Goal: Task Accomplishment & Management: Use online tool/utility

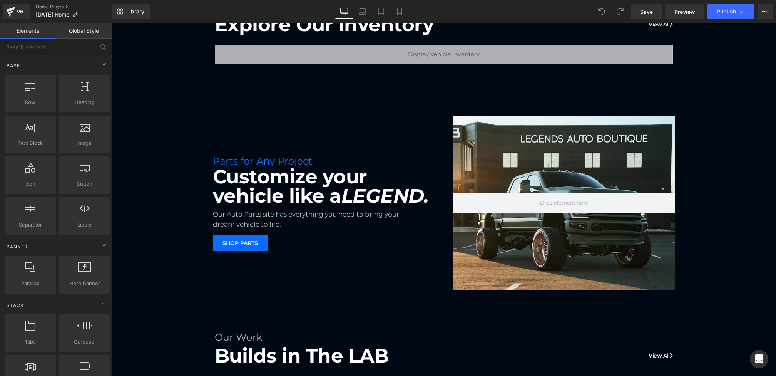
scroll to position [113, 0]
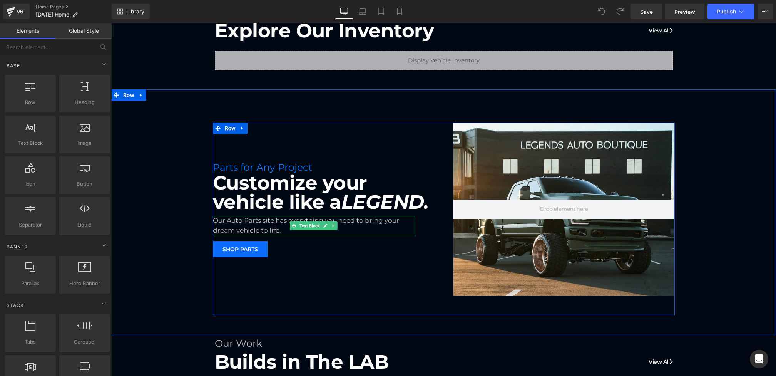
click at [262, 226] on div "Our Auto Parts site has everything you need to bring your dream vehicle to life." at bounding box center [314, 226] width 202 height 20
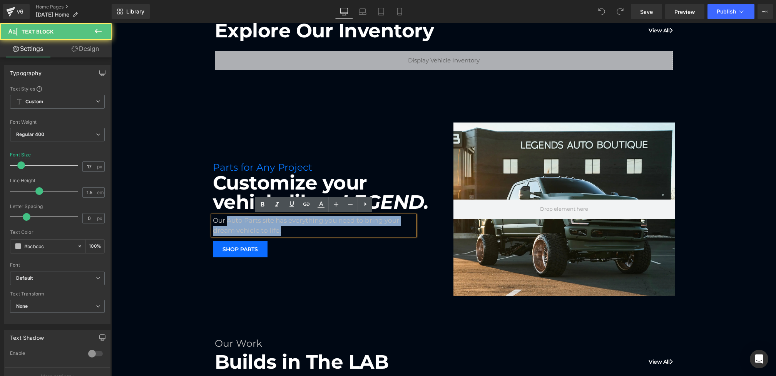
drag, startPoint x: 227, startPoint y: 219, endPoint x: 211, endPoint y: 219, distance: 15.4
click at [213, 219] on div "Our Auto Parts site has everything you need to bring your dream vehicle to life." at bounding box center [314, 226] width 202 height 20
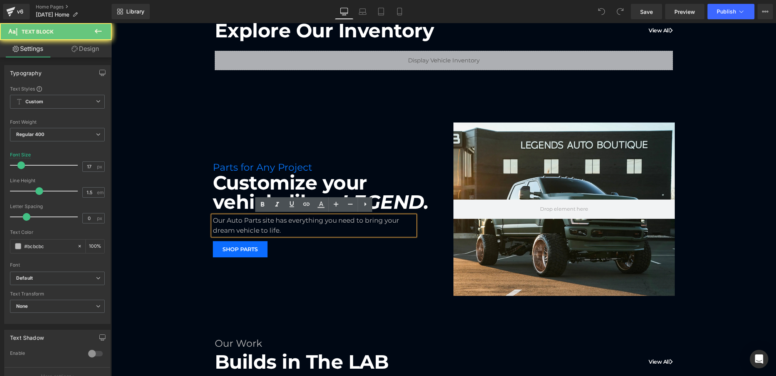
click at [230, 219] on div "Our Auto Parts site has everything you need to bring your dream vehicle to life." at bounding box center [314, 226] width 202 height 20
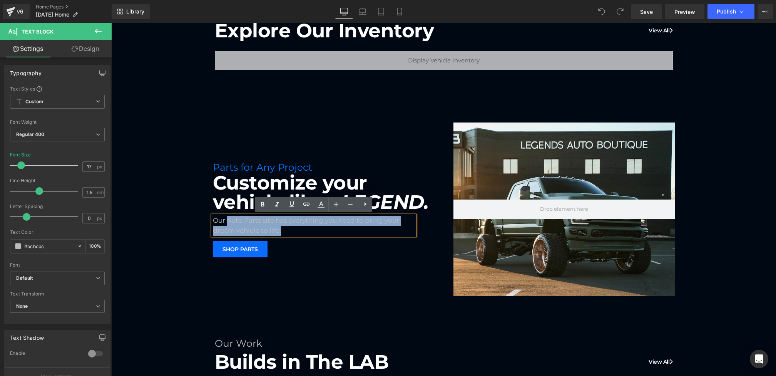
drag, startPoint x: 227, startPoint y: 219, endPoint x: 211, endPoint y: 219, distance: 15.4
click at [213, 219] on div "Our Auto Parts site has everything you need to bring your dream vehicle to life." at bounding box center [314, 226] width 202 height 20
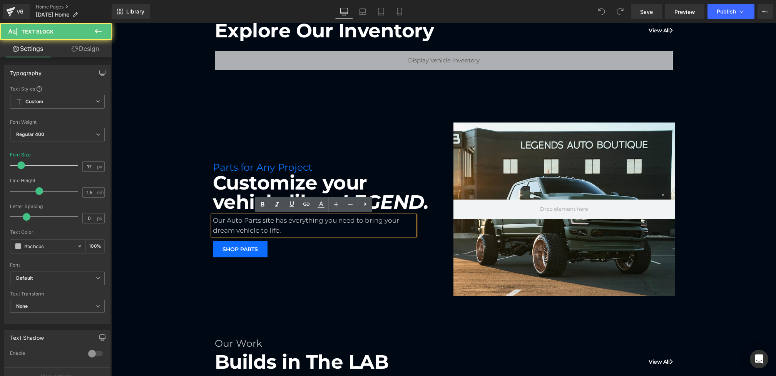
click at [231, 221] on div "Our Auto Parts site has everything you need to bring your dream vehicle to life." at bounding box center [314, 226] width 202 height 20
drag, startPoint x: 228, startPoint y: 221, endPoint x: 214, endPoint y: 221, distance: 14.2
click at [214, 221] on div "Our Auto Parts site has everything you need to bring your dream vehicle to life." at bounding box center [314, 226] width 202 height 20
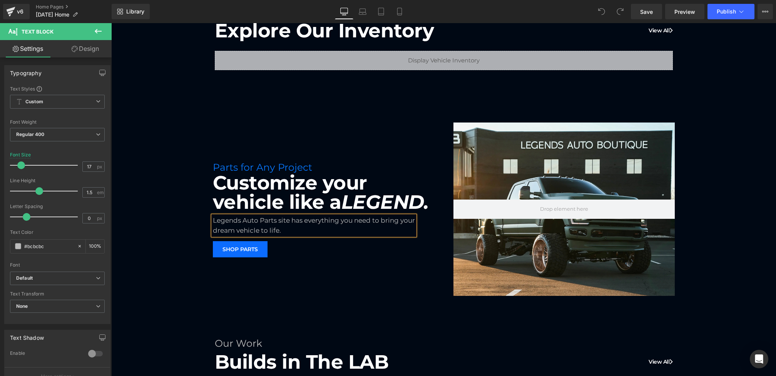
click at [159, 260] on div "Parts for Any Project Heading Customize your vehicle like a LEGEND. Heading Leg…" at bounding box center [443, 218] width 665 height 192
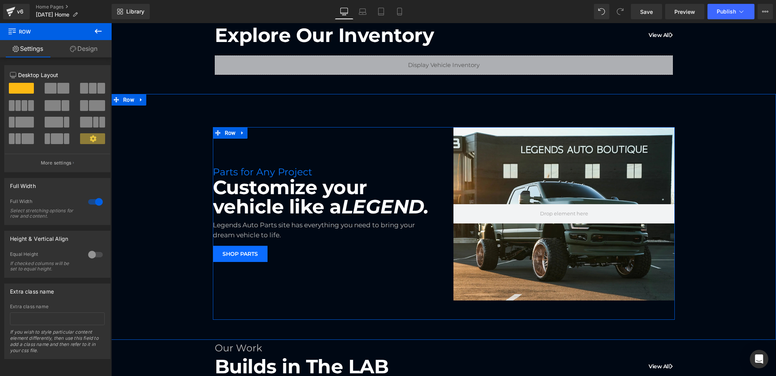
scroll to position [110, 0]
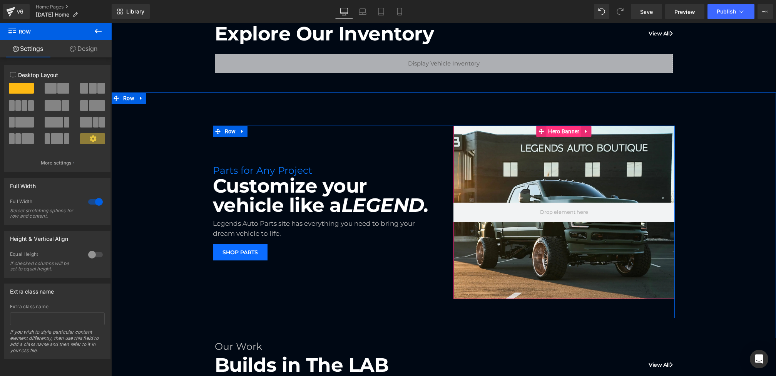
click at [560, 129] on span "Hero Banner" at bounding box center [563, 131] width 35 height 12
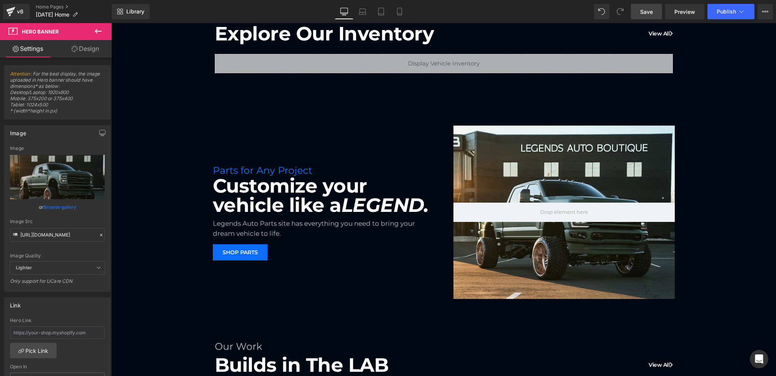
click at [642, 13] on span "Save" at bounding box center [646, 12] width 13 height 8
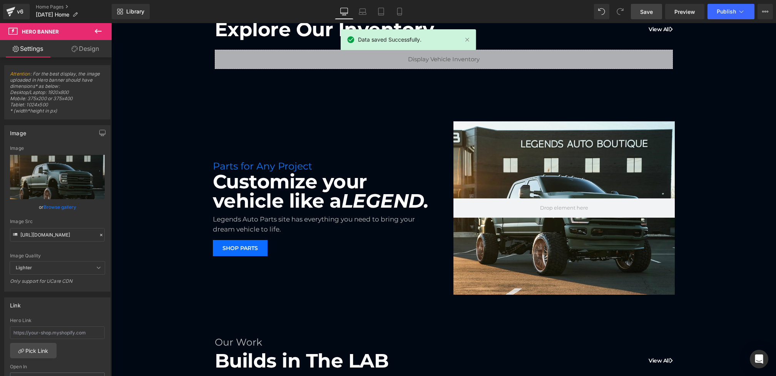
scroll to position [110, 0]
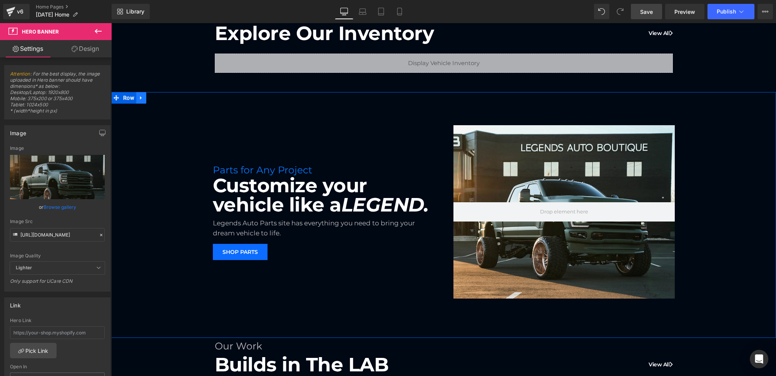
click at [143, 97] on icon at bounding box center [141, 98] width 5 height 6
click at [150, 97] on icon at bounding box center [151, 97] width 5 height 5
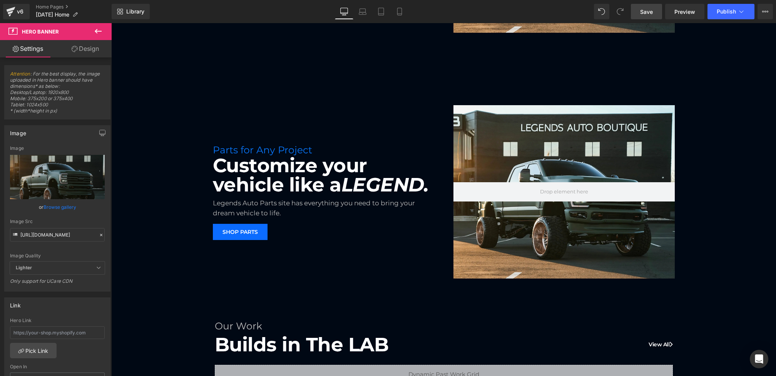
scroll to position [313, 0]
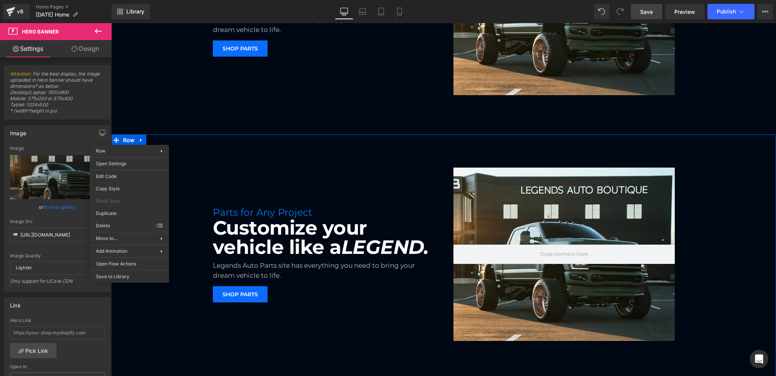
drag, startPoint x: 313, startPoint y: 273, endPoint x: 201, endPoint y: 250, distance: 113.5
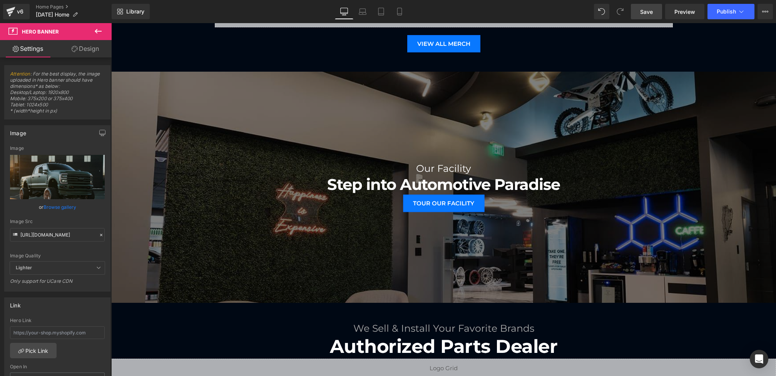
scroll to position [832, 0]
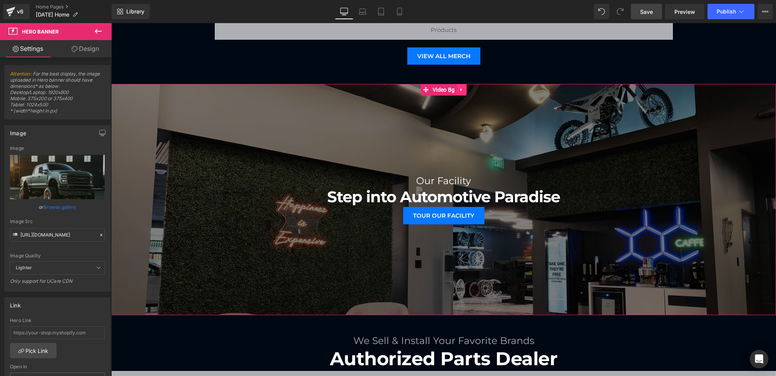
click at [464, 90] on icon at bounding box center [461, 90] width 5 height 6
click at [449, 91] on icon at bounding box center [446, 89] width 5 height 5
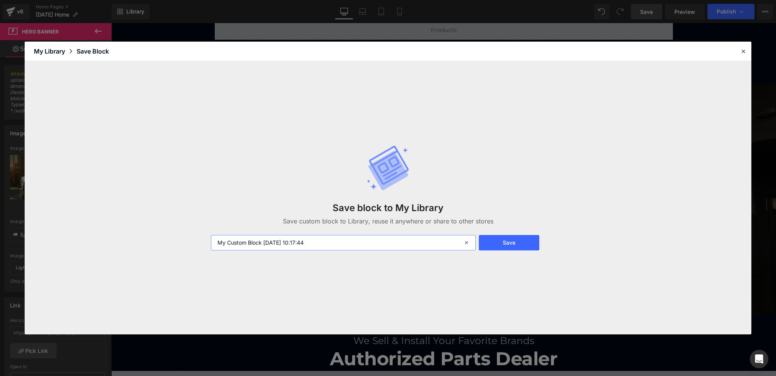
drag, startPoint x: 390, startPoint y: 247, endPoint x: 175, endPoint y: 237, distance: 215.0
click at [175, 237] on div "Save block to My Library Save custom block to Library, reuse it anywhere or sha…" at bounding box center [388, 197] width 727 height 273
type input "LAB Video Banner"
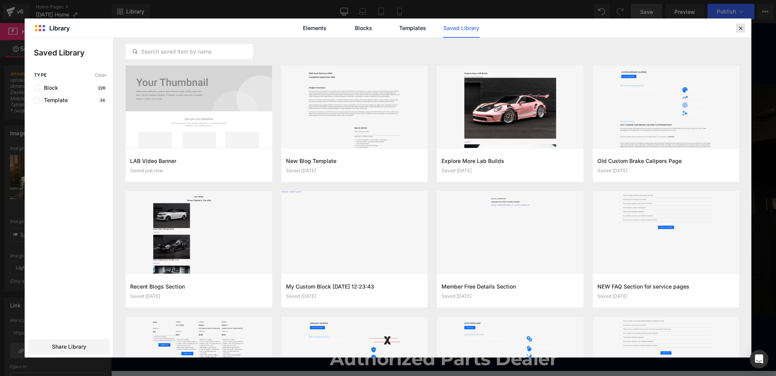
click at [738, 32] on header "Library Elements Blocks Templates Saved Library" at bounding box center [388, 27] width 727 height 19
click at [745, 26] on div "Elements Blocks Templates Saved Library" at bounding box center [388, 27] width 727 height 19
click at [741, 27] on icon at bounding box center [740, 28] width 7 height 7
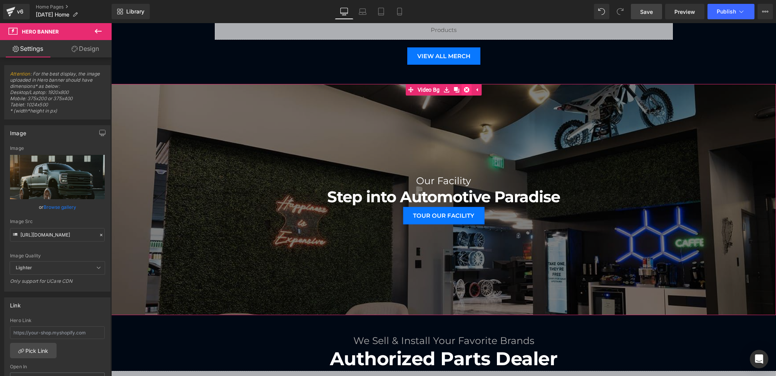
click at [467, 90] on icon at bounding box center [466, 89] width 5 height 5
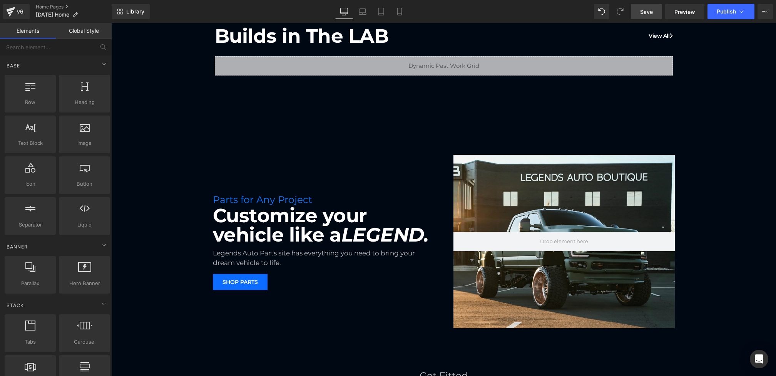
scroll to position [446, 0]
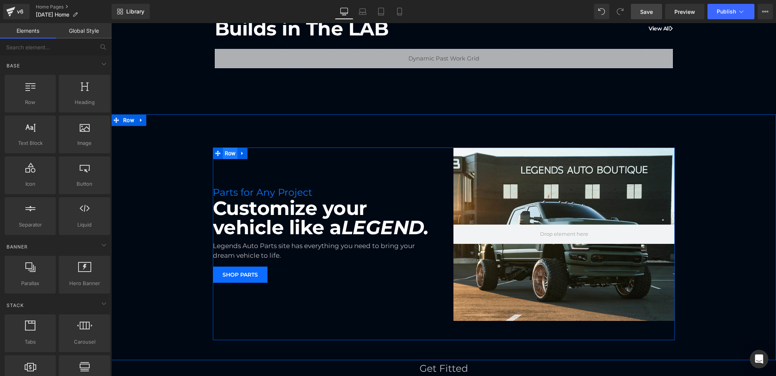
click at [232, 155] on span "Row" at bounding box center [230, 153] width 15 height 12
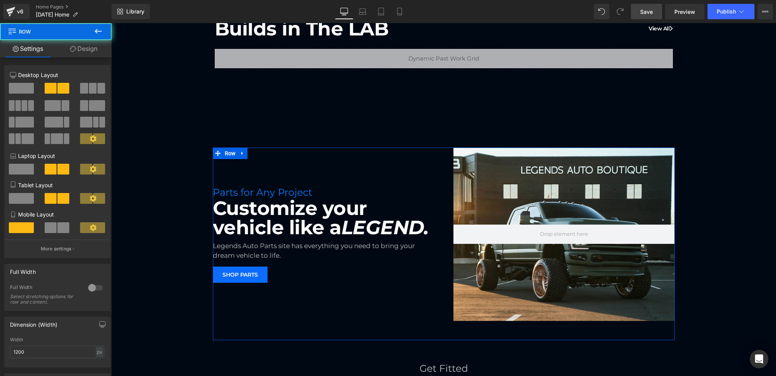
click at [78, 53] on link "Design" at bounding box center [84, 48] width 56 height 17
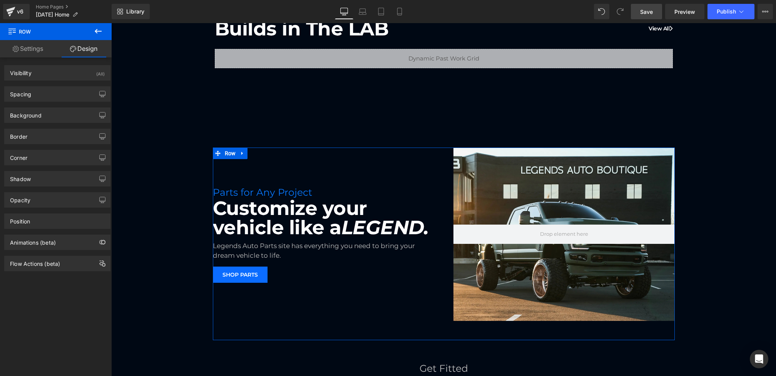
click at [27, 49] on link "Settings" at bounding box center [28, 48] width 56 height 17
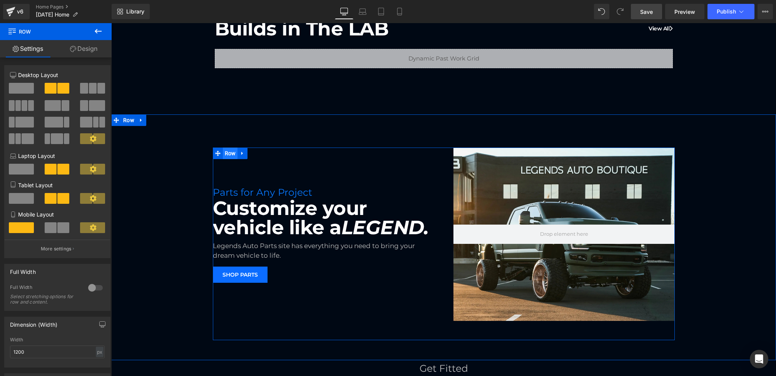
click at [233, 153] on span "Row" at bounding box center [230, 153] width 15 height 12
click at [86, 51] on link "Design" at bounding box center [84, 48] width 56 height 17
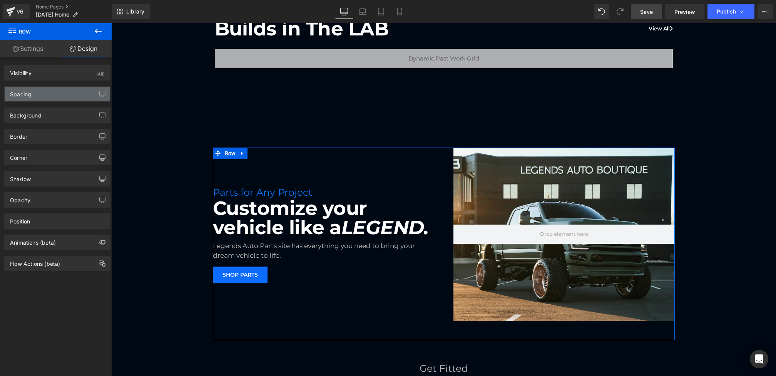
click at [32, 94] on div "Spacing" at bounding box center [57, 94] width 105 height 15
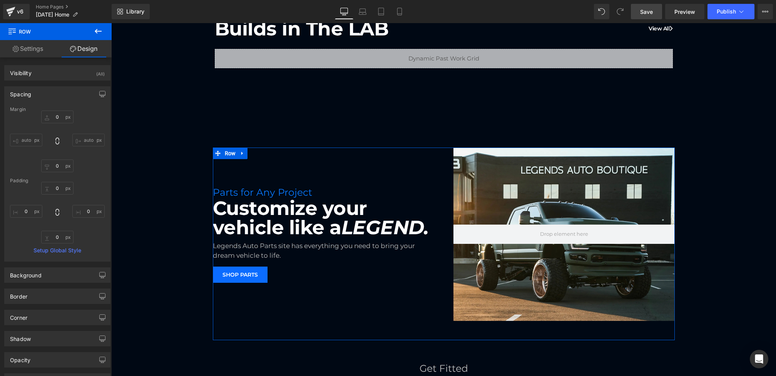
click at [48, 94] on div "Spacing" at bounding box center [57, 94] width 105 height 15
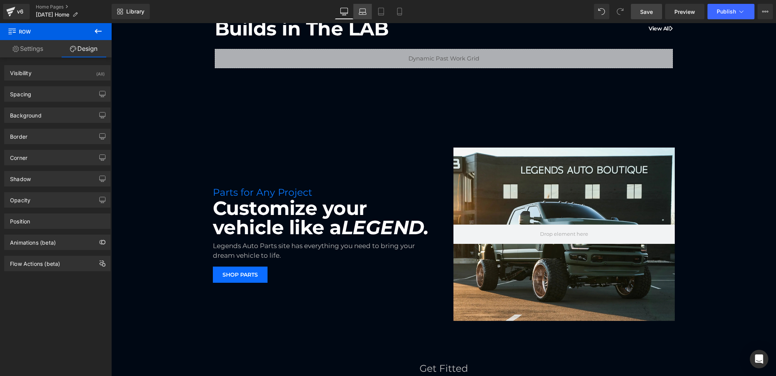
click at [359, 16] on link "Laptop" at bounding box center [362, 11] width 18 height 15
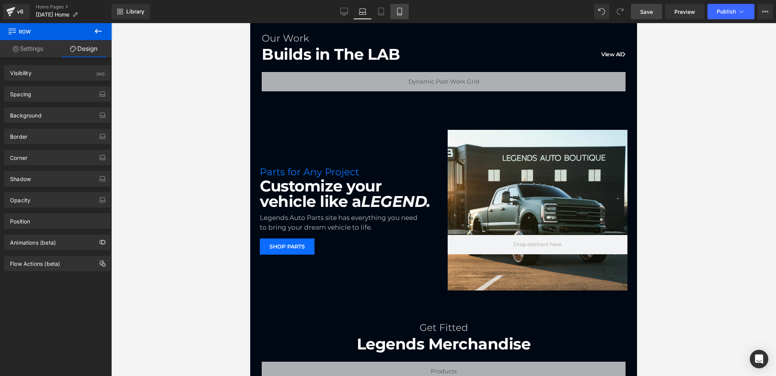
click at [391, 15] on link "Mobile" at bounding box center [399, 11] width 18 height 15
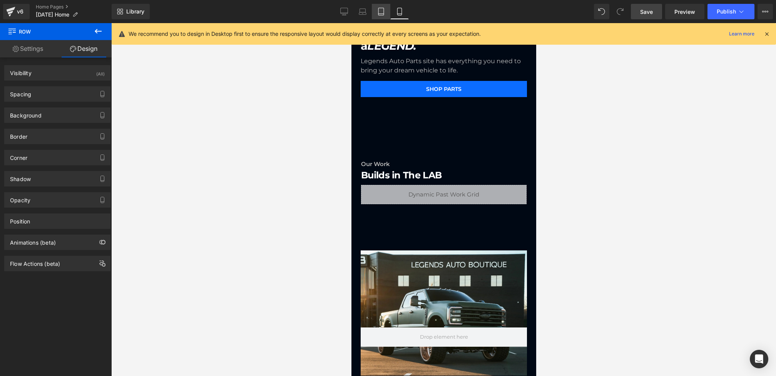
click at [378, 15] on icon at bounding box center [381, 12] width 8 height 8
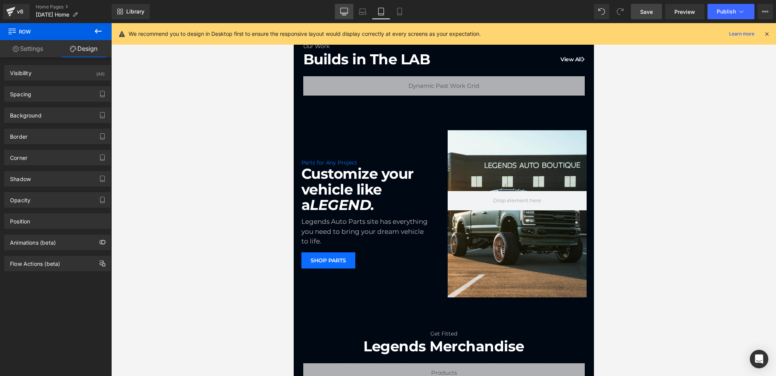
click at [352, 14] on link "Desktop" at bounding box center [344, 11] width 18 height 15
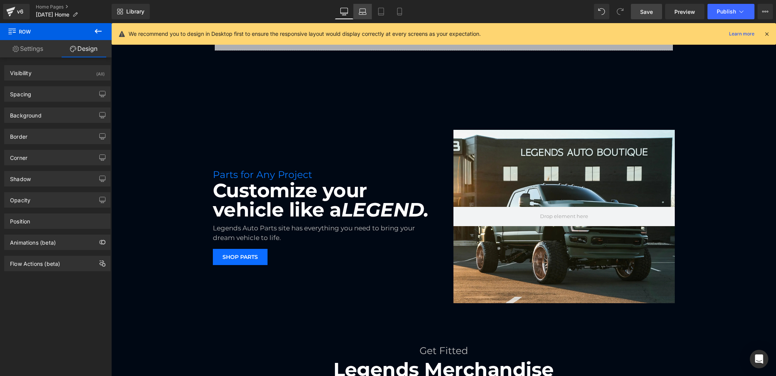
click at [361, 14] on icon at bounding box center [363, 12] width 8 height 8
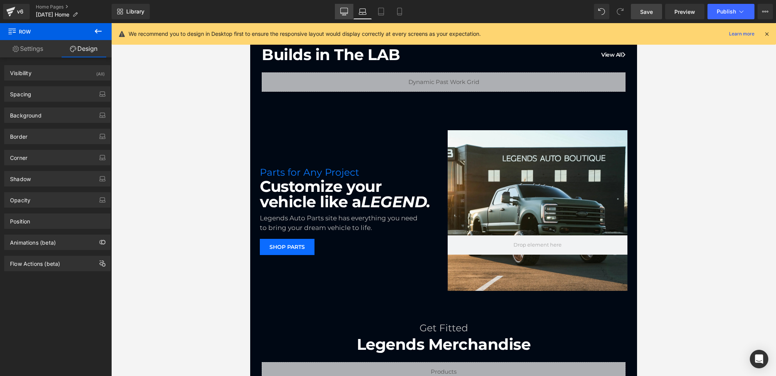
click at [345, 14] on icon at bounding box center [344, 15] width 2 height 2
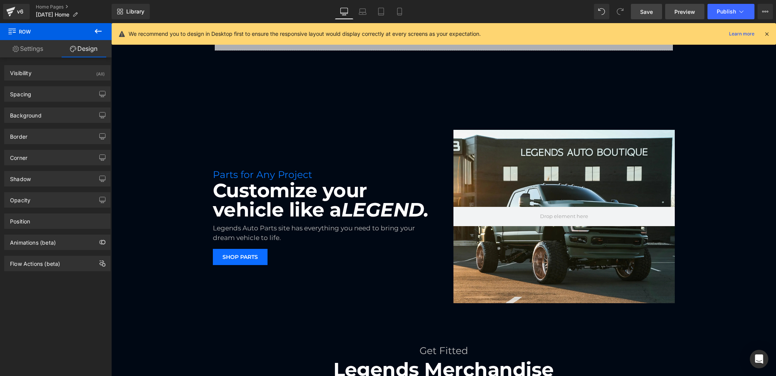
click at [681, 4] on link "Preview" at bounding box center [684, 11] width 39 height 15
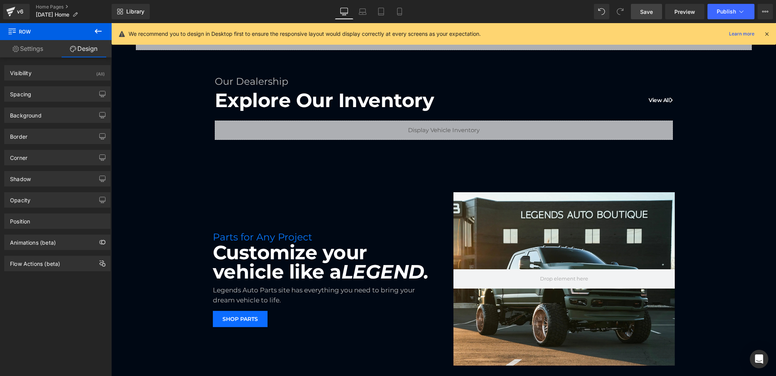
scroll to position [0, 0]
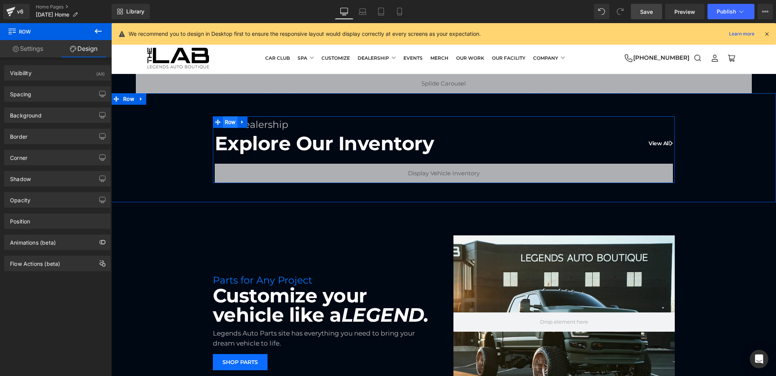
click at [227, 123] on span "Row" at bounding box center [230, 122] width 15 height 12
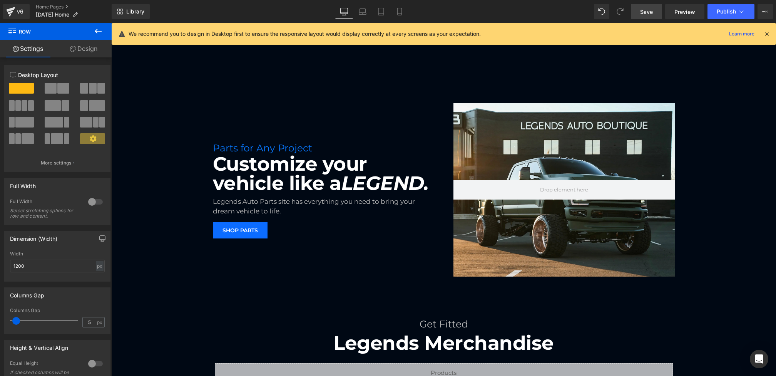
scroll to position [491, 0]
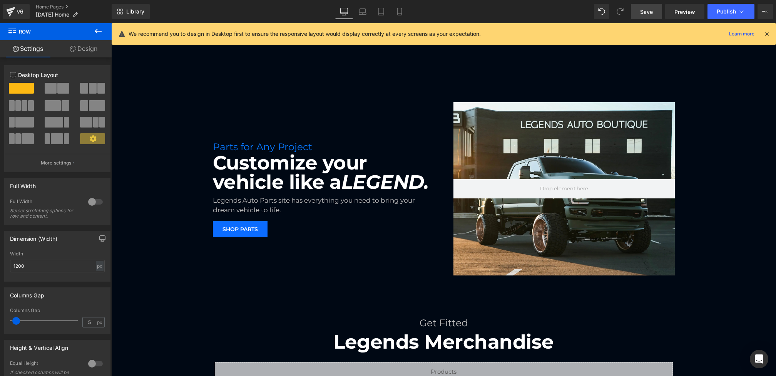
click at [98, 30] on icon at bounding box center [98, 31] width 9 height 9
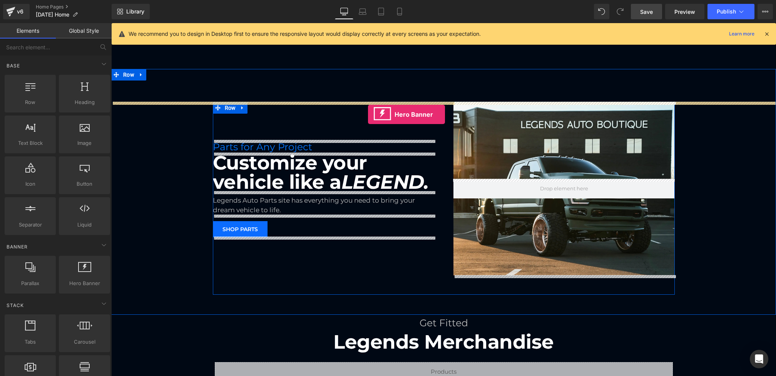
drag, startPoint x: 189, startPoint y: 299, endPoint x: 368, endPoint y: 114, distance: 256.9
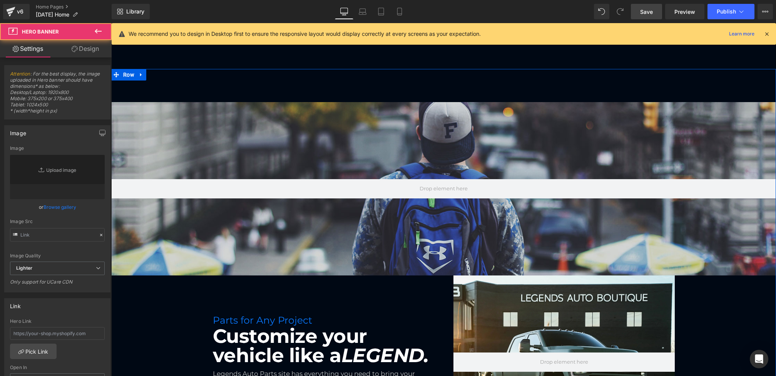
type input "[URL][DOMAIN_NAME]"
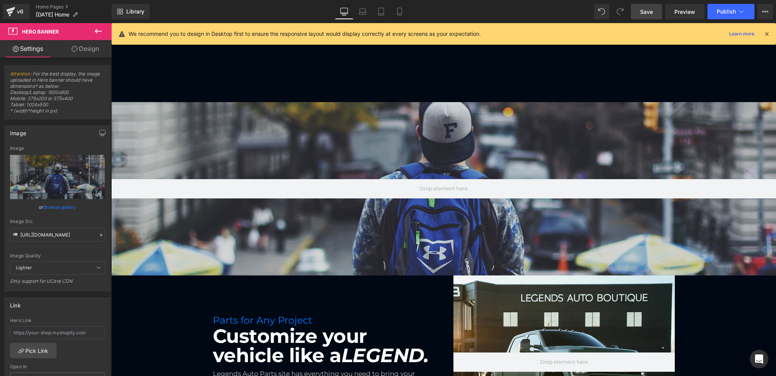
click at [99, 28] on icon at bounding box center [98, 31] width 9 height 9
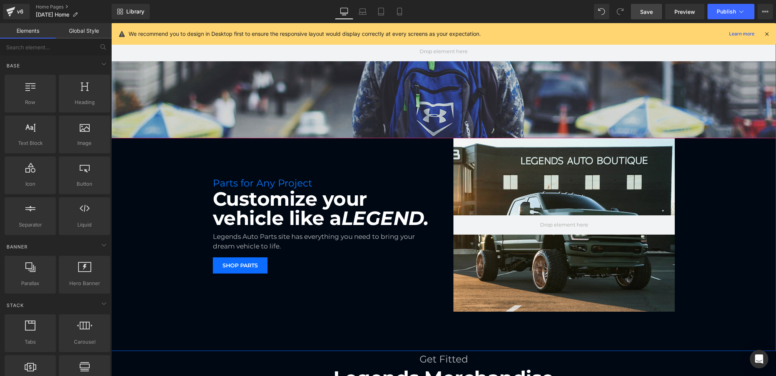
scroll to position [630, 0]
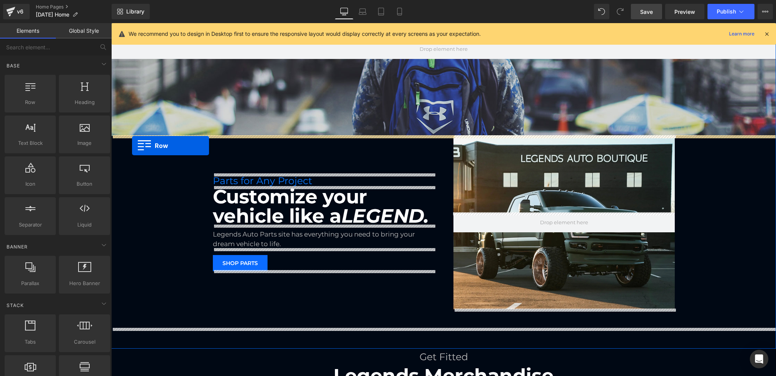
drag, startPoint x: 150, startPoint y: 122, endPoint x: 131, endPoint y: 145, distance: 29.8
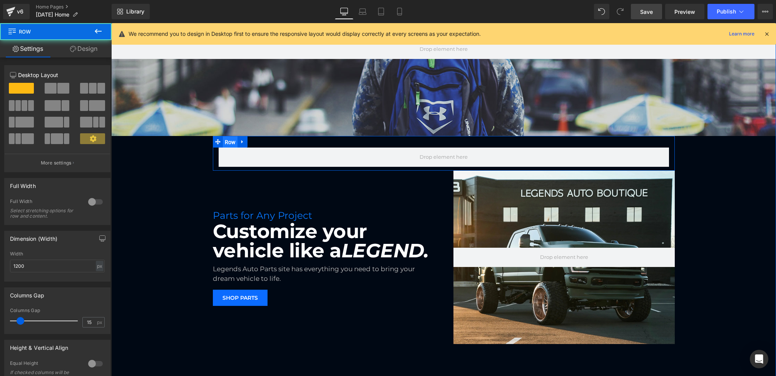
click at [229, 140] on span "Row" at bounding box center [230, 142] width 15 height 12
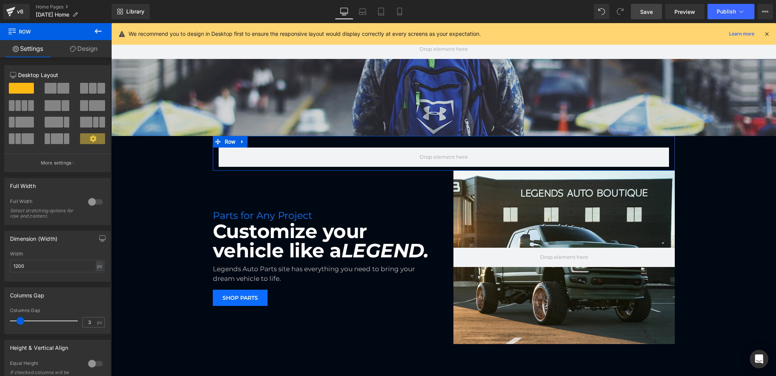
type input "0"
drag, startPoint x: 19, startPoint y: 321, endPoint x: 4, endPoint y: 321, distance: 15.0
click at [4, 321] on div "Columns Gap 0px Columns Gap 0 px" at bounding box center [57, 310] width 106 height 47
click at [76, 50] on link "Design" at bounding box center [84, 48] width 56 height 17
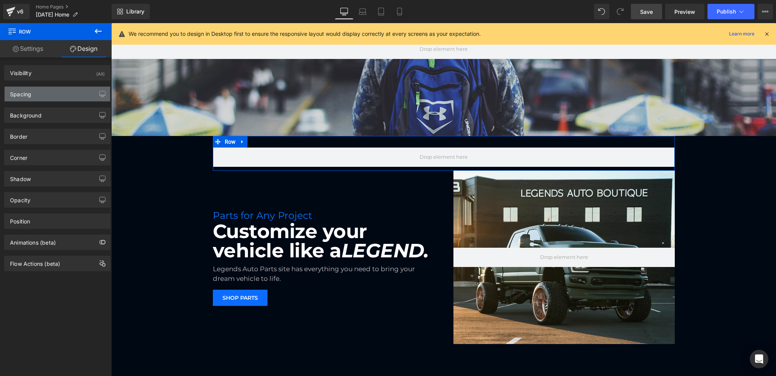
click at [50, 92] on div "Spacing" at bounding box center [57, 94] width 105 height 15
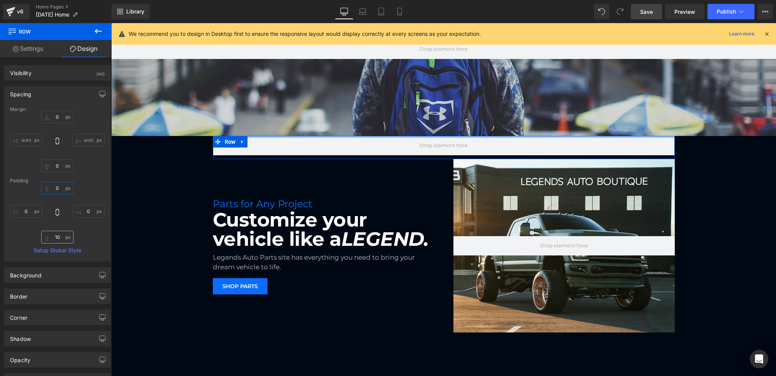
type input "0"
drag, startPoint x: 58, startPoint y: 187, endPoint x: 58, endPoint y: 241, distance: 53.9
click at [58, 241] on div "0px 0 0px 0 10px 10 0px 0" at bounding box center [57, 213] width 95 height 62
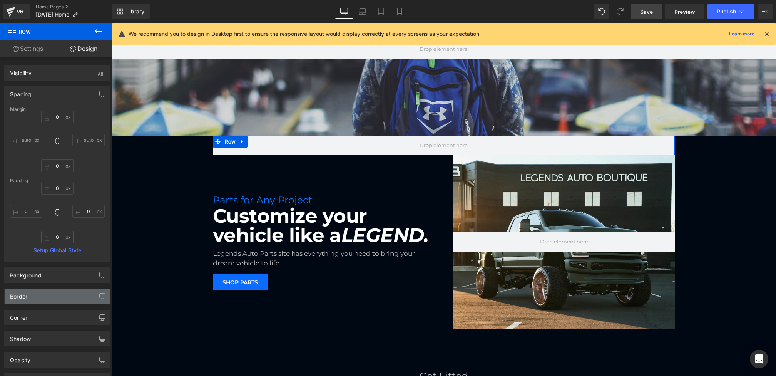
type input "0"
drag, startPoint x: 57, startPoint y: 235, endPoint x: 57, endPoint y: 290, distance: 54.7
click at [57, 290] on div "Visibility (All) 0|0|0|0 1 Show on Desktop 1 Show on Laptop 1 Show on Tablet 1 …" at bounding box center [57, 243] width 115 height 373
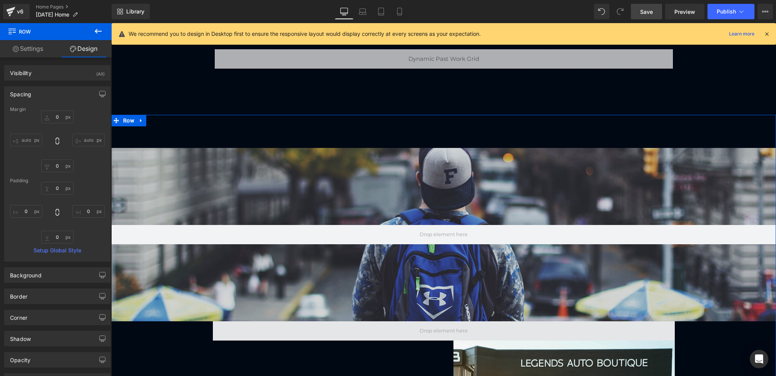
scroll to position [444, 0]
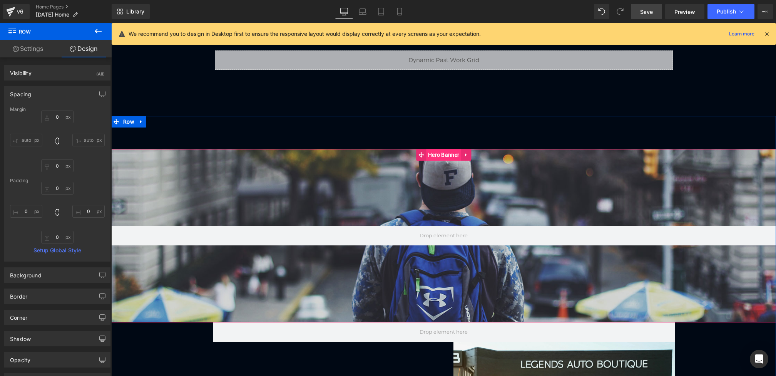
click at [443, 155] on span "Hero Banner" at bounding box center [443, 155] width 35 height 12
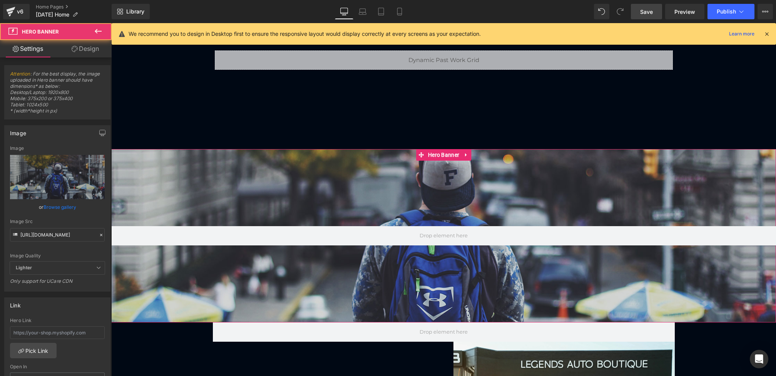
click at [75, 48] on icon at bounding box center [75, 49] width 6 height 6
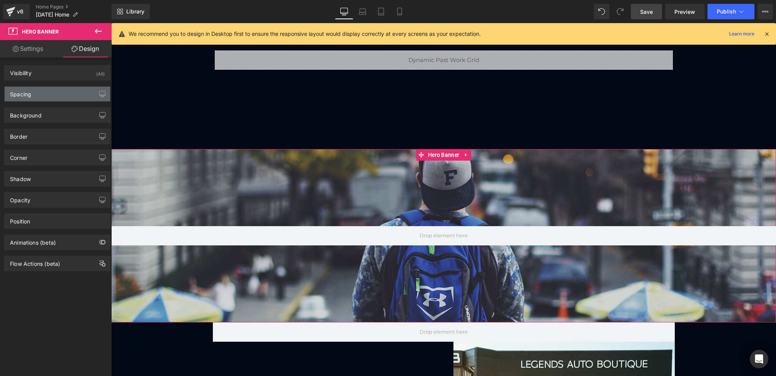
click at [30, 94] on div "Spacing" at bounding box center [20, 92] width 21 height 11
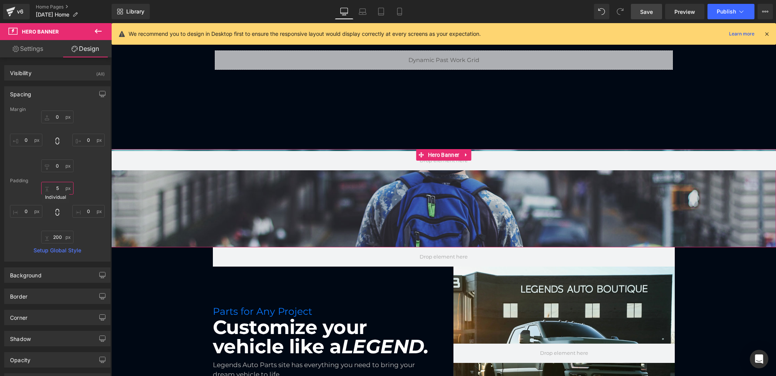
drag, startPoint x: 57, startPoint y: 187, endPoint x: 57, endPoint y: 262, distance: 75.1
click at [57, 262] on div "Visibility (All) 0|0|0|0 1 Show on Desktop 1 Show on Laptop 1 Show on Tablet 1 …" at bounding box center [57, 243] width 115 height 373
type input "0"
drag, startPoint x: 59, startPoint y: 186, endPoint x: 59, endPoint y: 223, distance: 37.7
click at [59, 223] on div "0px 0 0px 0 200px 200 0px 0" at bounding box center [57, 213] width 95 height 62
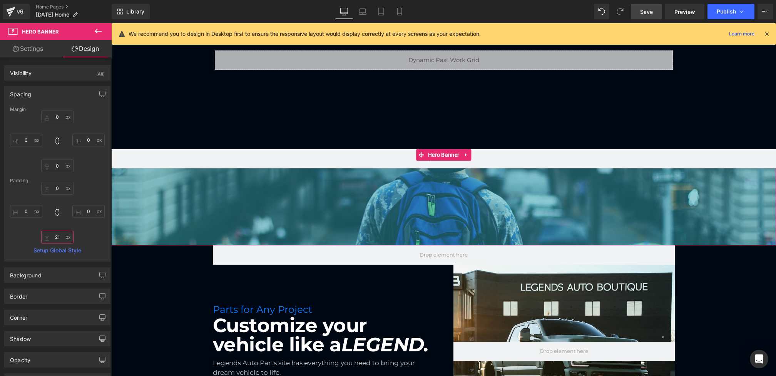
drag, startPoint x: 58, startPoint y: 235, endPoint x: 58, endPoint y: 304, distance: 68.9
click at [58, 304] on div "Visibility (All) 0|0|0|0 1 Show on Desktop 1 Show on Laptop 1 Show on Tablet 1 …" at bounding box center [57, 243] width 115 height 373
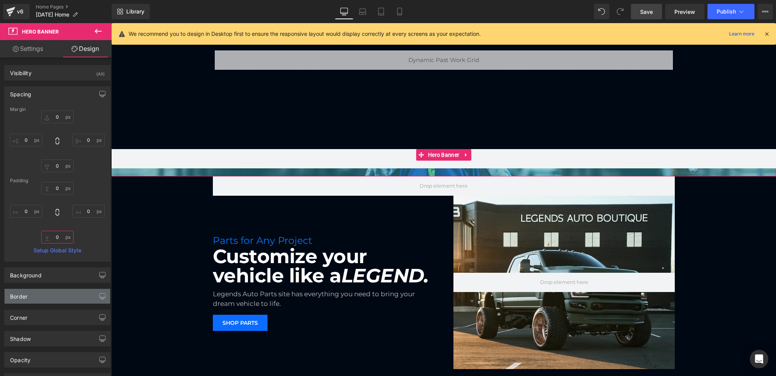
type input "0"
drag, startPoint x: 59, startPoint y: 235, endPoint x: 59, endPoint y: 302, distance: 66.6
click at [59, 302] on div "Visibility (All) 0|0|0|0 1 Show on Desktop 1 Show on Laptop 1 Show on Tablet 1 …" at bounding box center [57, 243] width 115 height 373
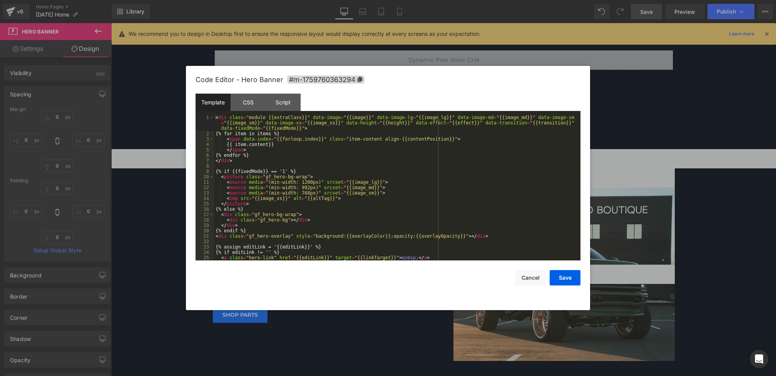
click at [433, 0] on div "Hero Banner You are previewing how the will restyle your page. You can not edit…" at bounding box center [388, 0] width 776 height 0
click at [249, 106] on div "CSS" at bounding box center [248, 102] width 35 height 17
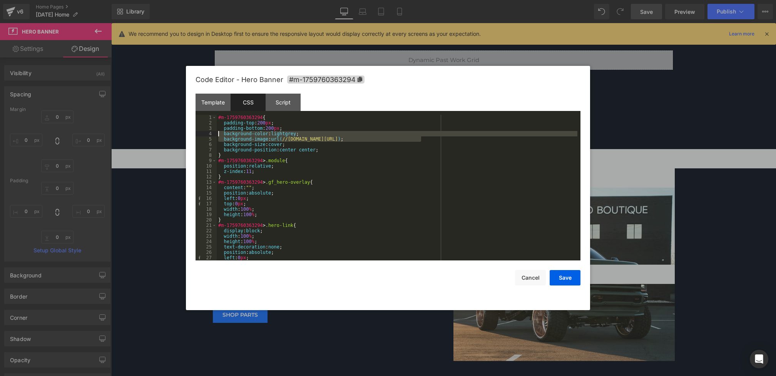
drag, startPoint x: 440, startPoint y: 141, endPoint x: 177, endPoint y: 135, distance: 262.9
click at [177, 135] on body "Hero Banner You are previewing how the will restyle your page. You can not edit…" at bounding box center [388, 188] width 776 height 376
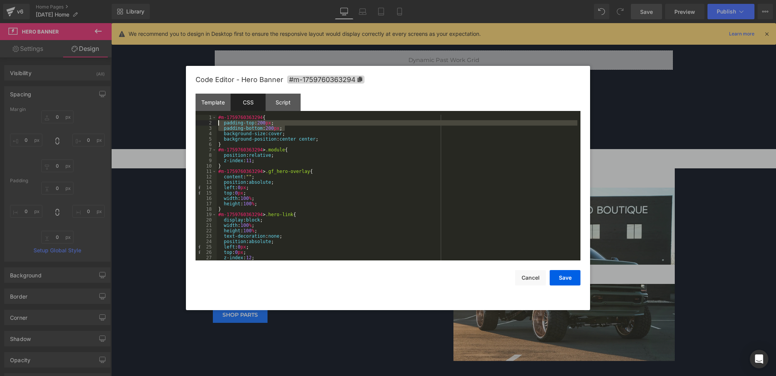
drag, startPoint x: 296, startPoint y: 127, endPoint x: 160, endPoint y: 125, distance: 136.3
click at [160, 125] on body "Hero Banner You are previewing how the will restyle your page. You can not edit…" at bounding box center [388, 188] width 776 height 376
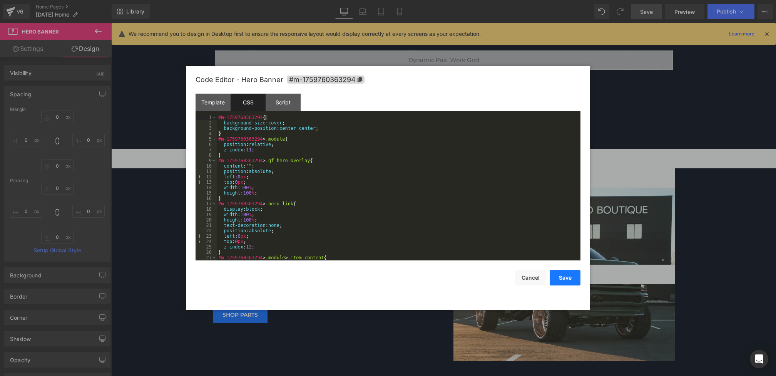
click at [562, 275] on button "Save" at bounding box center [565, 277] width 31 height 15
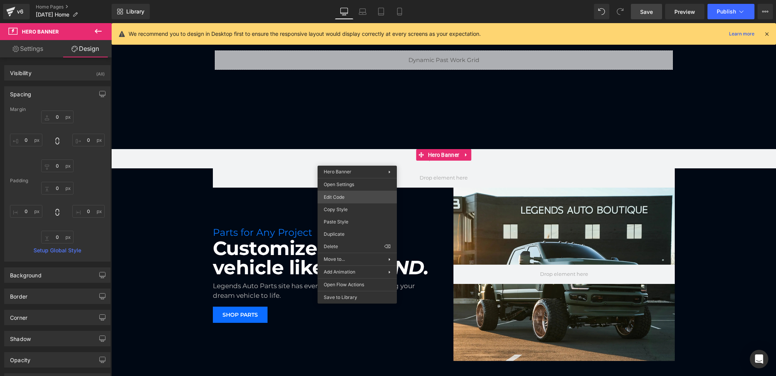
click at [344, 0] on div "Hero Banner You are previewing how the will restyle your page. You can not edit…" at bounding box center [388, 0] width 776 height 0
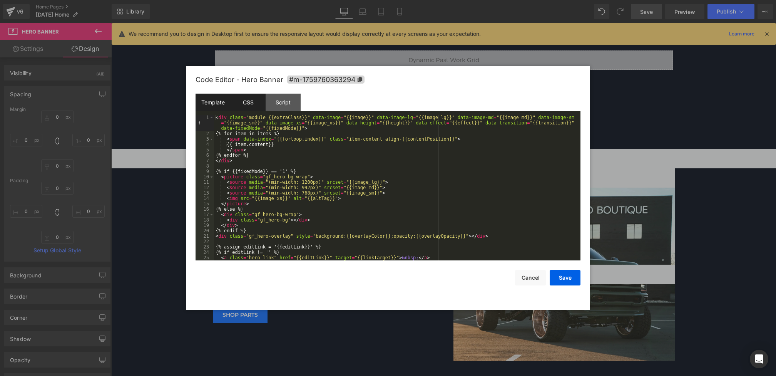
click at [253, 110] on div "CSS" at bounding box center [248, 102] width 35 height 17
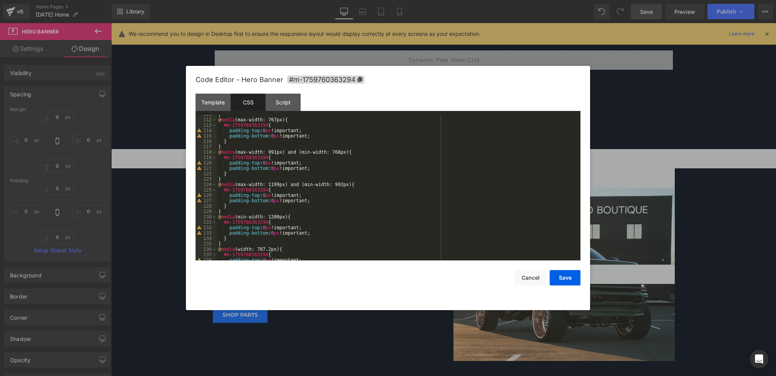
scroll to position [565, 0]
click at [276, 154] on div "padding-top : 0 px !important; padding-bottom : 0 px !important; height : auto …" at bounding box center [397, 188] width 361 height 156
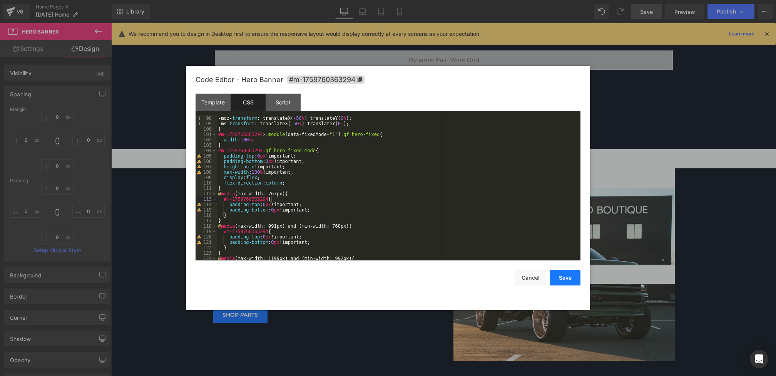
click at [558, 276] on button "Save" at bounding box center [565, 277] width 31 height 15
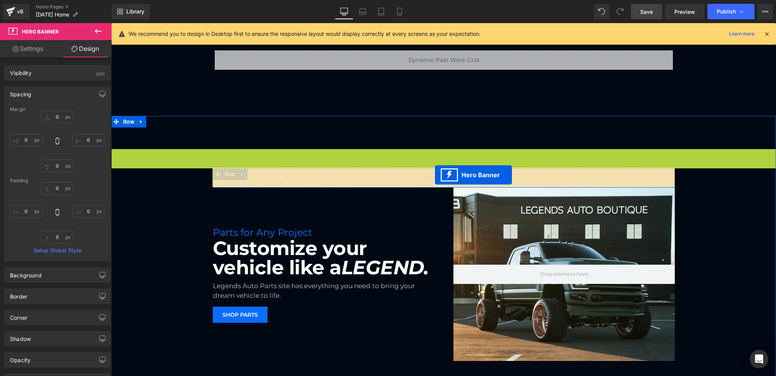
drag, startPoint x: 436, startPoint y: 157, endPoint x: 435, endPoint y: 175, distance: 17.8
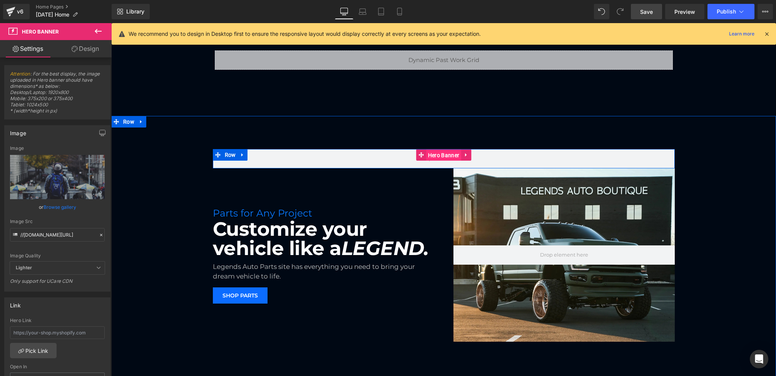
click at [440, 154] on span "Hero Banner" at bounding box center [443, 155] width 35 height 12
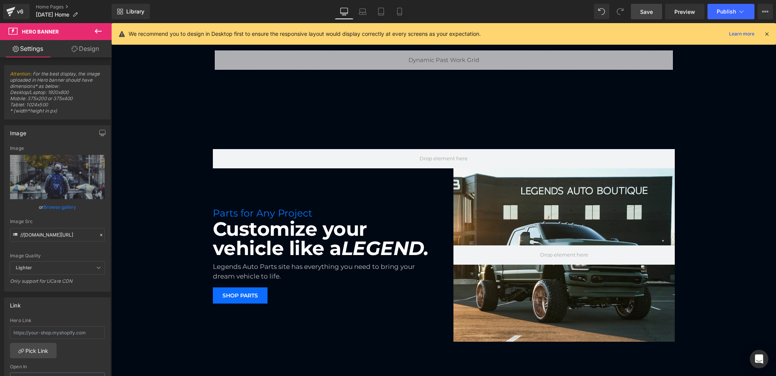
click at [99, 30] on icon at bounding box center [98, 31] width 9 height 9
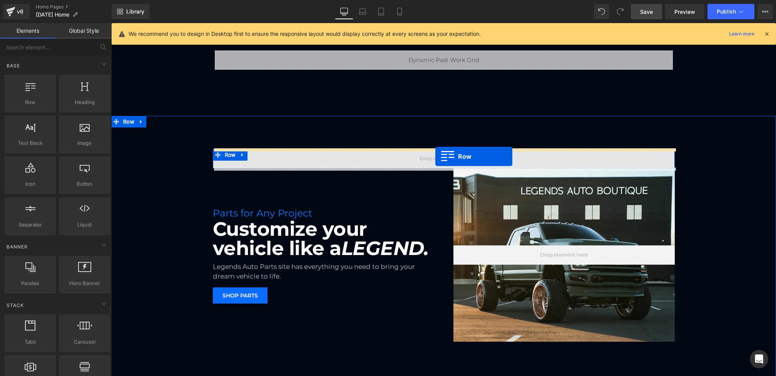
drag, startPoint x: 141, startPoint y: 127, endPoint x: 435, endPoint y: 157, distance: 295.6
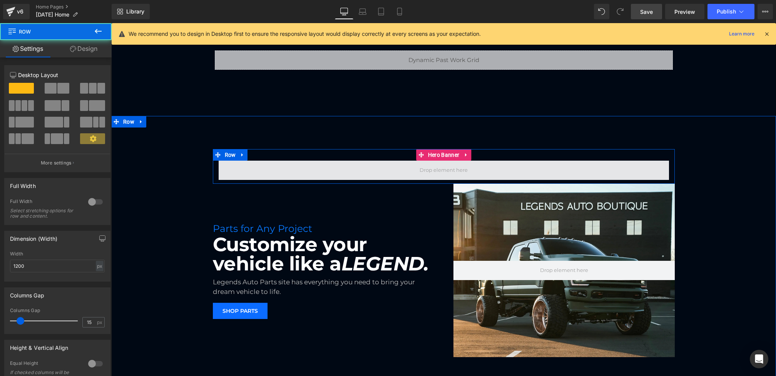
click at [260, 170] on span at bounding box center [444, 169] width 450 height 19
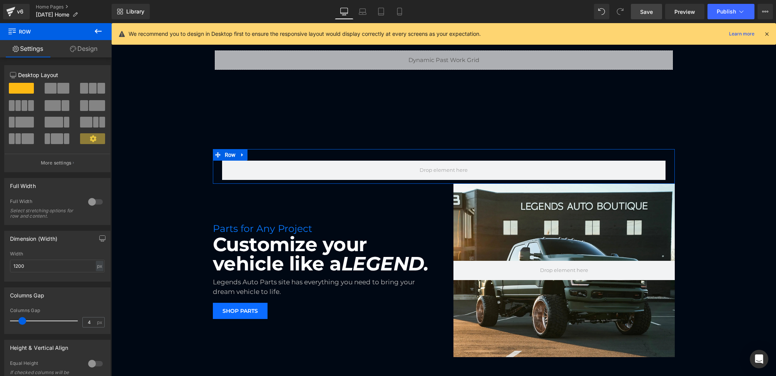
type input "0"
drag, startPoint x: 23, startPoint y: 317, endPoint x: 0, endPoint y: 319, distance: 23.6
click at [0, 319] on div "Columns Gap 0px Columns Gap 0 px" at bounding box center [57, 307] width 115 height 52
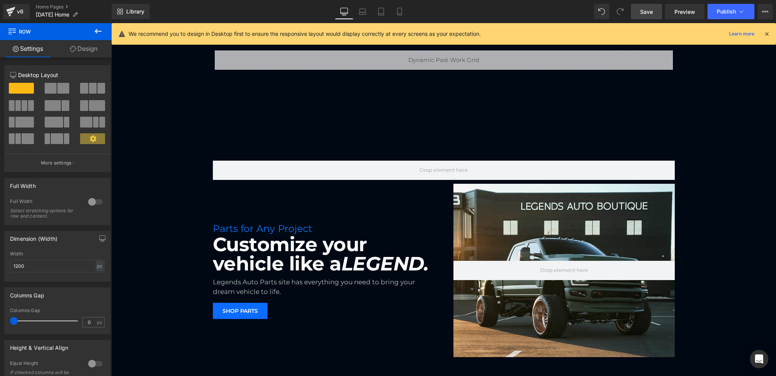
click at [73, 46] on icon at bounding box center [73, 49] width 6 height 6
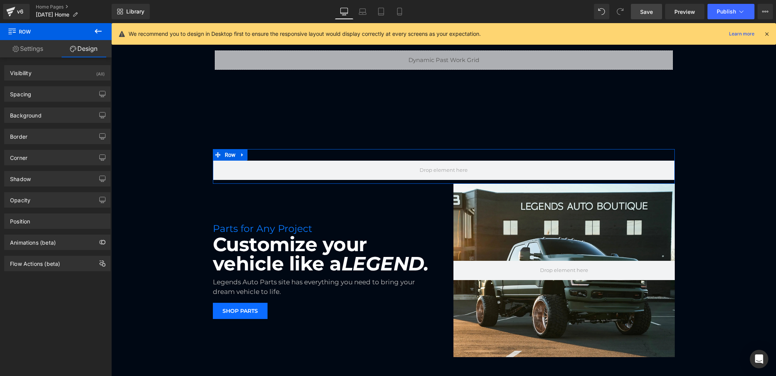
type input "0"
type input "30"
type input "0"
type input "10"
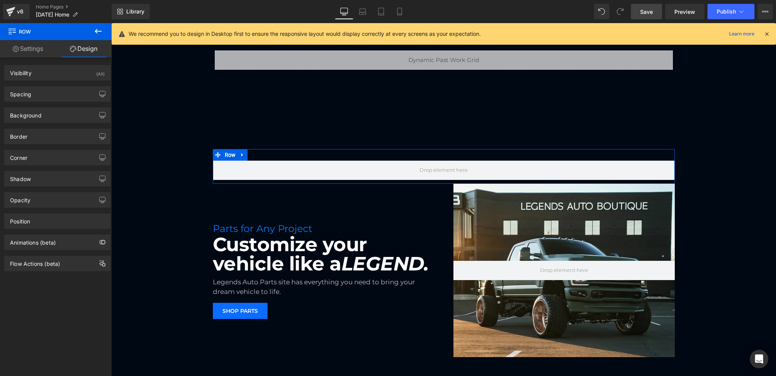
type input "0"
click at [51, 92] on div "Spacing" at bounding box center [57, 94] width 105 height 15
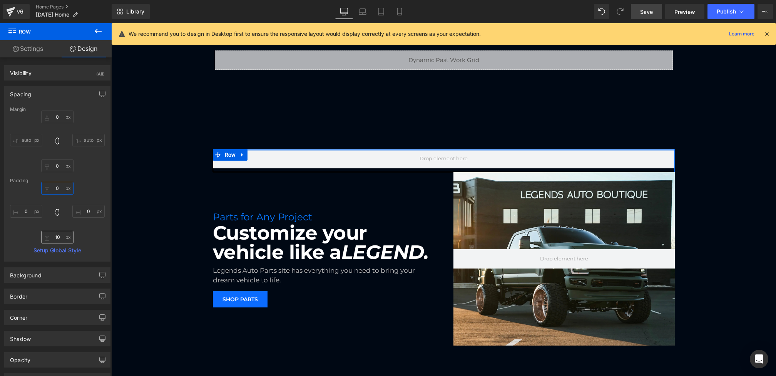
type input "0"
drag, startPoint x: 58, startPoint y: 192, endPoint x: 58, endPoint y: 240, distance: 48.5
click at [58, 241] on div "0px 0 0px 0 10px 10 0px 0" at bounding box center [57, 213] width 95 height 62
type input "0"
drag, startPoint x: 58, startPoint y: 241, endPoint x: 58, endPoint y: 266, distance: 24.6
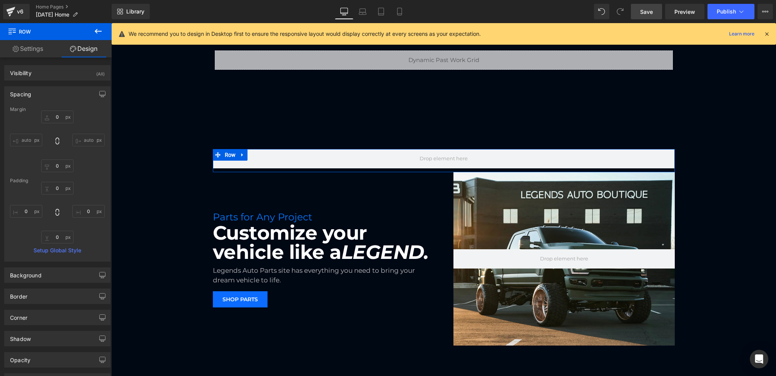
click at [58, 266] on div "Visibility (All) 0|0|0|0 1 Show on Desktop 1 Show on Laptop 1 Show on Tablet 1 …" at bounding box center [57, 243] width 115 height 373
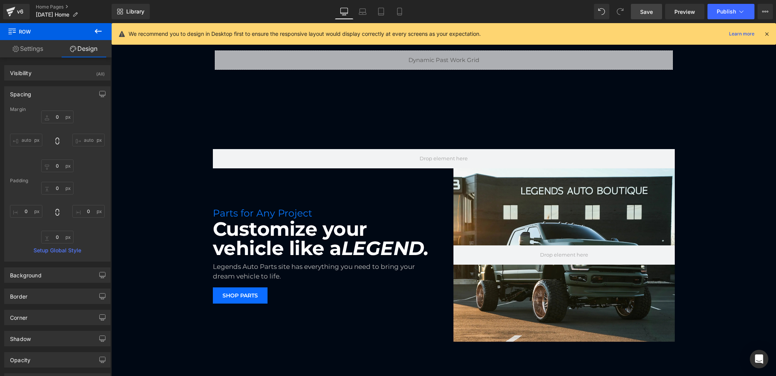
click at [97, 35] on icon at bounding box center [98, 31] width 9 height 9
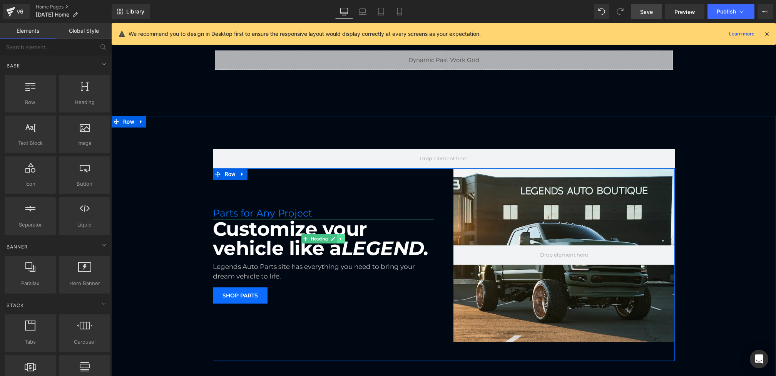
click at [343, 237] on icon at bounding box center [341, 238] width 4 height 5
click at [338, 241] on link at bounding box center [337, 238] width 8 height 9
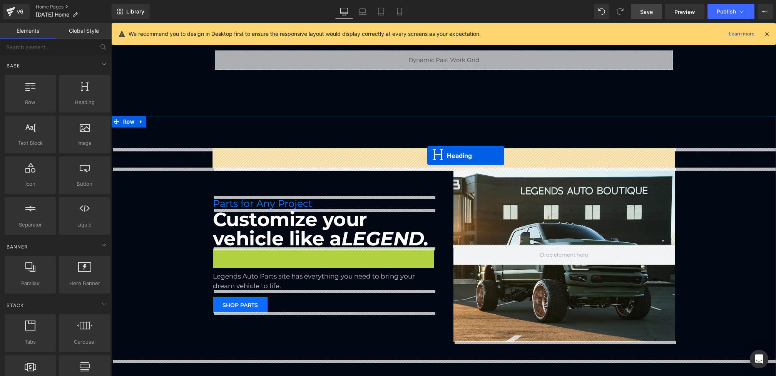
drag, startPoint x: 321, startPoint y: 254, endPoint x: 427, endPoint y: 155, distance: 144.9
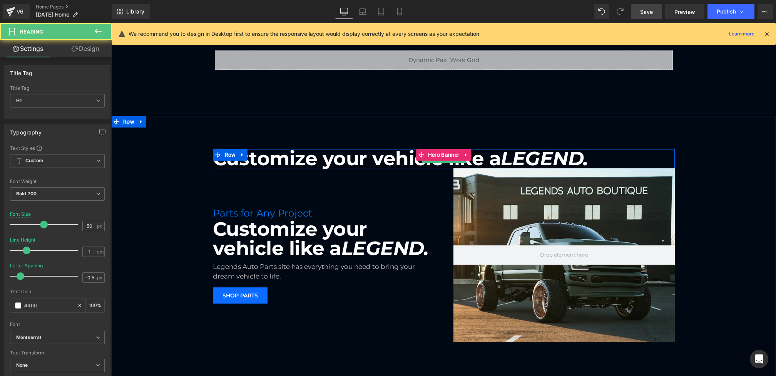
click at [382, 161] on h1 "Customize your vehicle like a LEGEND." at bounding box center [444, 158] width 462 height 19
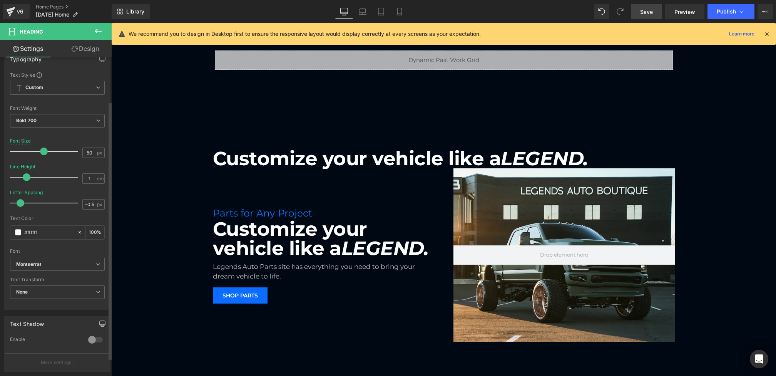
scroll to position [227, 0]
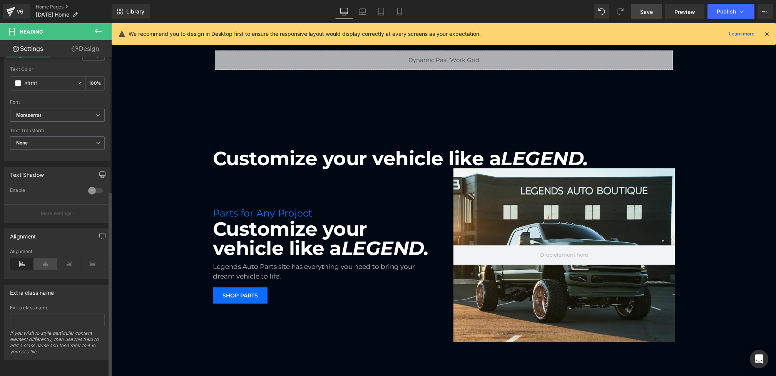
click at [43, 259] on icon at bounding box center [46, 264] width 24 height 12
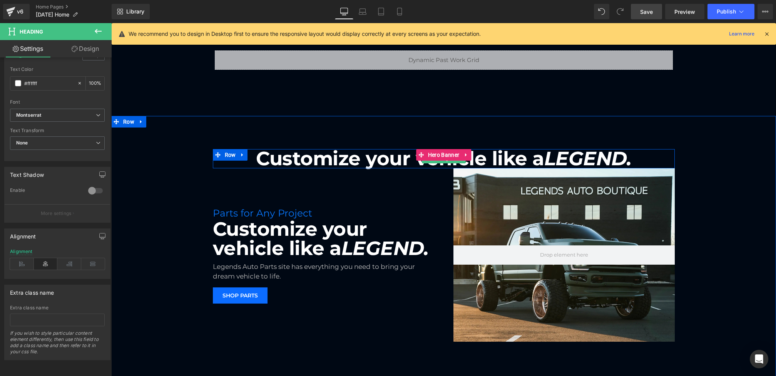
click at [328, 159] on h1 "Customize your vehicle like a LEGEND." at bounding box center [444, 158] width 462 height 19
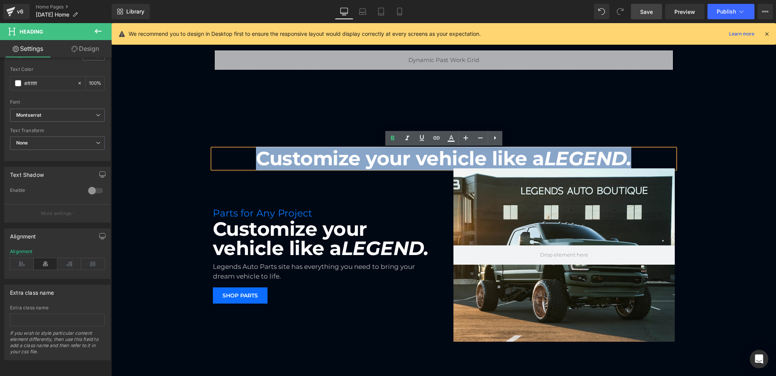
drag, startPoint x: 518, startPoint y: 157, endPoint x: 194, endPoint y: 155, distance: 323.7
click at [194, 155] on div "Customize your vehicle like a LEGEND. Heading Row Hero Banner Row Parts for Any…" at bounding box center [443, 255] width 665 height 212
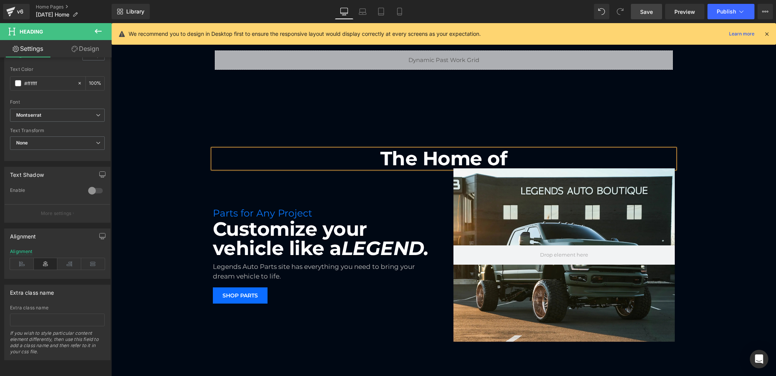
click at [703, 149] on div "The Home of Heading Row Hero Banner Row Parts for Any Project Heading Customize…" at bounding box center [443, 255] width 665 height 212
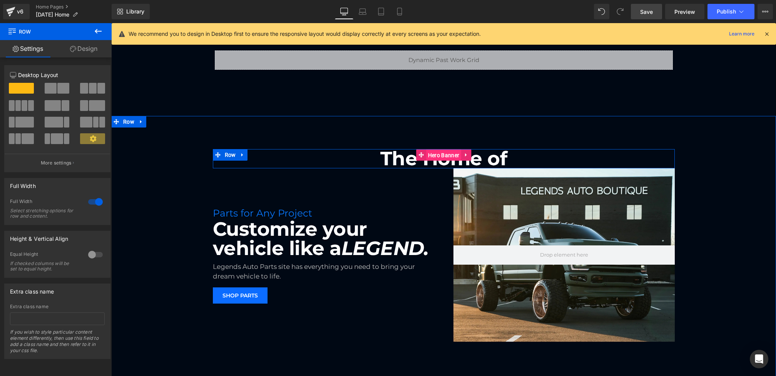
click at [449, 156] on span "Hero Banner" at bounding box center [443, 155] width 35 height 12
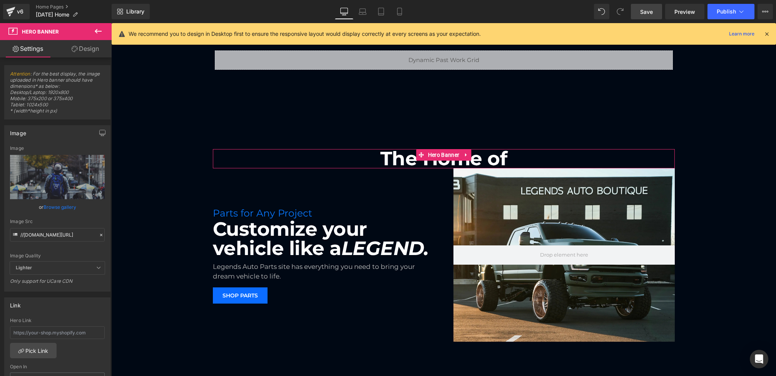
click at [81, 51] on link "Design" at bounding box center [85, 48] width 56 height 17
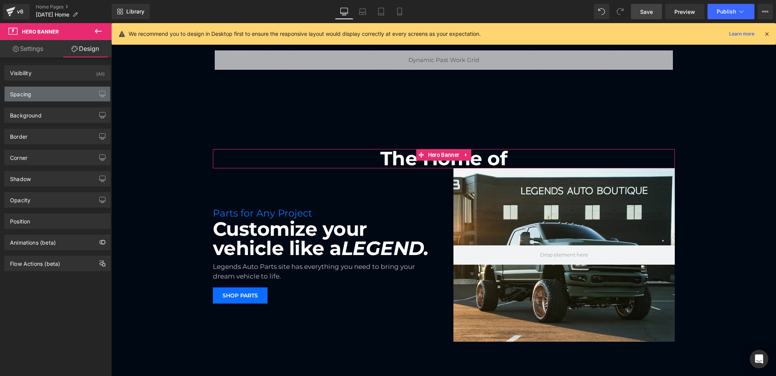
click at [51, 96] on div "Spacing" at bounding box center [57, 94] width 105 height 15
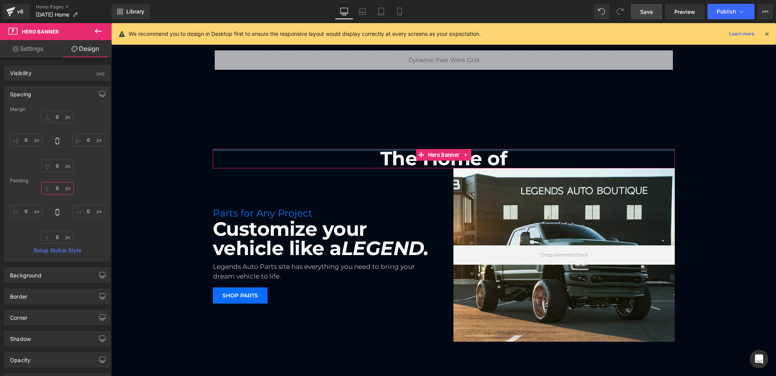
click at [53, 189] on input "0" at bounding box center [57, 188] width 32 height 13
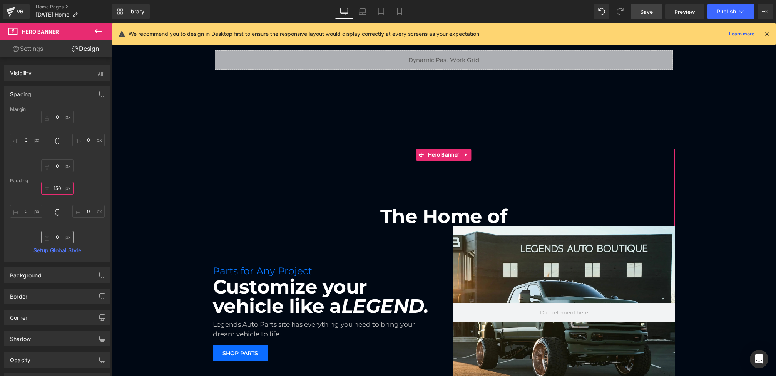
type input "150"
click at [49, 237] on input "0" at bounding box center [57, 237] width 32 height 13
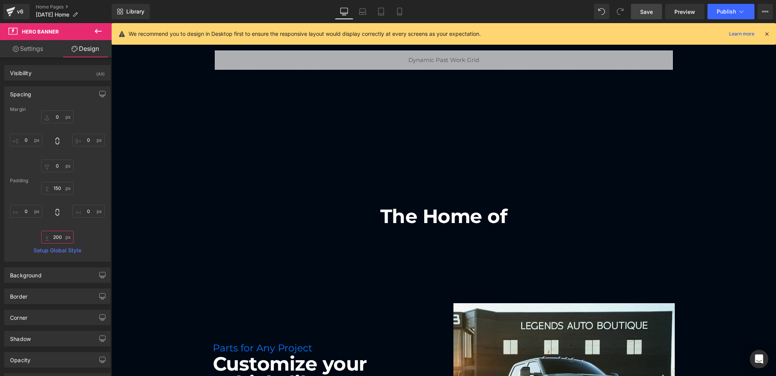
type input "200"
drag, startPoint x: 98, startPoint y: 34, endPoint x: 24, endPoint y: 33, distance: 73.9
click at [98, 34] on icon at bounding box center [98, 31] width 9 height 9
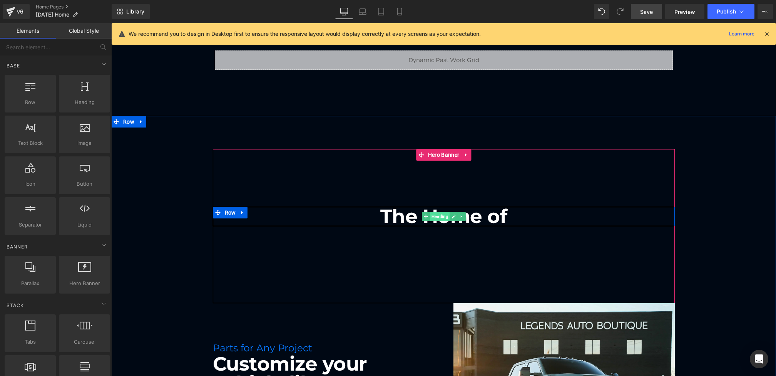
click at [441, 216] on span "Heading" at bounding box center [440, 216] width 20 height 9
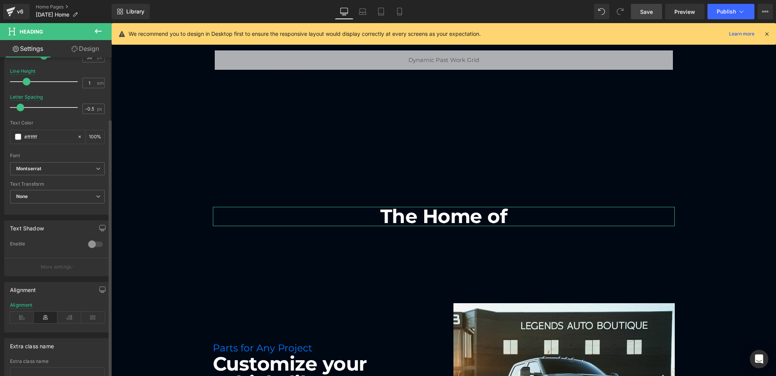
scroll to position [173, 0]
click at [20, 299] on div "Alignment" at bounding box center [21, 300] width 23 height 5
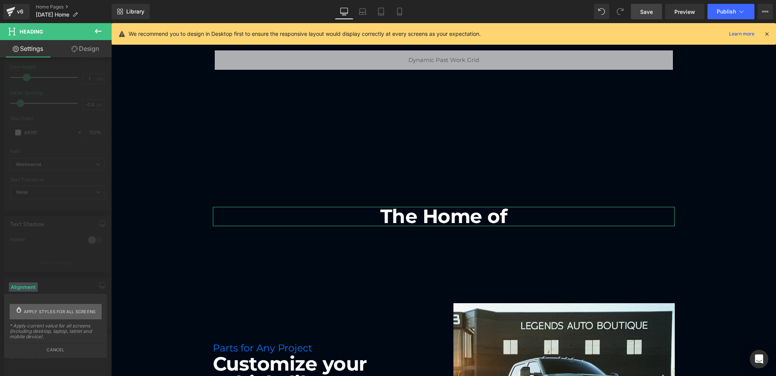
click at [43, 312] on span "Apply styles for all screens" at bounding box center [60, 311] width 72 height 15
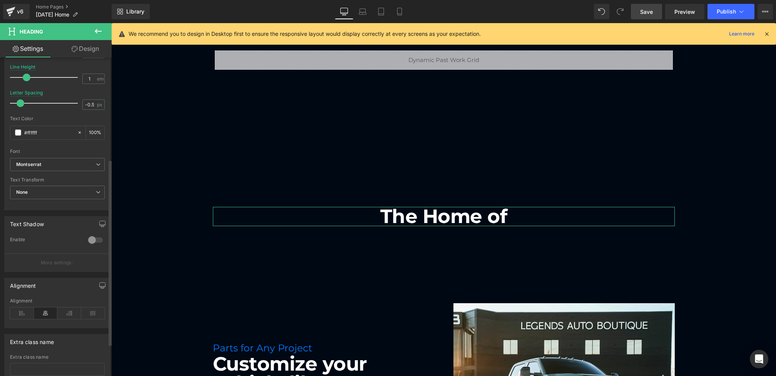
click at [64, 289] on div "Alignment" at bounding box center [57, 285] width 105 height 15
click at [364, 11] on icon at bounding box center [363, 12] width 8 height 8
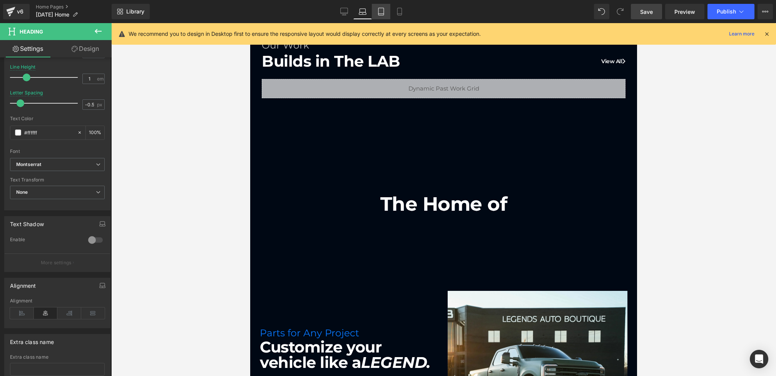
click at [383, 12] on icon at bounding box center [381, 12] width 8 height 8
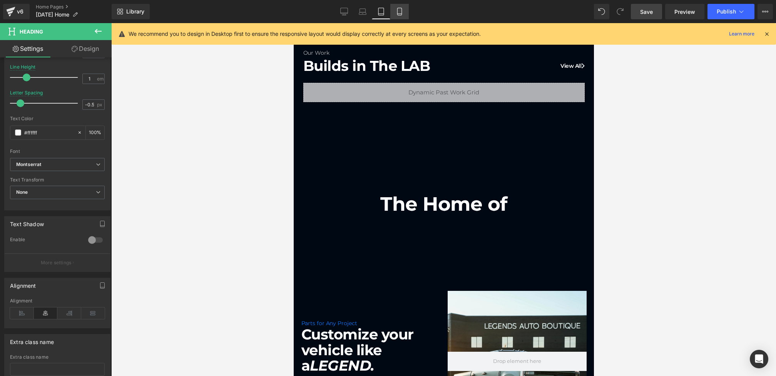
click at [401, 13] on icon at bounding box center [400, 12] width 8 height 8
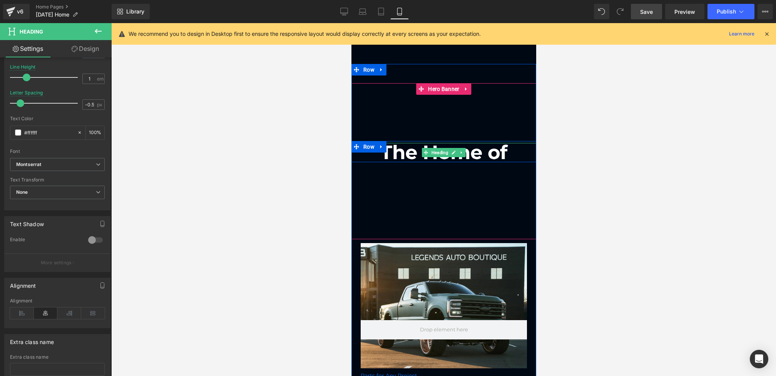
scroll to position [405, 0]
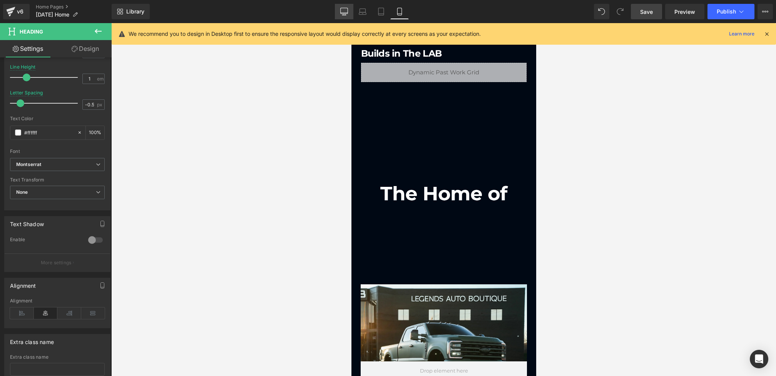
click at [345, 9] on icon at bounding box center [344, 12] width 8 height 8
type input "100"
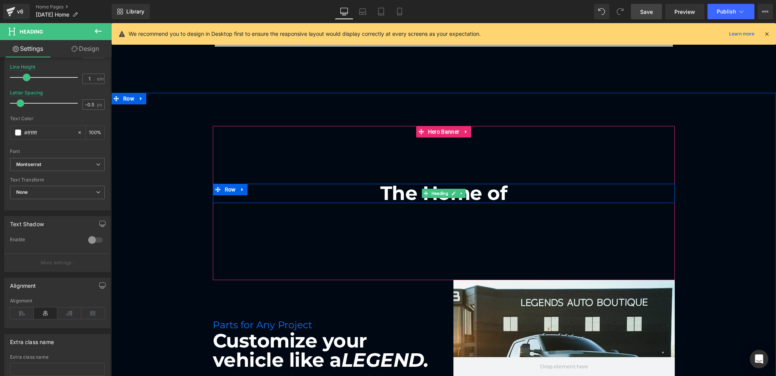
scroll to position [503, 0]
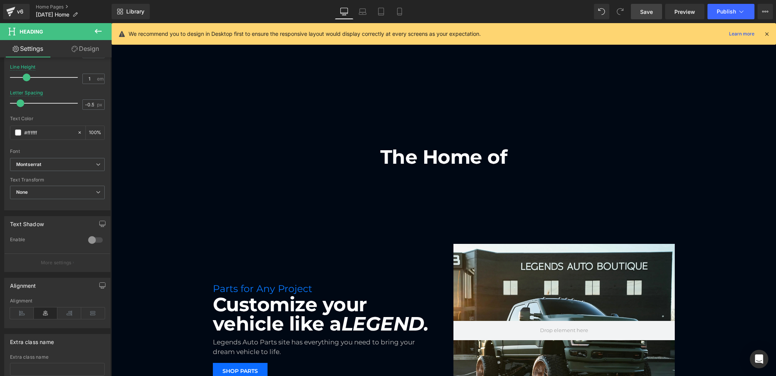
click at [98, 29] on icon at bounding box center [98, 31] width 9 height 9
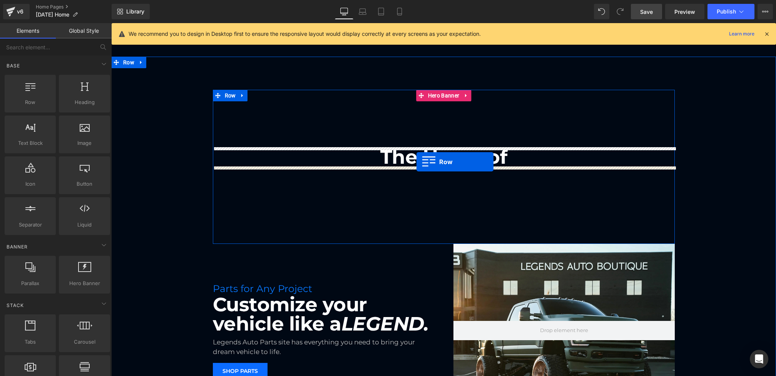
drag, startPoint x: 147, startPoint y: 115, endPoint x: 416, endPoint y: 162, distance: 273.7
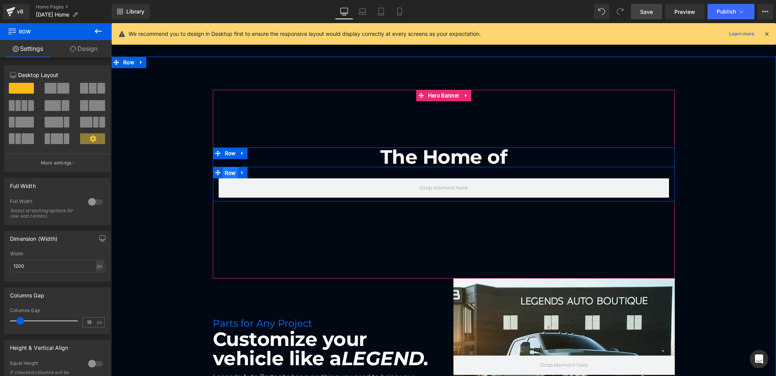
click at [233, 172] on span "Row" at bounding box center [230, 173] width 15 height 12
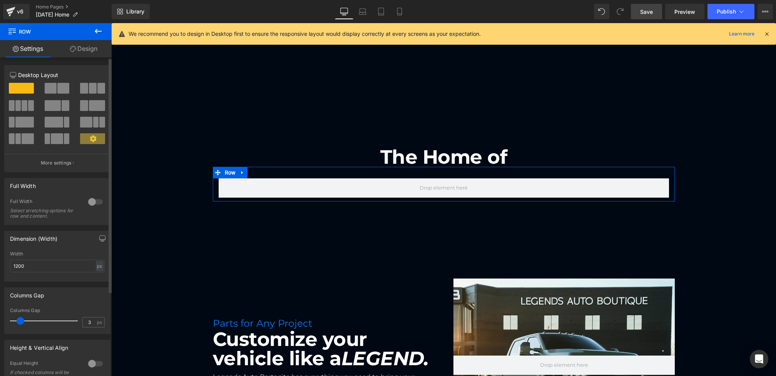
type input "0"
drag, startPoint x: 18, startPoint y: 318, endPoint x: 0, endPoint y: 318, distance: 18.5
click at [0, 318] on div "Columns Gap 0px Columns Gap 0 px" at bounding box center [57, 307] width 115 height 52
click at [82, 49] on link "Design" at bounding box center [84, 48] width 56 height 17
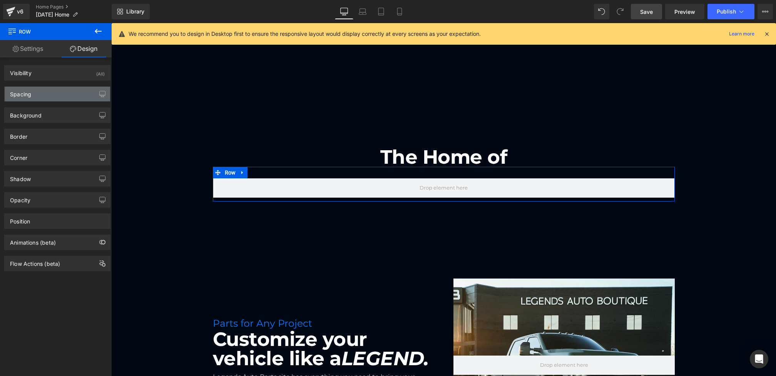
click at [50, 94] on div "Spacing" at bounding box center [57, 94] width 105 height 15
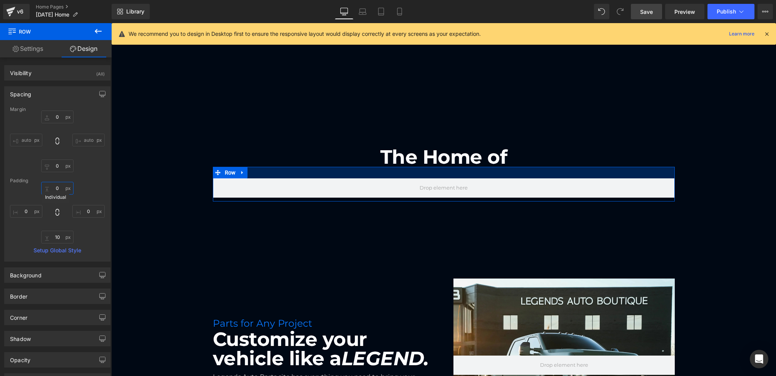
type input "0"
drag, startPoint x: 55, startPoint y: 187, endPoint x: 55, endPoint y: 224, distance: 37.3
click at [55, 224] on div "0px 0 0px 0 10px 10 0px 0" at bounding box center [57, 213] width 95 height 62
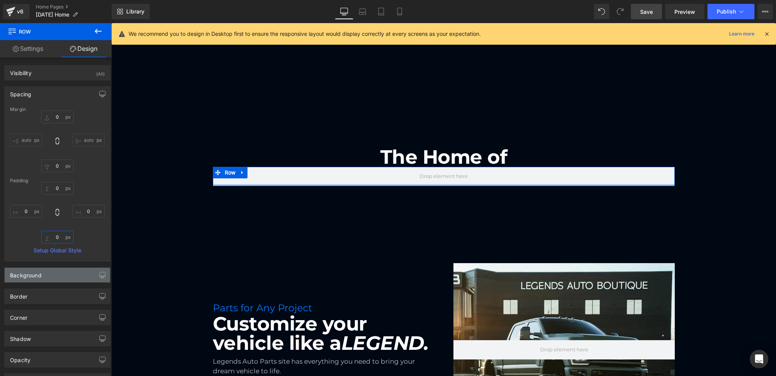
type input "0"
drag, startPoint x: 57, startPoint y: 236, endPoint x: 57, endPoint y: 277, distance: 40.8
click at [57, 277] on div "Visibility (All) 0|0|0|0 1 Show on Desktop 1 Show on Laptop 1 Show on Tablet 1 …" at bounding box center [57, 243] width 115 height 373
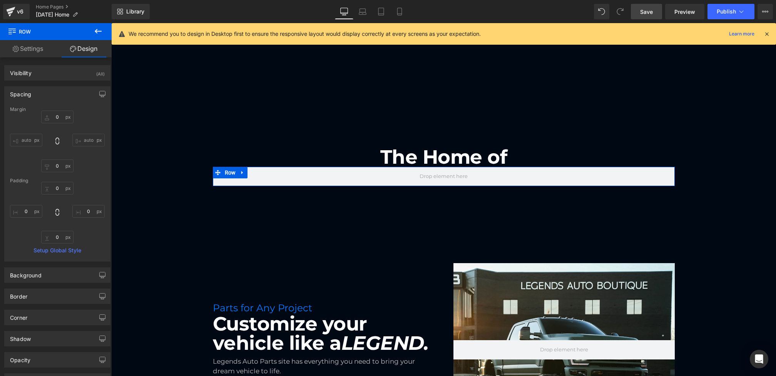
click at [43, 53] on link "Settings" at bounding box center [28, 48] width 56 height 17
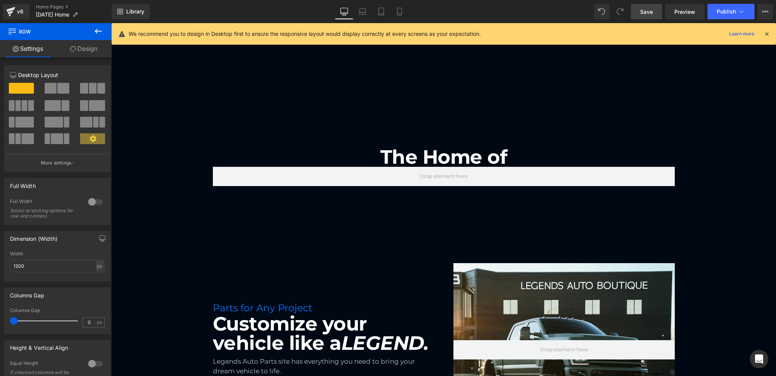
click at [98, 29] on icon at bounding box center [98, 31] width 9 height 9
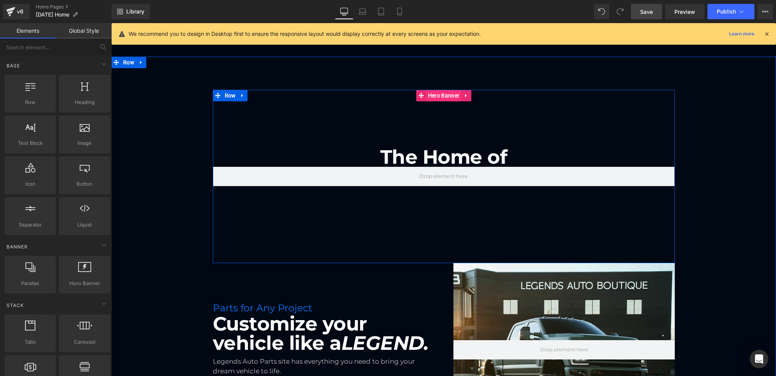
click at [446, 97] on span "Hero Banner" at bounding box center [443, 96] width 35 height 12
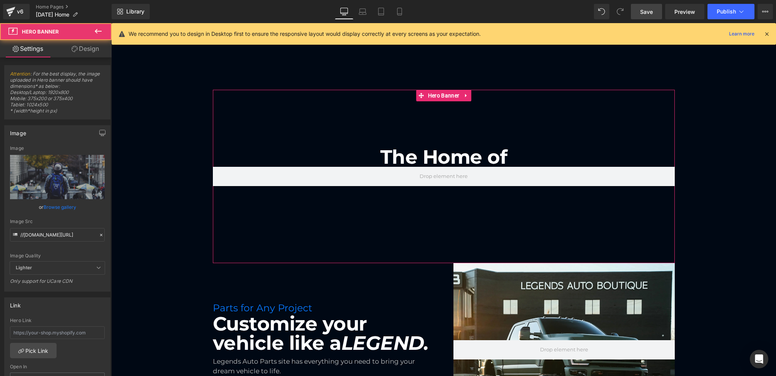
click at [82, 48] on link "Design" at bounding box center [85, 48] width 56 height 17
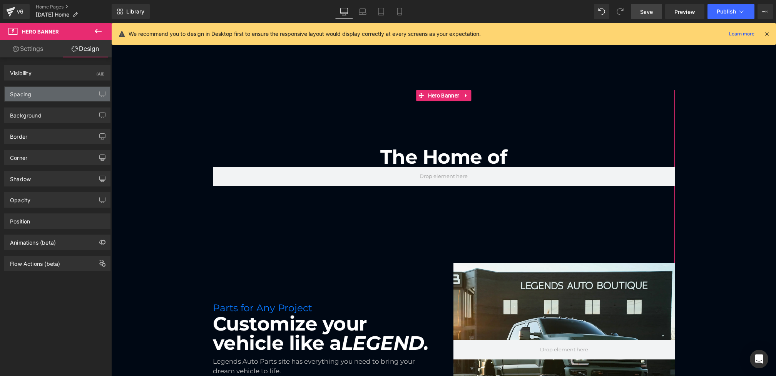
click at [38, 91] on div "Spacing" at bounding box center [57, 94] width 105 height 15
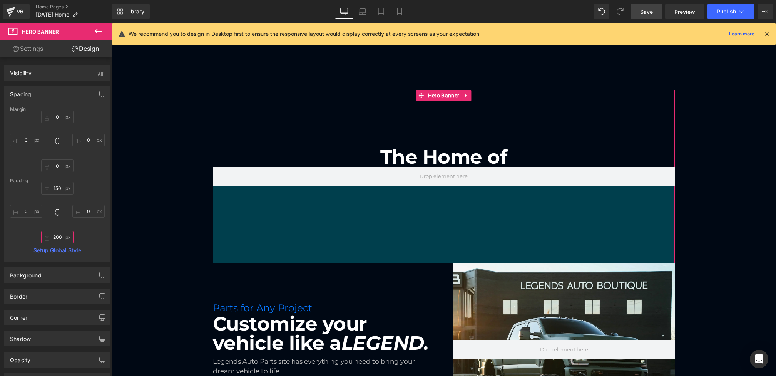
click at [60, 240] on input "200" at bounding box center [57, 237] width 32 height 13
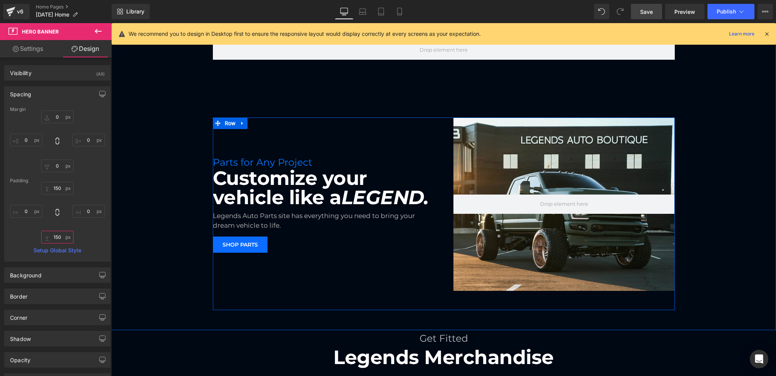
scroll to position [639, 0]
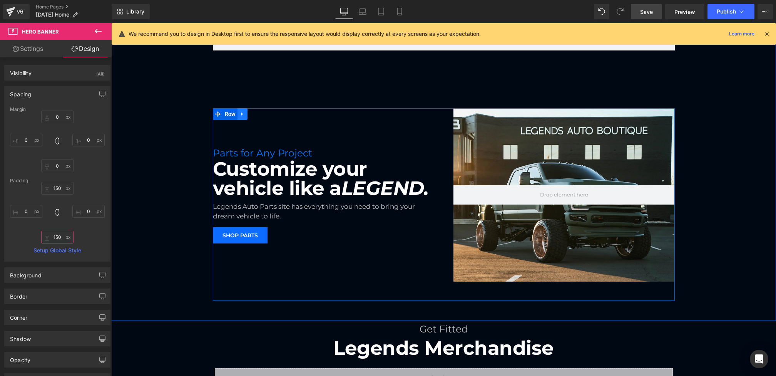
type input "150"
click at [243, 115] on icon at bounding box center [242, 114] width 5 height 6
click at [264, 115] on icon at bounding box center [262, 113] width 5 height 5
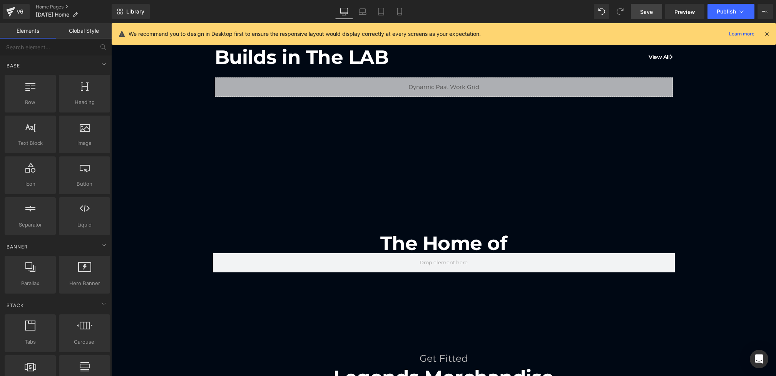
scroll to position [416, 0]
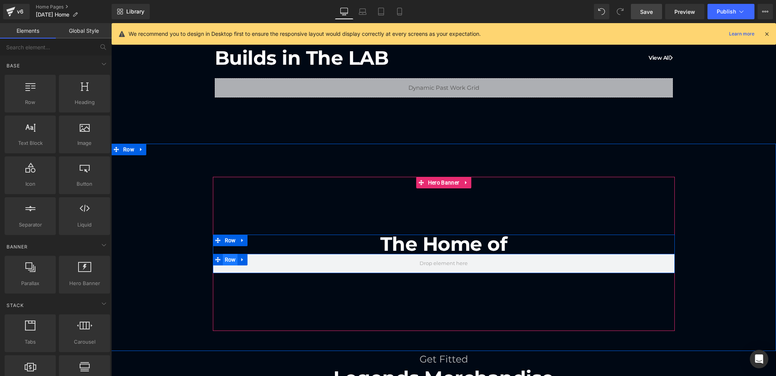
click at [236, 261] on span "Row" at bounding box center [230, 260] width 15 height 12
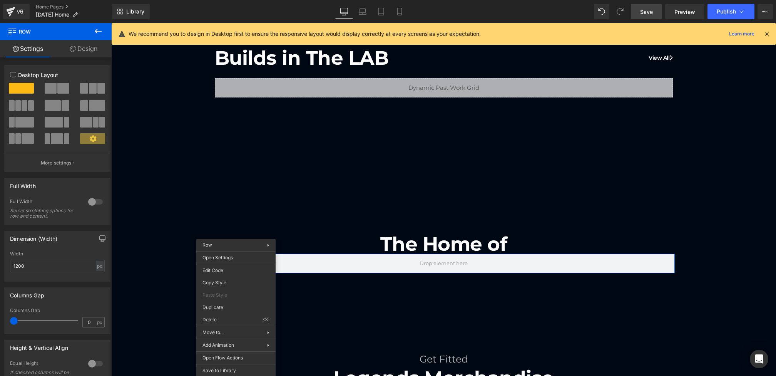
click at [66, 87] on span at bounding box center [63, 88] width 12 height 11
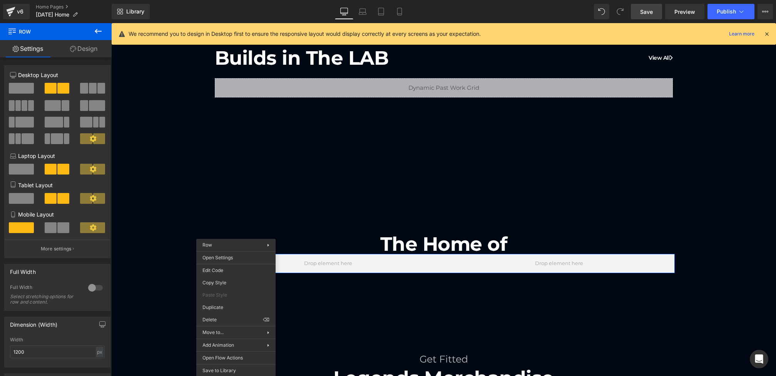
click at [93, 88] on span at bounding box center [93, 88] width 8 height 11
click at [63, 90] on span at bounding box center [63, 88] width 12 height 11
drag, startPoint x: 25, startPoint y: 86, endPoint x: 141, endPoint y: 177, distance: 147.0
click at [25, 86] on span at bounding box center [21, 88] width 25 height 11
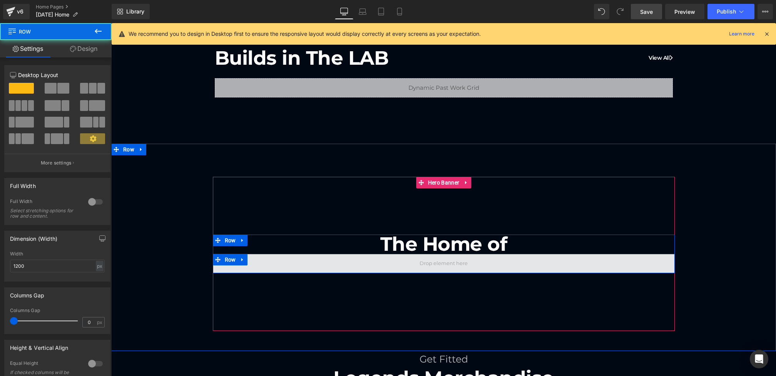
click at [317, 266] on span at bounding box center [444, 263] width 462 height 19
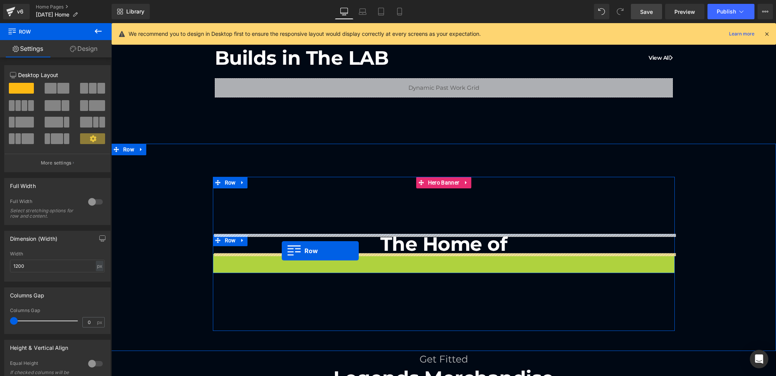
drag, startPoint x: 224, startPoint y: 256, endPoint x: 281, endPoint y: 251, distance: 57.3
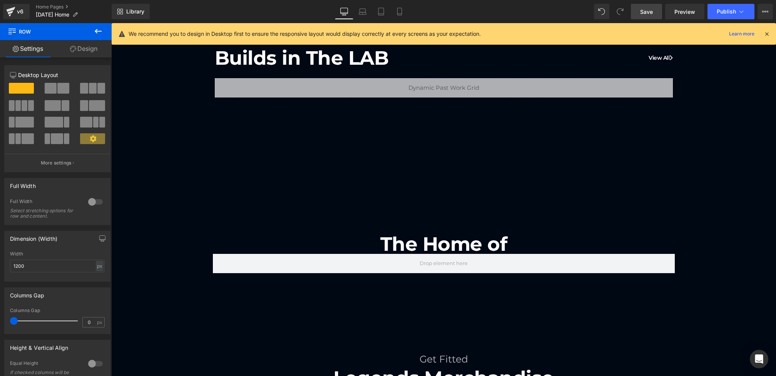
click at [99, 37] on button at bounding box center [98, 31] width 27 height 17
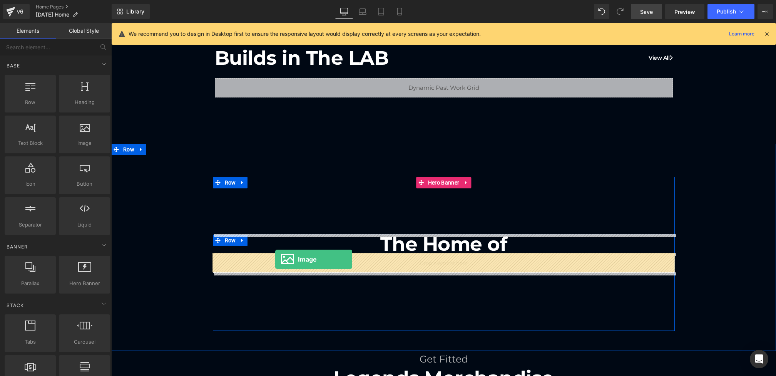
drag, startPoint x: 193, startPoint y: 167, endPoint x: 275, endPoint y: 259, distance: 123.8
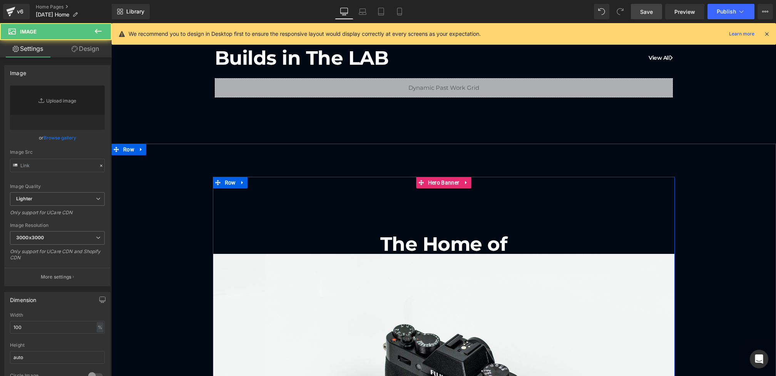
type input "//[DOMAIN_NAME][URL]"
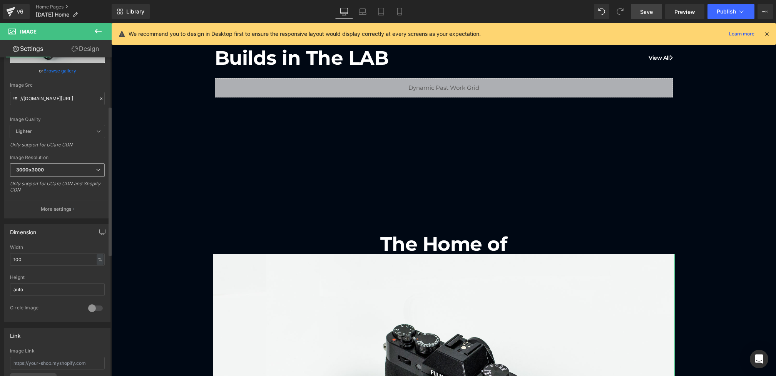
scroll to position [103, 0]
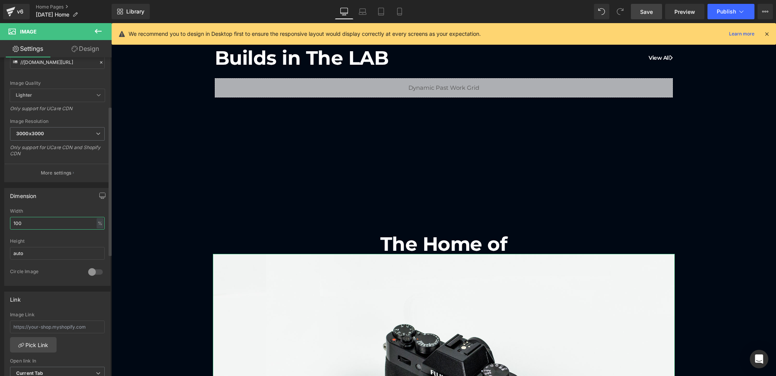
drag, startPoint x: 38, startPoint y: 220, endPoint x: 0, endPoint y: 218, distance: 38.5
click at [0, 218] on div "Dimension 100% Width 100 % % px auto Height auto 0 Circle Image" at bounding box center [57, 234] width 115 height 104
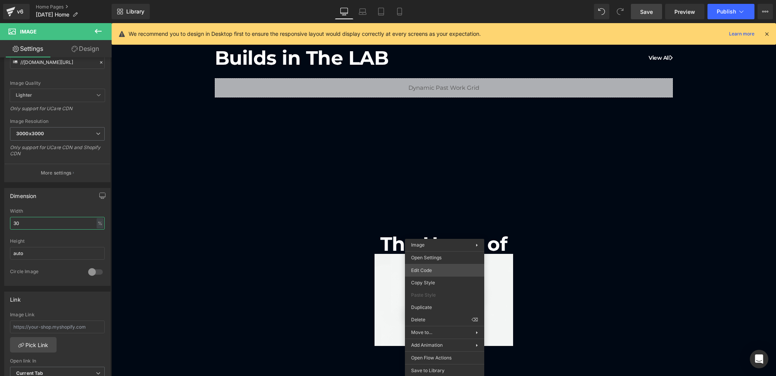
click at [428, 0] on div "Image You are previewing how the will restyle your page. You can not edit Eleme…" at bounding box center [388, 0] width 776 height 0
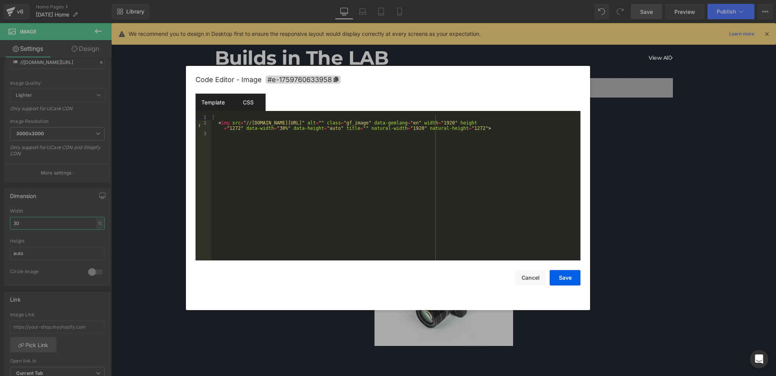
type input "30"
click at [247, 100] on div "CSS" at bounding box center [248, 102] width 35 height 17
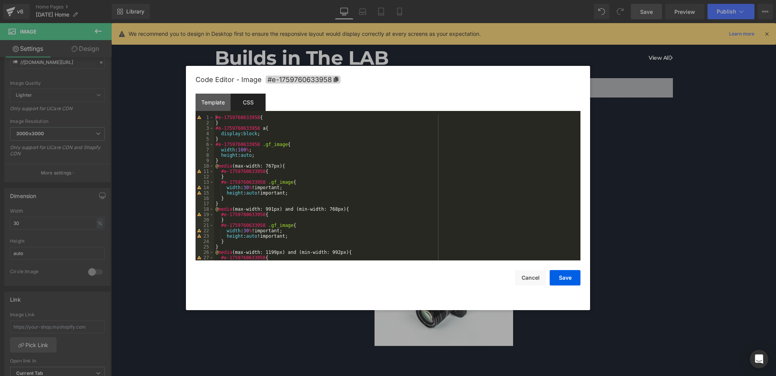
click at [272, 120] on div "#e-1759760633958 { } #e-1759760633958 a { display : block ; } #e-1759760633958 …" at bounding box center [395, 193] width 363 height 156
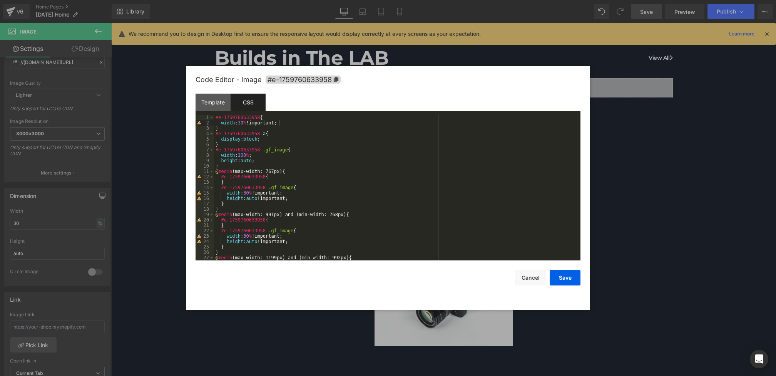
click at [559, 285] on div "Code Editor - Image #e-1759760633958 Template CSS 1 2 3 < img src = "//[DOMAIN_…" at bounding box center [388, 188] width 385 height 244
click at [560, 278] on button "Save" at bounding box center [565, 277] width 31 height 15
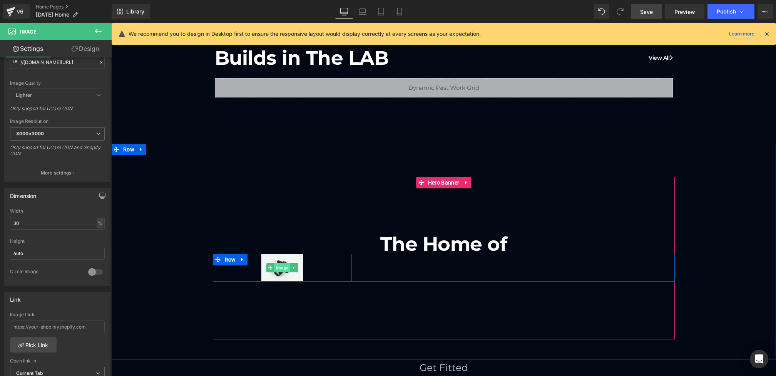
click at [284, 266] on span "Image" at bounding box center [281, 267] width 15 height 9
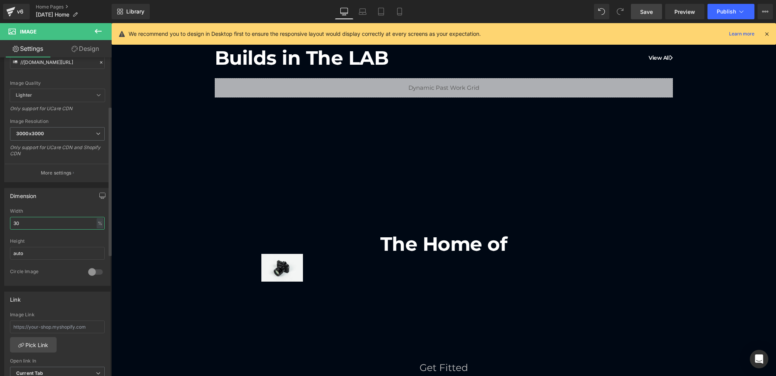
drag, startPoint x: 52, startPoint y: 221, endPoint x: 0, endPoint y: 217, distance: 51.7
click at [0, 217] on div "Dimension 30% Width 30 % % px auto Height auto 0 Circle Image" at bounding box center [57, 234] width 115 height 104
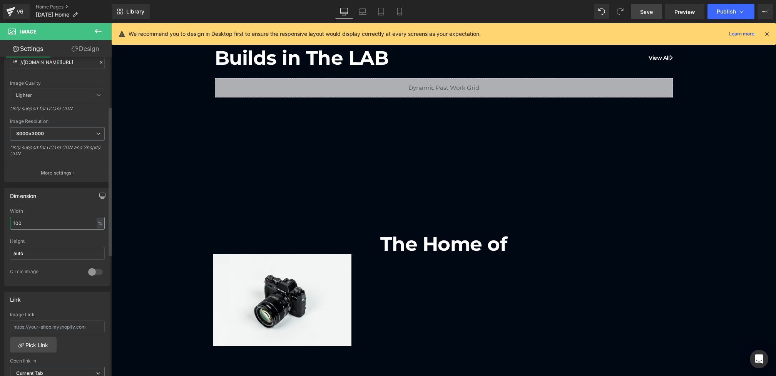
type input "100"
click at [70, 203] on div "Dimension 100% Width 100 % % px auto Height auto 0 Circle Image" at bounding box center [57, 237] width 106 height 98
click at [649, 17] on link "Save" at bounding box center [646, 11] width 31 height 15
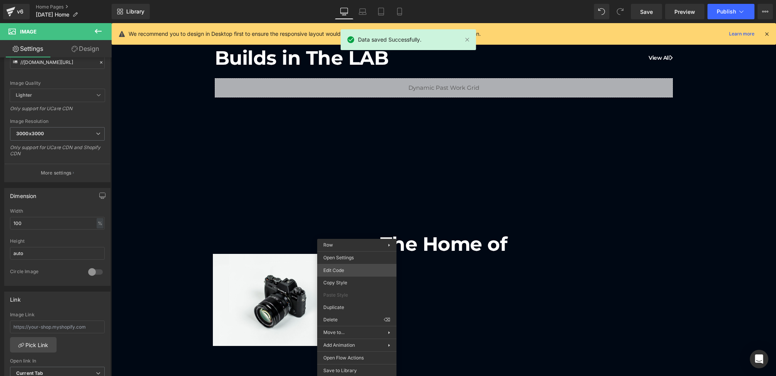
click at [346, 0] on div "Image You are previewing how the will restyle your page. You can not edit Eleme…" at bounding box center [388, 0] width 776 height 0
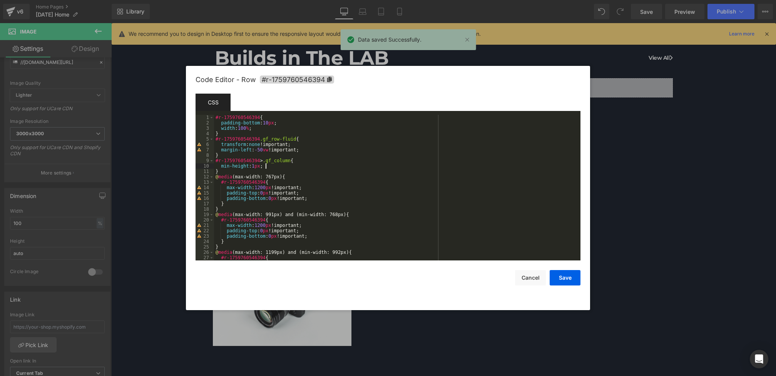
click at [321, 165] on div "#r-1759760546394 { padding-bottom : 10 px ; width : 100 % ; } #r-1759760546394 …" at bounding box center [395, 193] width 363 height 156
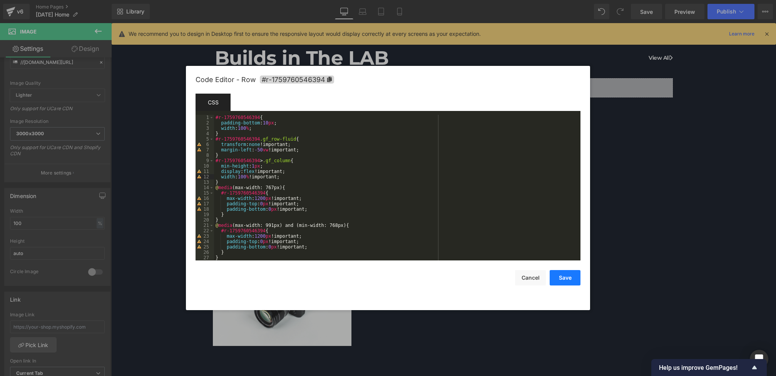
click at [557, 278] on button "Save" at bounding box center [565, 277] width 31 height 15
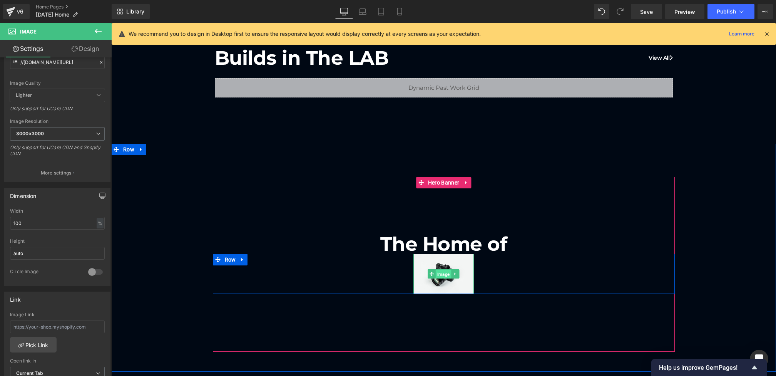
click at [440, 273] on span "Image" at bounding box center [443, 273] width 15 height 9
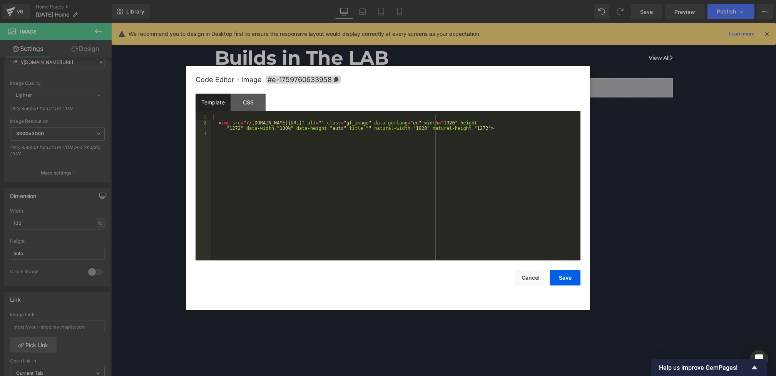
click at [429, 0] on div "Image You are previewing how the will restyle your page. You can not edit Eleme…" at bounding box center [388, 0] width 776 height 0
click at [252, 102] on div "CSS" at bounding box center [248, 102] width 35 height 17
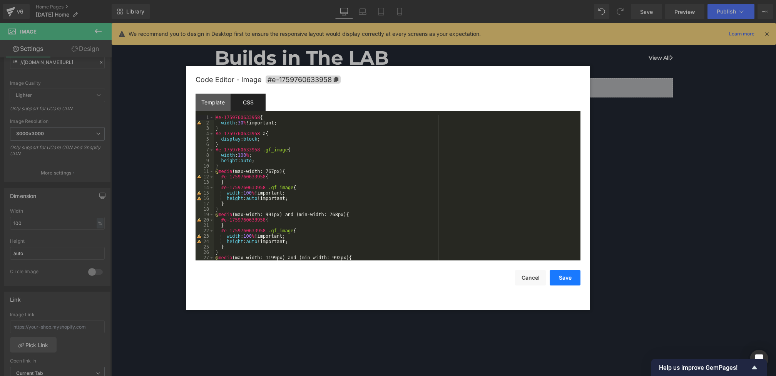
click at [569, 277] on button "Save" at bounding box center [565, 277] width 31 height 15
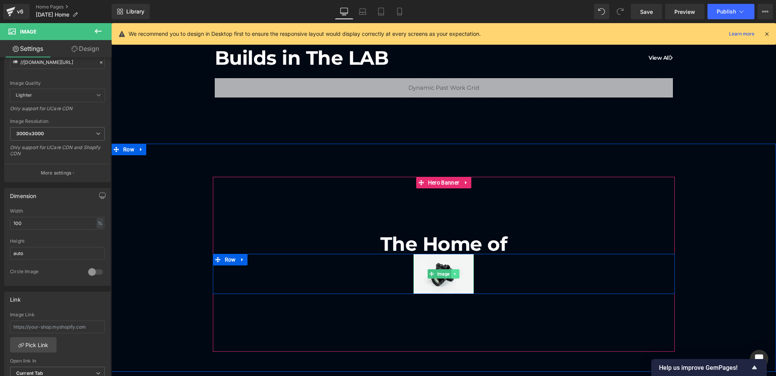
click at [455, 271] on icon at bounding box center [455, 273] width 4 height 5
click at [452, 272] on icon at bounding box center [451, 274] width 4 height 4
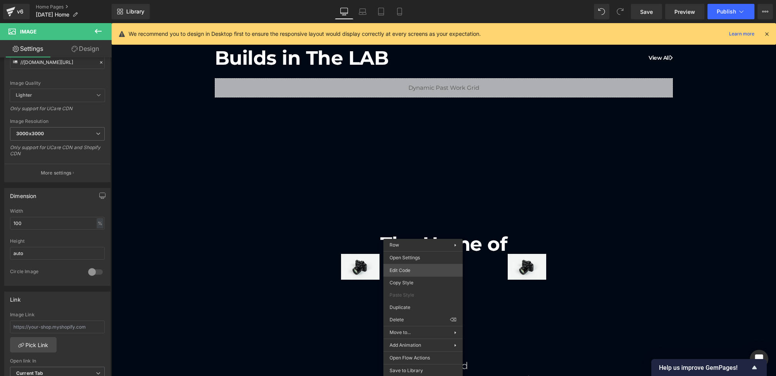
click at [410, 0] on div "Image You are previewing how the will restyle your page. You can not edit Eleme…" at bounding box center [388, 0] width 776 height 0
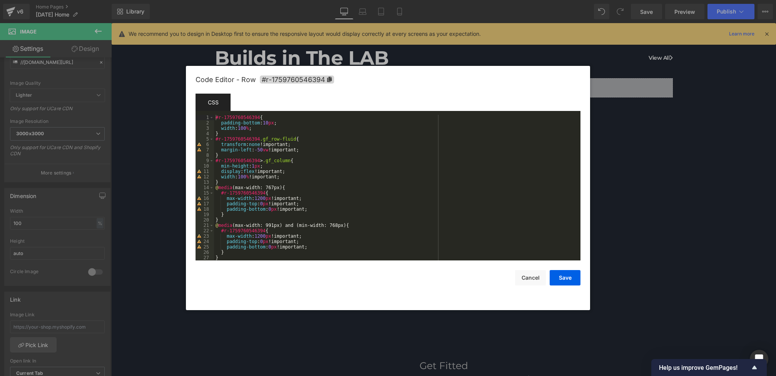
click at [288, 84] on div "Code Editor - Row #r-1759760546394" at bounding box center [388, 80] width 385 height 28
click at [288, 78] on span "#r-1759760546394" at bounding box center [297, 79] width 74 height 8
click at [254, 134] on div "#r-1759760546394 { padding-bottom : 10 px ; width : 100 % ; } #r-1759760546394 …" at bounding box center [395, 193] width 363 height 156
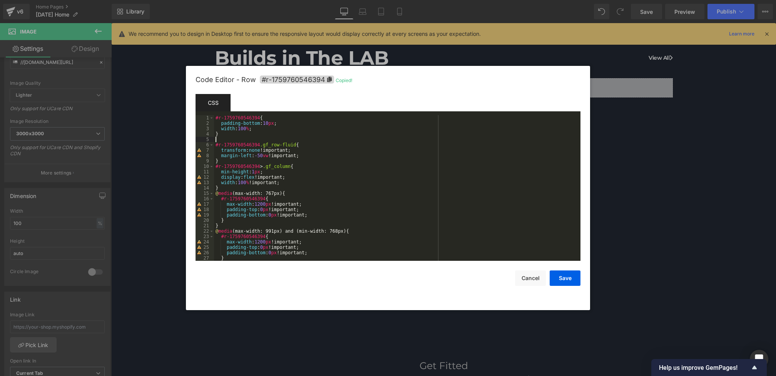
paste textarea
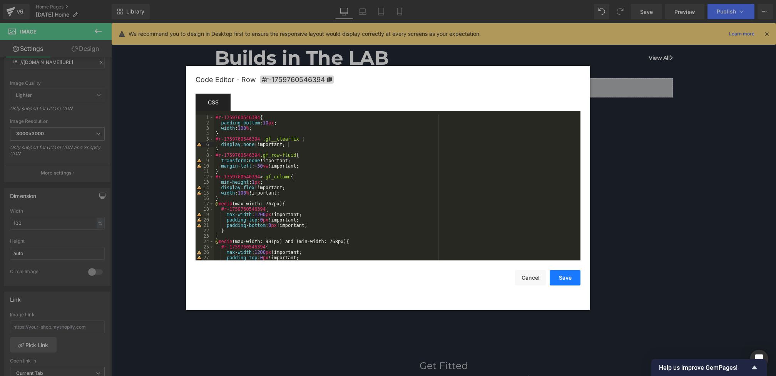
click at [565, 272] on button "Save" at bounding box center [565, 277] width 31 height 15
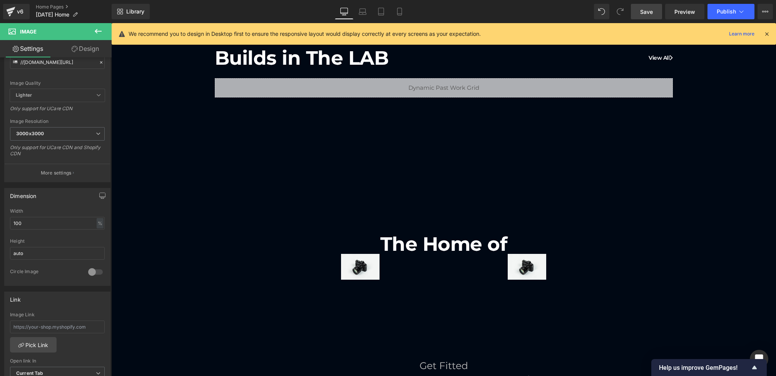
click at [645, 19] on div "Library Desktop Desktop Laptop Tablet Mobile Save Preview Publish Scheduled Vie…" at bounding box center [444, 11] width 664 height 23
click at [644, 15] on span "Save" at bounding box center [646, 12] width 13 height 8
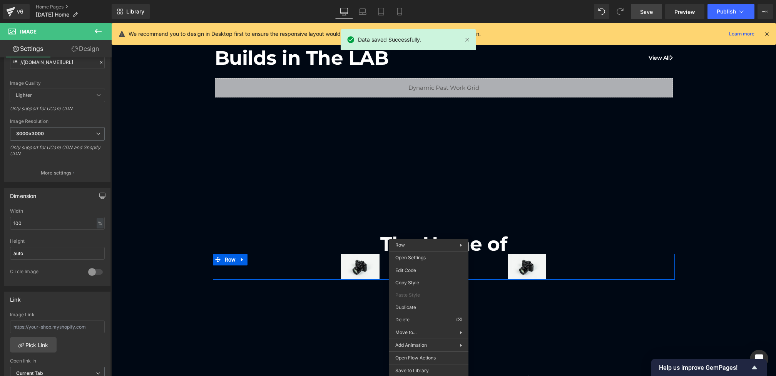
click at [111, 23] on div "150px" at bounding box center [111, 23] width 0 height 0
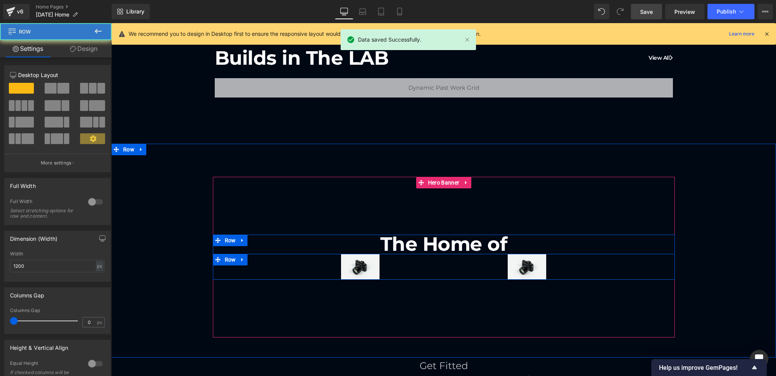
click at [396, 265] on div "Image Image" at bounding box center [444, 266] width 462 height 25
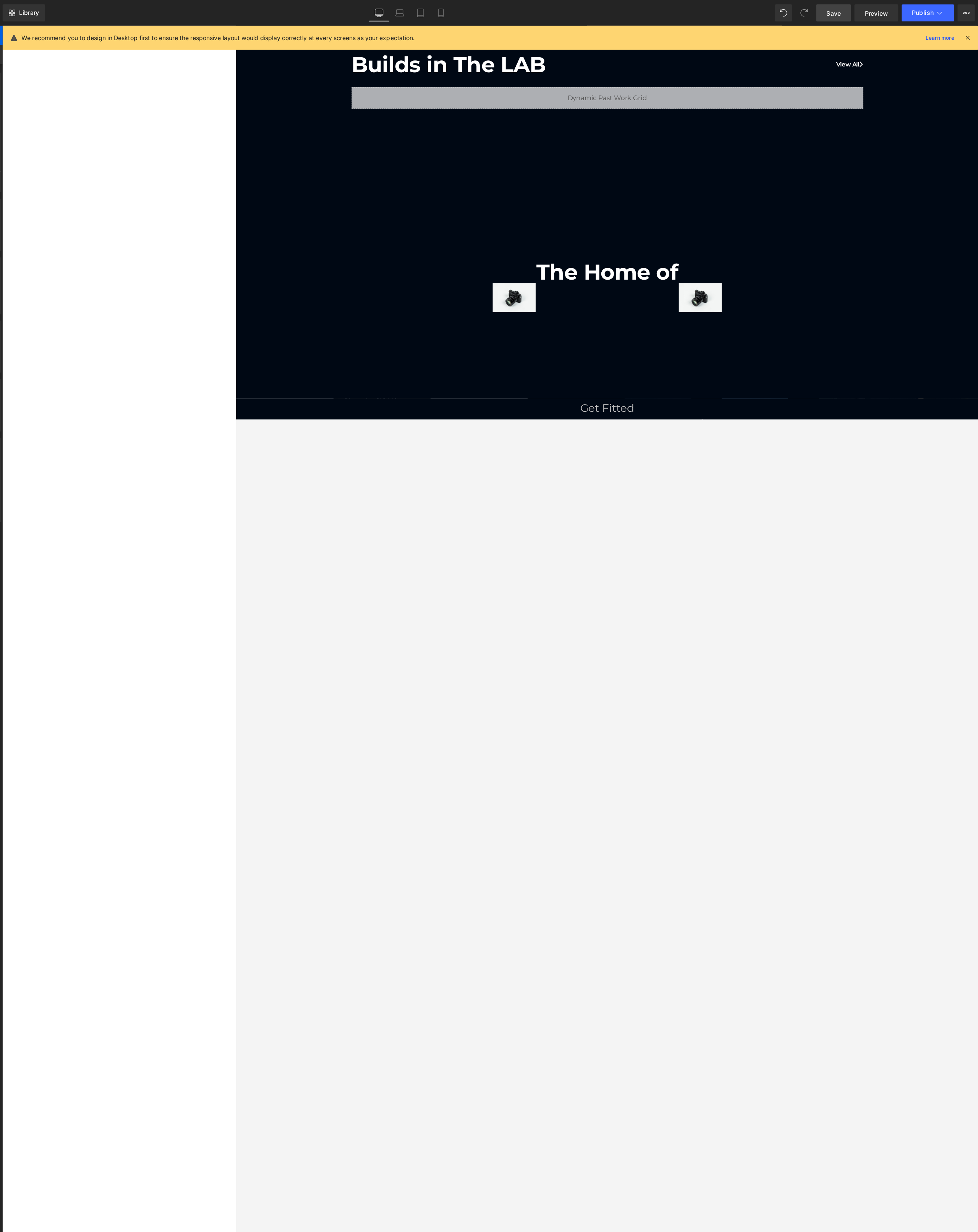
scroll to position [413, 0]
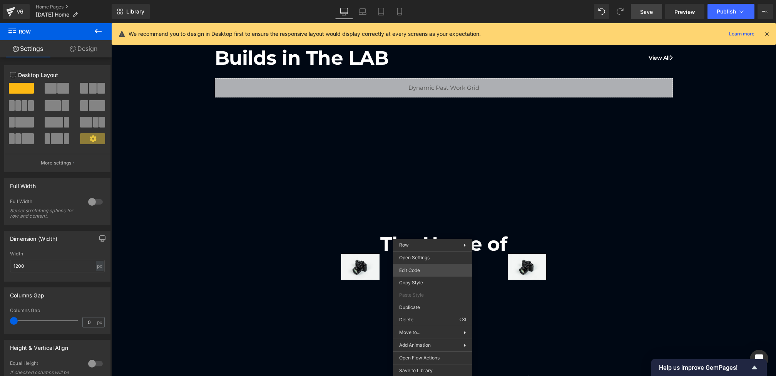
click at [417, 0] on div "Image You are previewing how the will restyle your page. You can not edit Eleme…" at bounding box center [388, 0] width 776 height 0
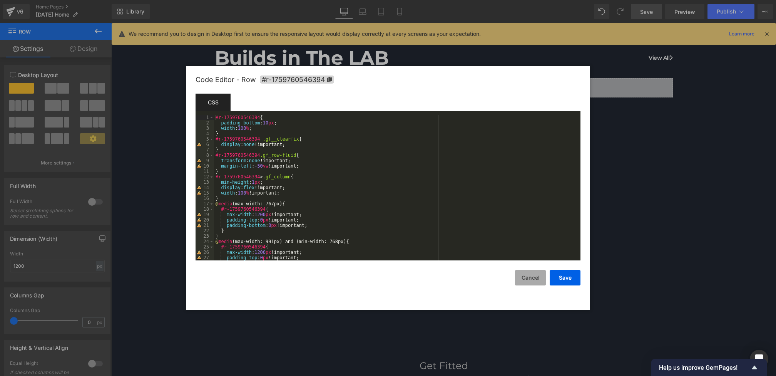
click at [535, 273] on button "Cancel" at bounding box center [530, 277] width 31 height 15
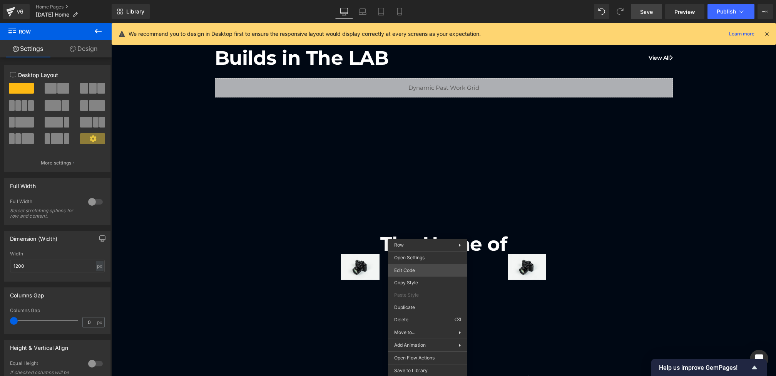
click at [420, 0] on div "Image You are previewing how the will restyle your page. You can not edit Eleme…" at bounding box center [388, 0] width 776 height 0
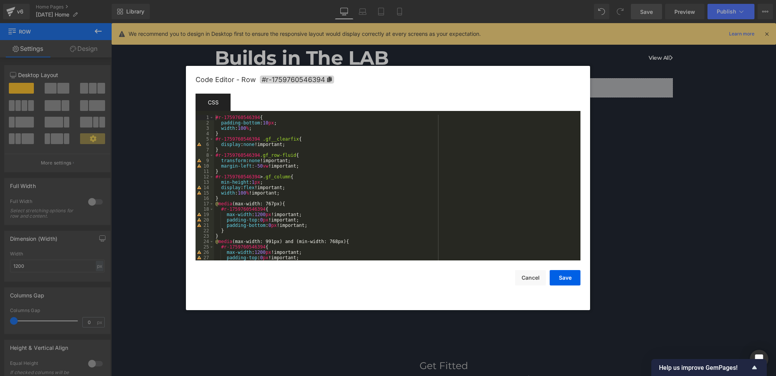
click at [271, 131] on div "#r-1759760546394 { padding-bottom : 10 px ; width : 100 % ; } #r-1759760546394 …" at bounding box center [395, 193] width 363 height 156
click at [243, 132] on div "#r-1759760546394 { padding-bottom : 10 px ; width : 100 % ; } #r-1759760546394 …" at bounding box center [395, 193] width 363 height 156
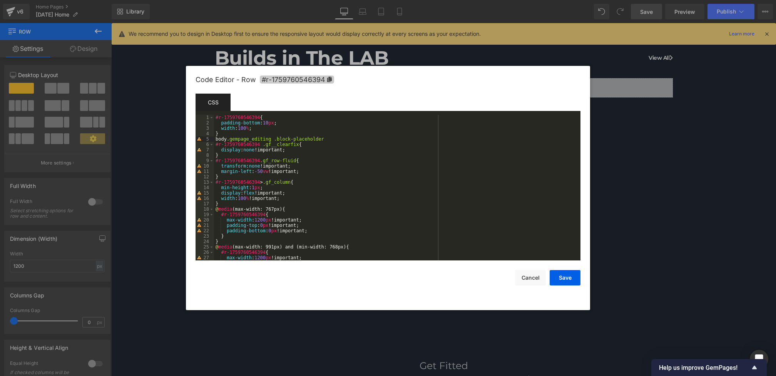
click at [281, 81] on span "#r-1759760546394" at bounding box center [297, 79] width 74 height 8
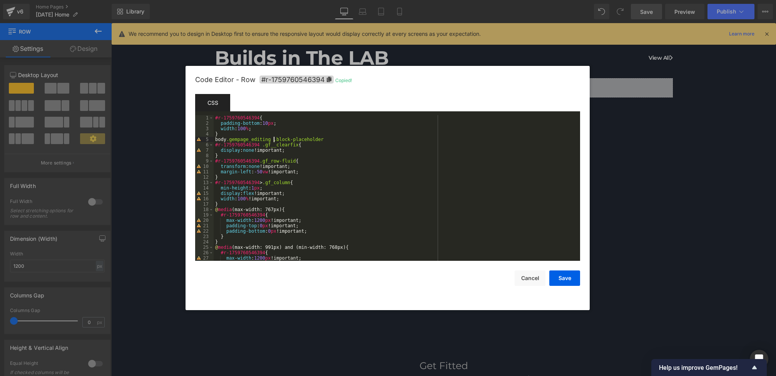
click at [274, 139] on div "#r-1759760546394 { padding-bottom : 10 px ; width : 100 % ; } body .gempage_edi…" at bounding box center [395, 193] width 363 height 156
paste textarea
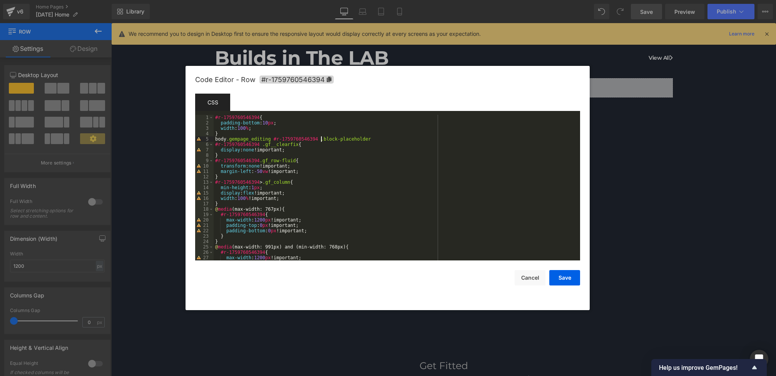
click at [389, 140] on div "#r-1759760546394 { padding-bottom : 10 px ; width : 100 % ; } body .gempage_edi…" at bounding box center [395, 193] width 363 height 156
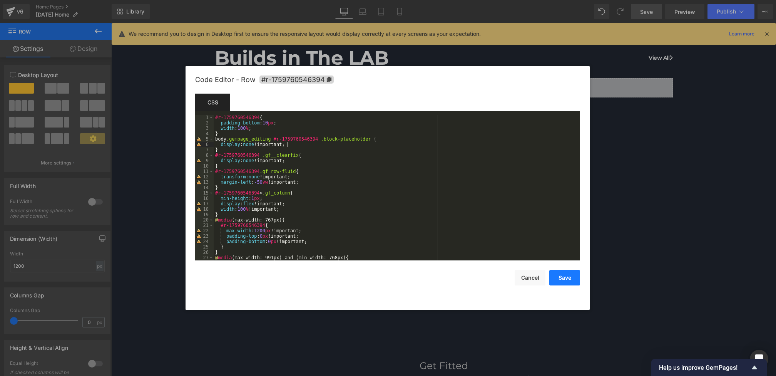
click at [563, 272] on button "Save" at bounding box center [564, 277] width 31 height 15
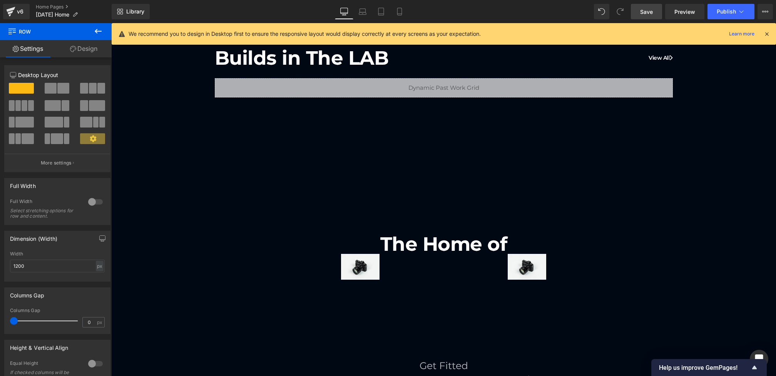
click at [653, 12] on span "Save" at bounding box center [646, 12] width 13 height 8
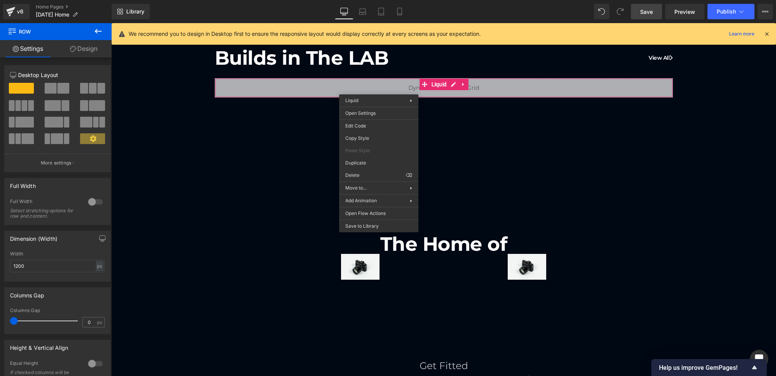
click at [370, 266] on div "Image" at bounding box center [360, 266] width 38 height 25
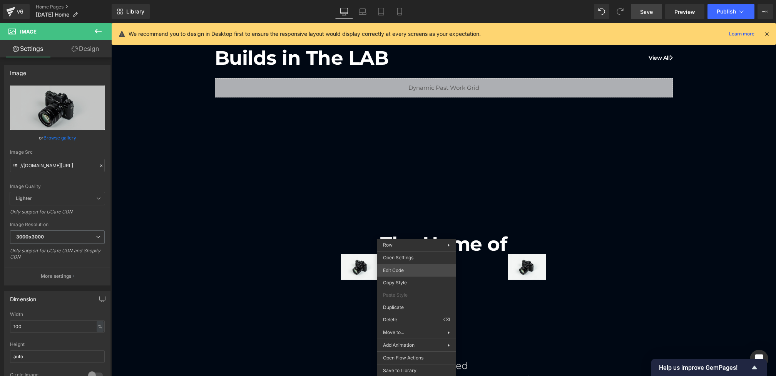
click at [398, 0] on div "Image You are previewing how the will restyle your page. You can not edit Eleme…" at bounding box center [388, 0] width 776 height 0
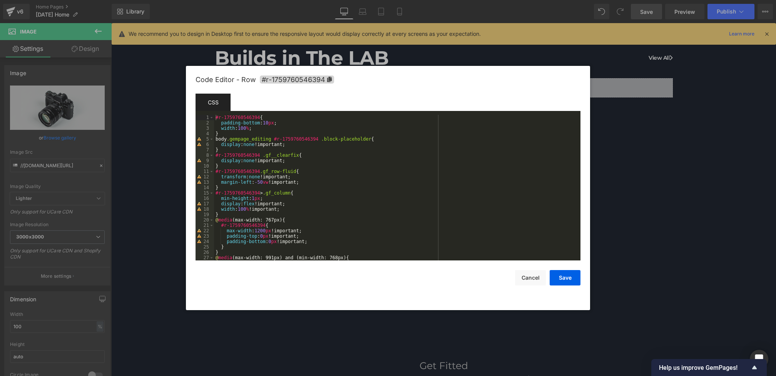
click at [252, 139] on div "#r-1759760546394 { padding-bottom : 10 px ; width : 100 % ; } body .gempage_edi…" at bounding box center [395, 193] width 363 height 156
click at [568, 279] on button "Save" at bounding box center [565, 277] width 31 height 15
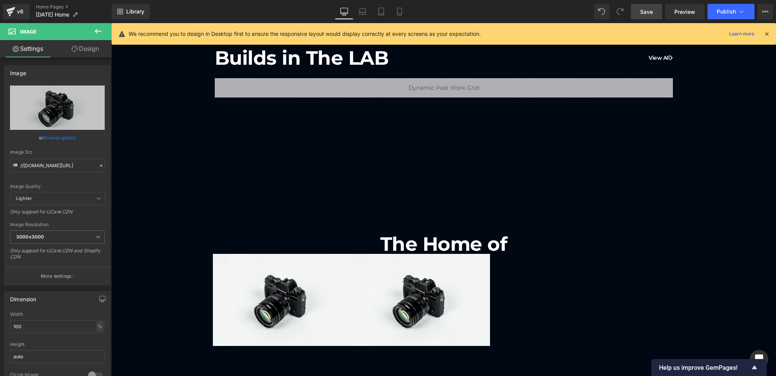
click at [92, 32] on button at bounding box center [98, 31] width 27 height 17
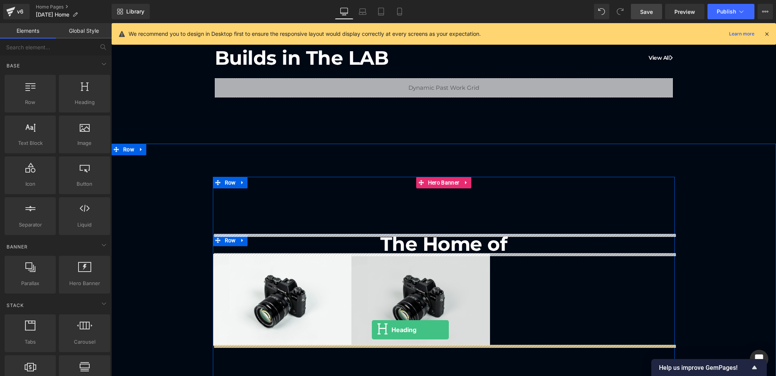
drag, startPoint x: 195, startPoint y: 125, endPoint x: 372, endPoint y: 329, distance: 270.1
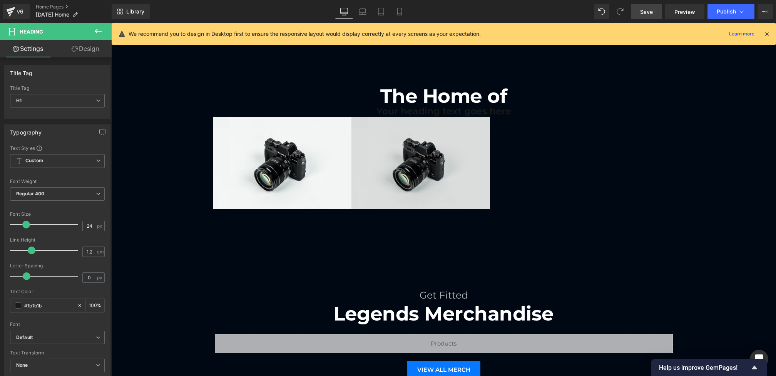
scroll to position [559, 0]
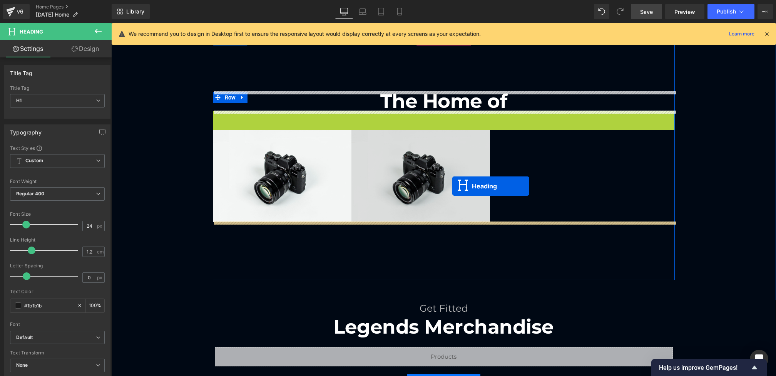
drag, startPoint x: 437, startPoint y: 114, endPoint x: 452, endPoint y: 186, distance: 73.1
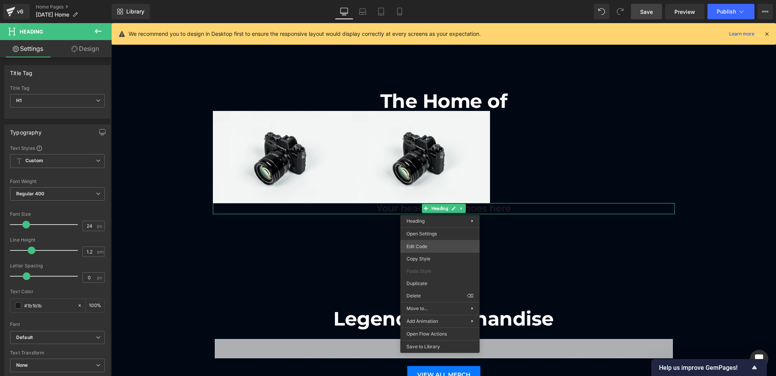
click at [419, 0] on div "Heading You are previewing how the will restyle your page. You can not edit Ele…" at bounding box center [388, 0] width 776 height 0
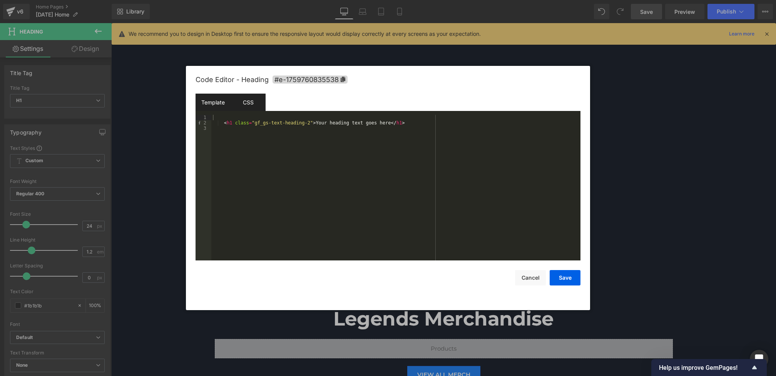
click at [253, 100] on div "CSS" at bounding box center [248, 102] width 35 height 17
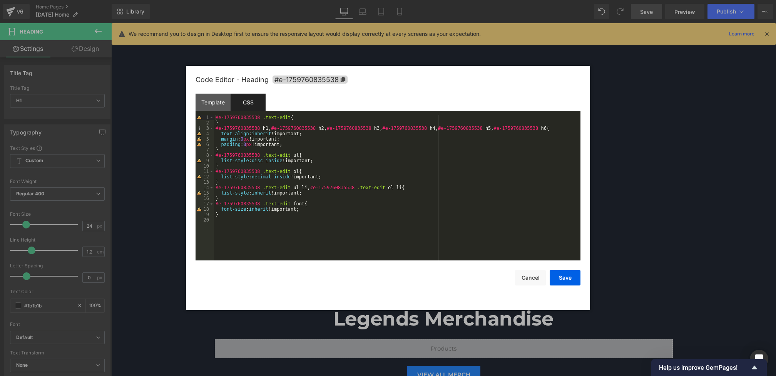
click at [307, 85] on div "Code Editor - Heading #e-1759760835538" at bounding box center [388, 80] width 385 height 28
click at [305, 81] on span "#e-1759760835538" at bounding box center [309, 79] width 75 height 8
click at [253, 122] on div "#e-1759760835538 .text-edit { } #e-1759760835538 h1 , #e-1759760835538 h2 , #e-…" at bounding box center [397, 193] width 366 height 156
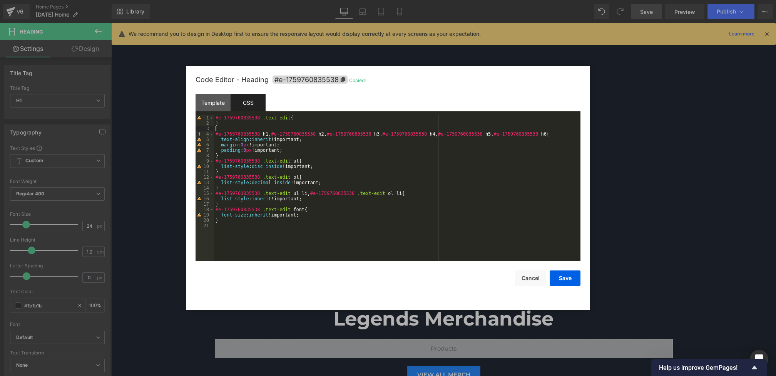
paste textarea
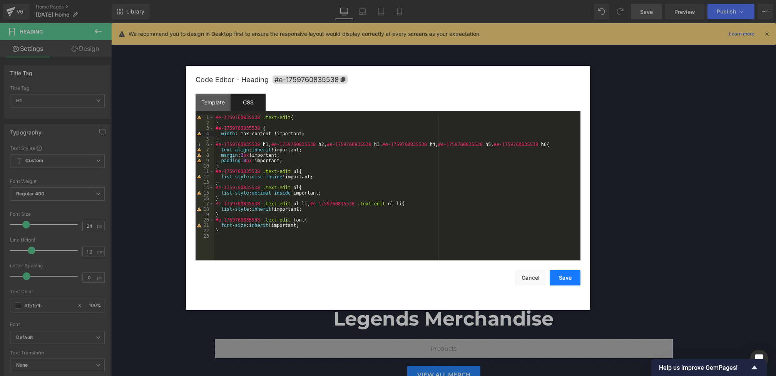
click at [562, 277] on button "Save" at bounding box center [565, 277] width 31 height 15
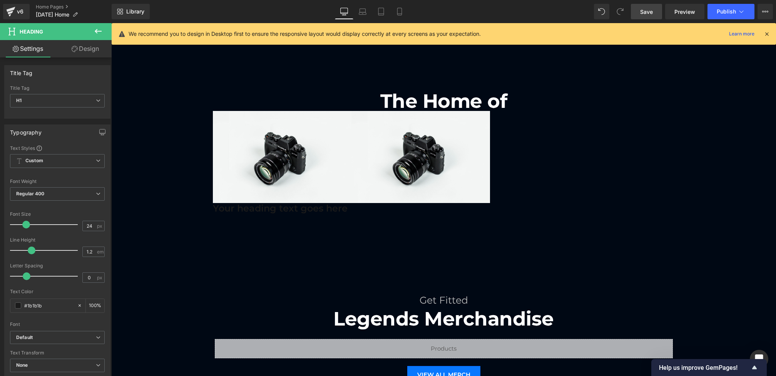
click at [642, 9] on span "Save" at bounding box center [646, 12] width 13 height 8
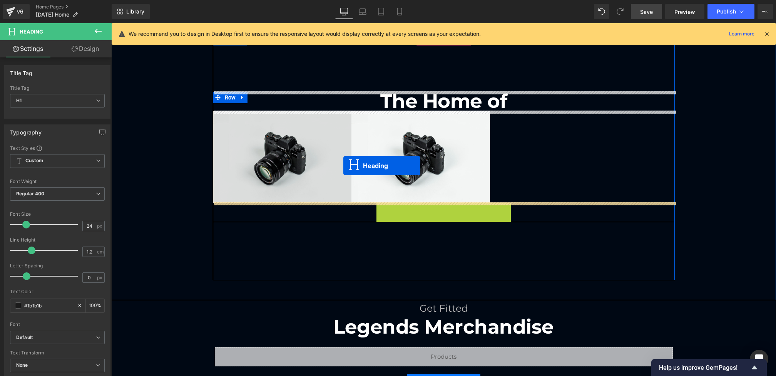
drag, startPoint x: 285, startPoint y: 208, endPoint x: 344, endPoint y: 165, distance: 72.4
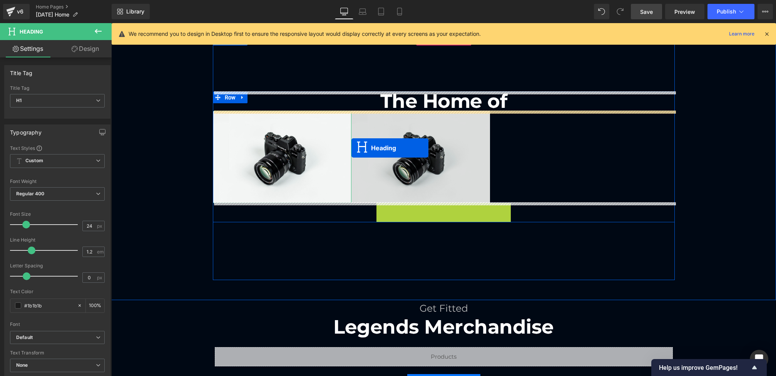
drag, startPoint x: 281, startPoint y: 207, endPoint x: 351, endPoint y: 147, distance: 92.2
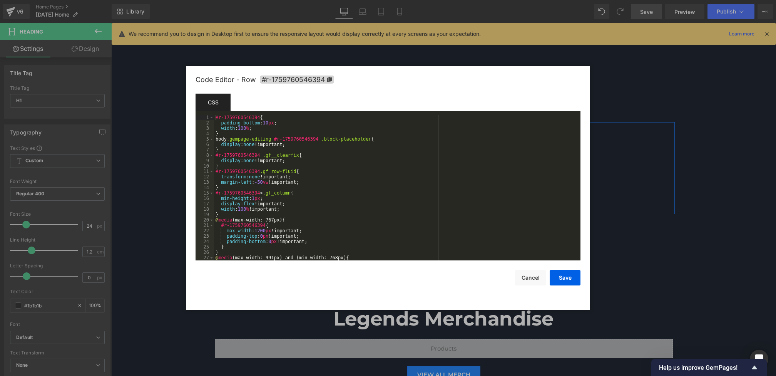
click at [220, 0] on div "Heading You are previewing how the will restyle your page. You can not edit Ele…" at bounding box center [388, 0] width 776 height 0
click at [305, 203] on div "#r-1759760546394 { padding-bottom : 10 px ; width : 100 % ; } body .gempage-edi…" at bounding box center [395, 193] width 363 height 156
click at [570, 284] on button "Save" at bounding box center [565, 277] width 31 height 15
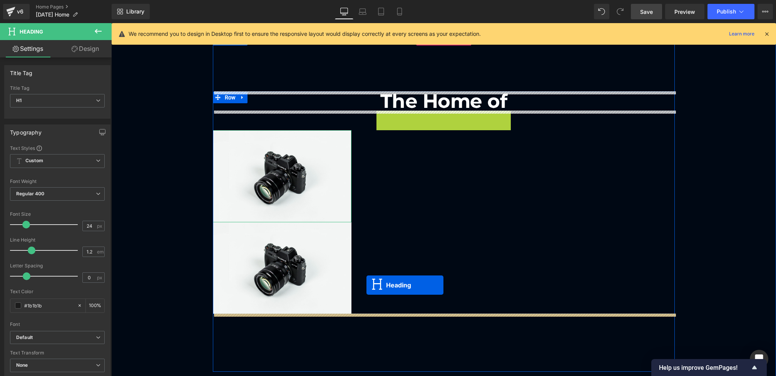
drag, startPoint x: 282, startPoint y: 115, endPoint x: 366, endPoint y: 283, distance: 188.1
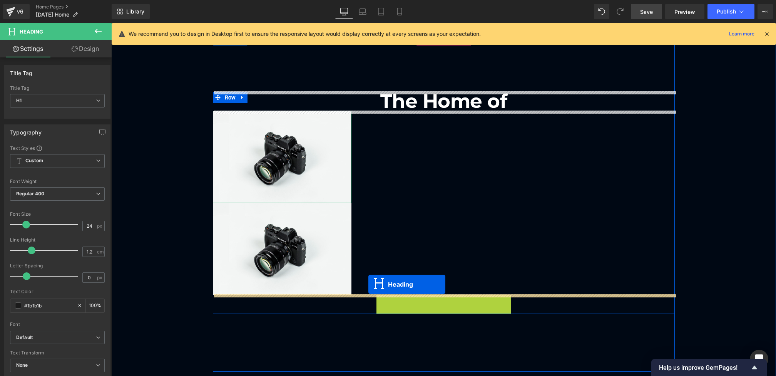
drag, startPoint x: 276, startPoint y: 298, endPoint x: 367, endPoint y: 282, distance: 91.8
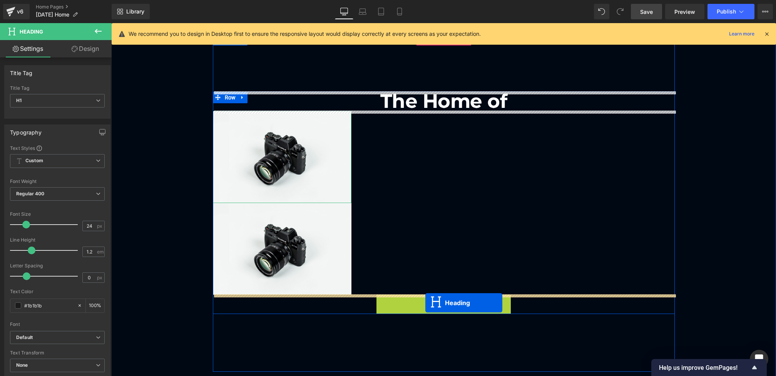
drag, startPoint x: 278, startPoint y: 300, endPoint x: 425, endPoint y: 303, distance: 147.4
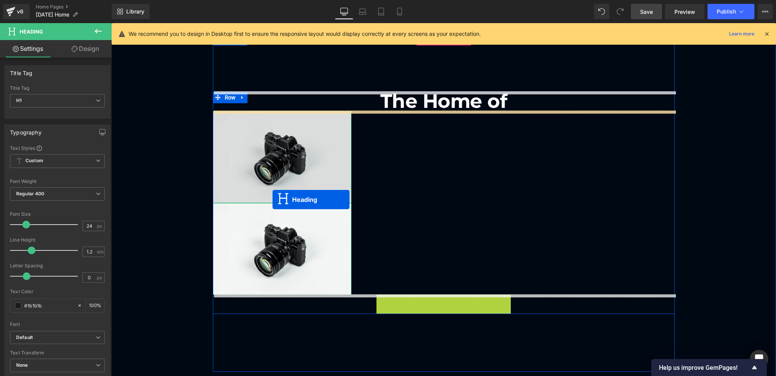
drag, startPoint x: 278, startPoint y: 299, endPoint x: 272, endPoint y: 199, distance: 100.2
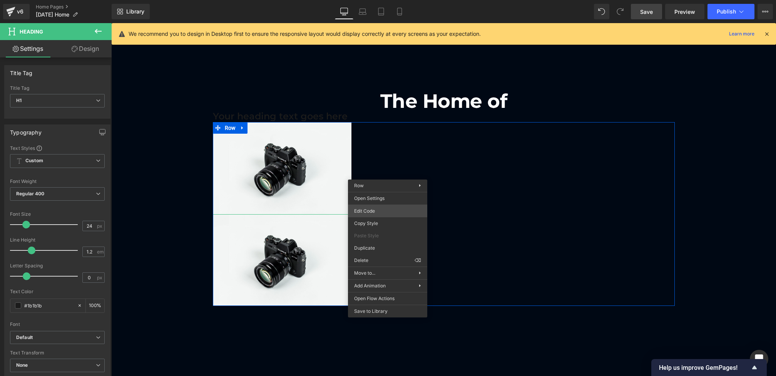
click at [371, 0] on div "Heading You are previewing how the will restyle your page. You can not edit Ele…" at bounding box center [388, 0] width 776 height 0
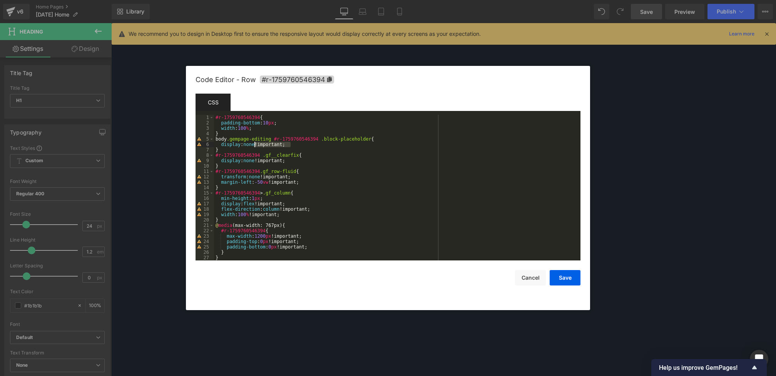
drag, startPoint x: 325, startPoint y: 145, endPoint x: 153, endPoint y: 145, distance: 172.4
click at [153, 145] on body "Heading You are previewing how the will restyle your page. You can not edit Ele…" at bounding box center [388, 188] width 776 height 376
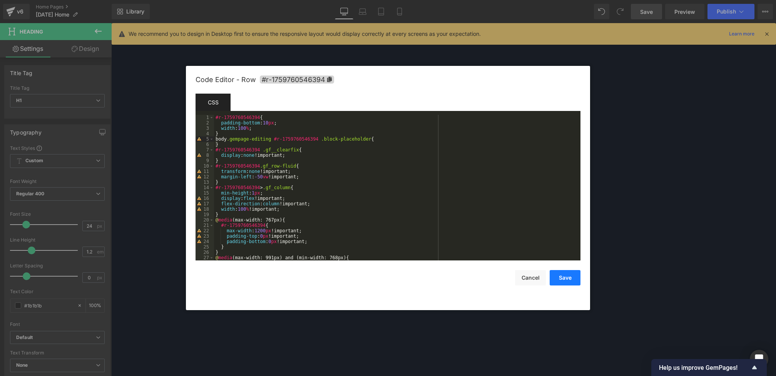
click at [553, 278] on button "Save" at bounding box center [565, 277] width 31 height 15
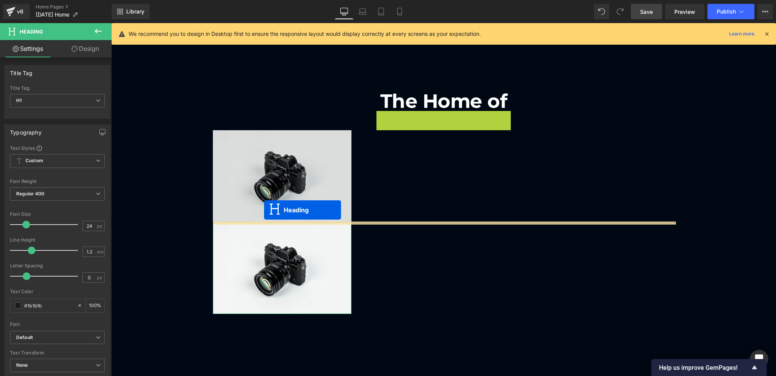
drag, startPoint x: 280, startPoint y: 115, endPoint x: 264, endPoint y: 209, distance: 95.2
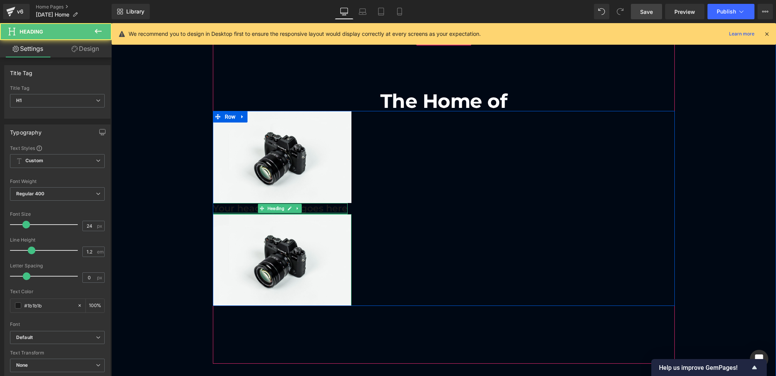
click at [251, 207] on h1 "Your heading text goes here" at bounding box center [280, 208] width 135 height 11
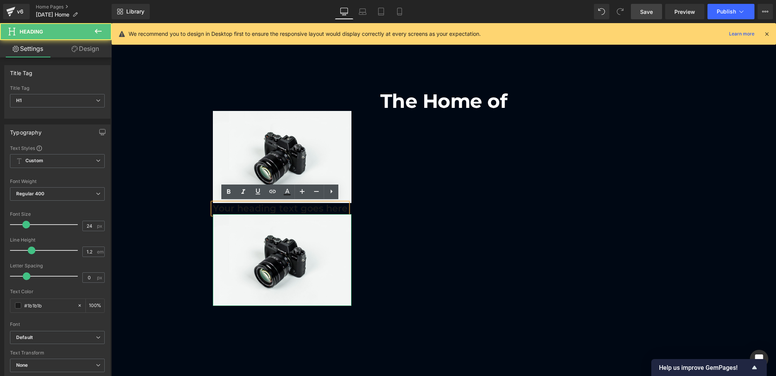
click at [419, 197] on div "Image Your heading text goes here Heading Image" at bounding box center [444, 208] width 462 height 195
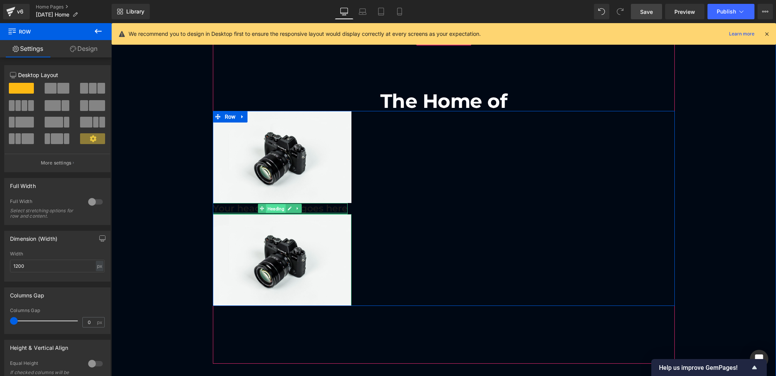
click at [275, 206] on span "Heading" at bounding box center [276, 208] width 20 height 9
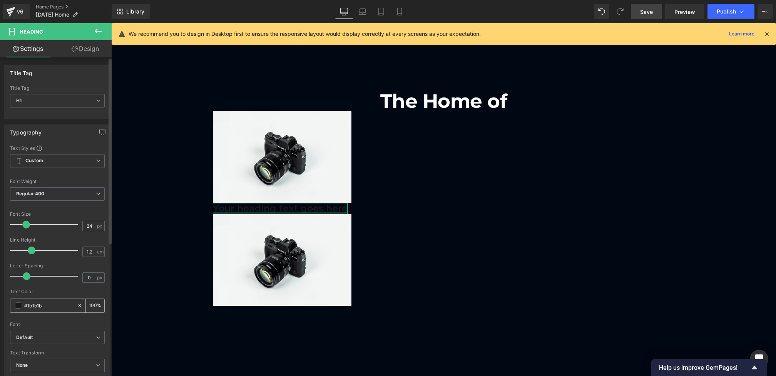
click at [18, 306] on span at bounding box center [18, 305] width 6 height 6
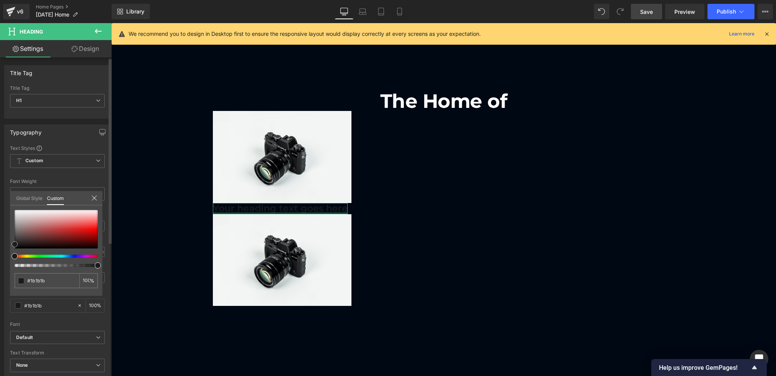
type input "#542525"
type input "#572828"
type input "#f2f2f2"
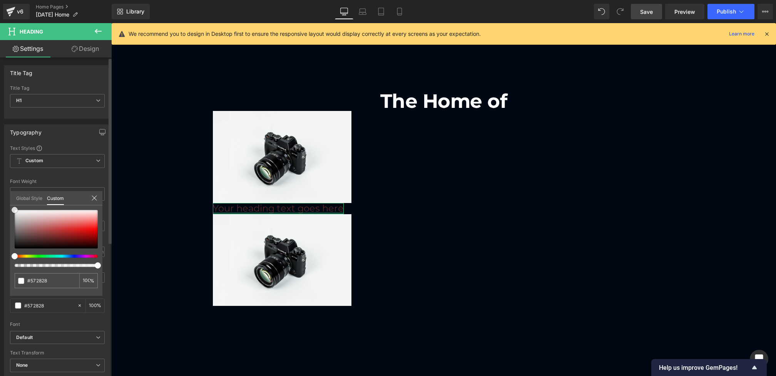
type input "#f2f2f2"
type input "#ffffff"
drag, startPoint x: 45, startPoint y: 239, endPoint x: 0, endPoint y: 154, distance: 95.6
click at [0, 154] on div "Typography Text Styles Custom Custom Setup Global Style Custom Setup Global Sty…" at bounding box center [57, 251] width 115 height 264
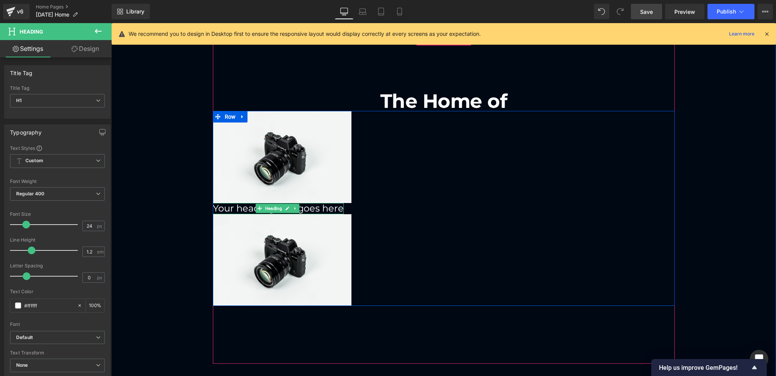
click at [339, 207] on h1 "Your heading text goes here" at bounding box center [278, 208] width 131 height 11
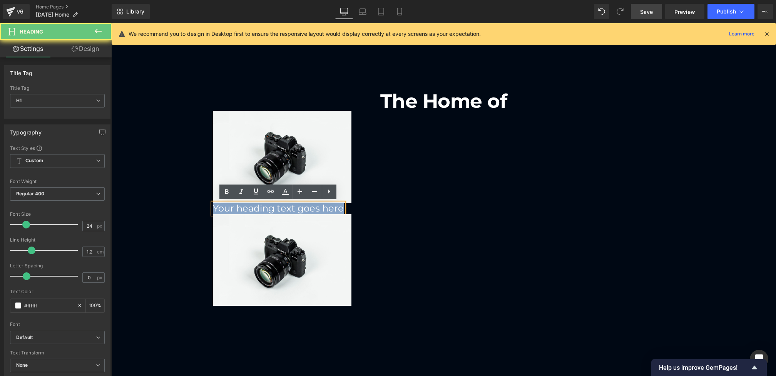
drag, startPoint x: 342, startPoint y: 207, endPoint x: 176, endPoint y: 207, distance: 165.5
click at [176, 207] on div "The Home of Heading Image Your heading text goes here Heading Image Row Row Her…" at bounding box center [443, 198] width 665 height 329
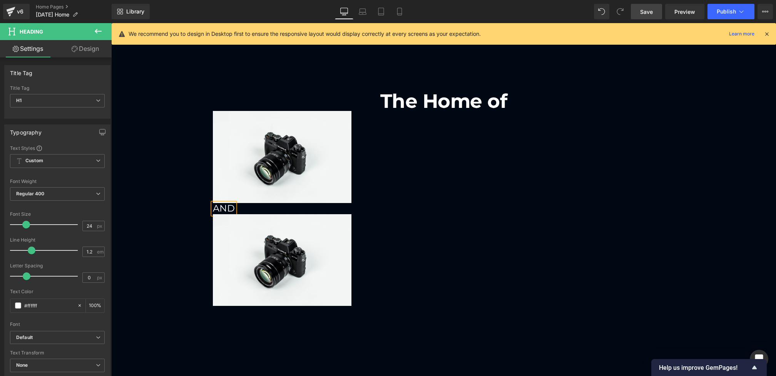
click at [159, 214] on div "The Home of Heading Image AND Heading Image Row Row Hero Banner 150px 150px Row" at bounding box center [443, 198] width 665 height 329
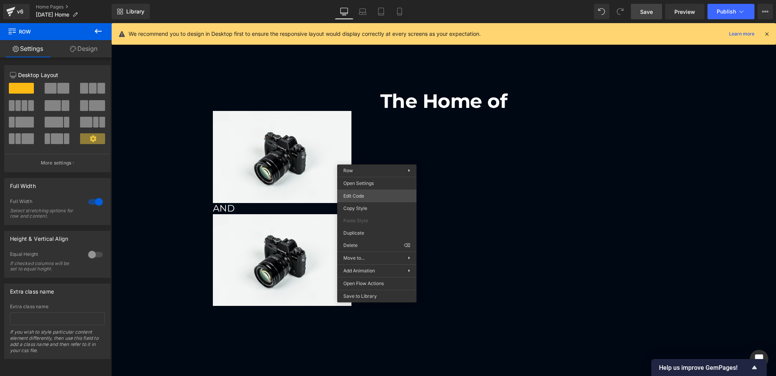
click at [359, 0] on div "Heading You are previewing how the will restyle your page. You can not edit Ele…" at bounding box center [388, 0] width 776 height 0
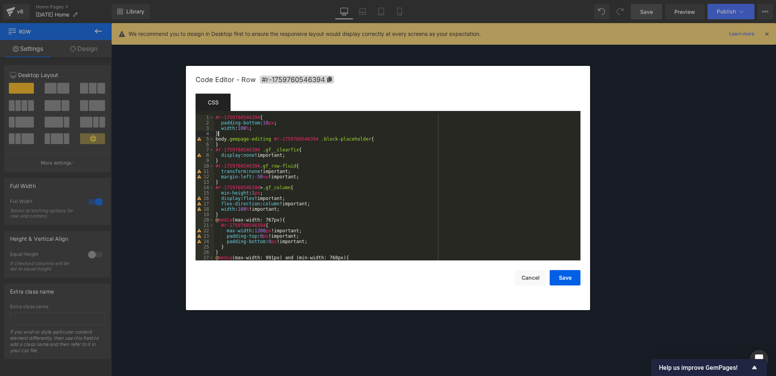
click at [384, 136] on div "#r-1759760546394 { padding-bottom : 10 px ; width : 100 % ; } body .gempage-edi…" at bounding box center [395, 193] width 363 height 156
click at [382, 141] on div "#r-1759760546394 { padding-bottom : 10 px ; width : 100 % ; } body .gempage-edi…" at bounding box center [395, 193] width 363 height 156
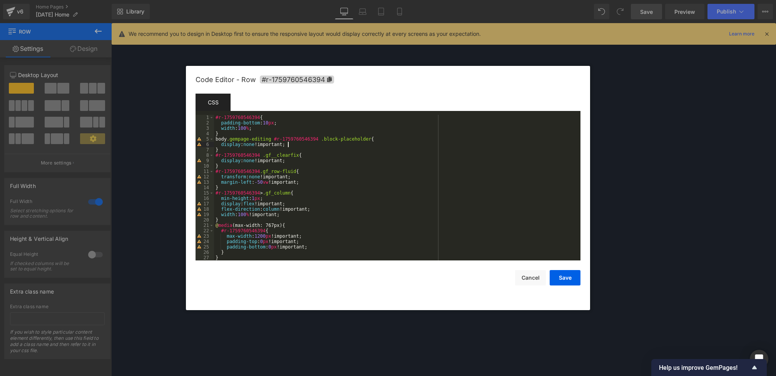
scroll to position [24, 0]
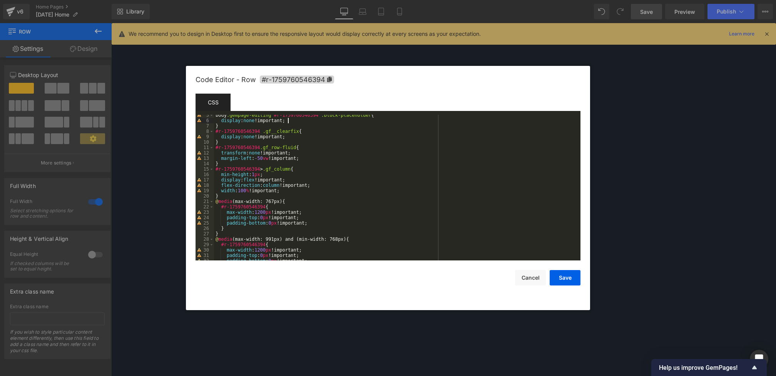
click at [282, 172] on div "body .gempage-editing #r-1759760546394 .block-placeholder { display : none !imp…" at bounding box center [395, 190] width 363 height 156
drag, startPoint x: 281, startPoint y: 186, endPoint x: 266, endPoint y: 186, distance: 15.0
click at [266, 186] on div "body .gempage-editing #r-1759760546394 .block-placeholder { display : none !imp…" at bounding box center [395, 190] width 363 height 156
drag, startPoint x: 308, startPoint y: 187, endPoint x: 195, endPoint y: 187, distance: 112.8
click at [196, 187] on pre "5 6 7 8 9 10 11 12 13 14 15 16 17 18 19 20 21 22 23 24 25 26 27 28 29 30 31 32 …" at bounding box center [388, 187] width 385 height 145
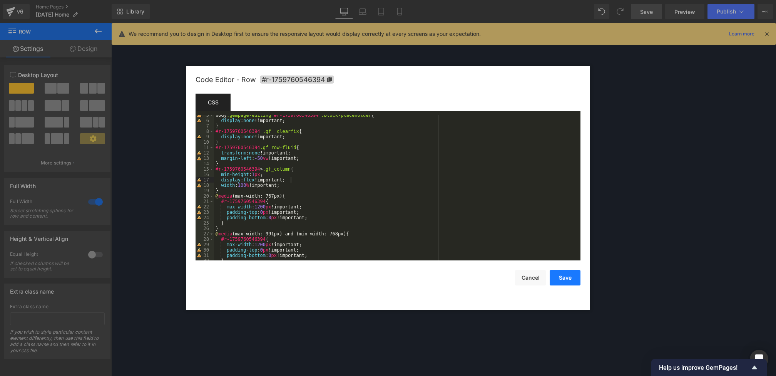
click at [557, 278] on button "Save" at bounding box center [565, 277] width 31 height 15
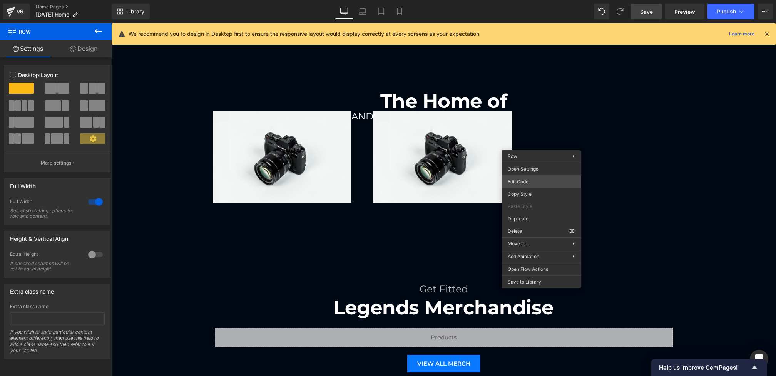
click at [528, 0] on div "Heading You are previewing how the will restyle your page. You can not edit Ele…" at bounding box center [388, 0] width 776 height 0
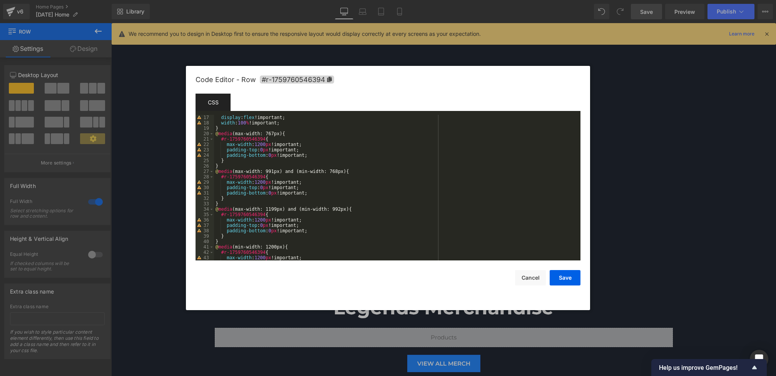
scroll to position [0, 0]
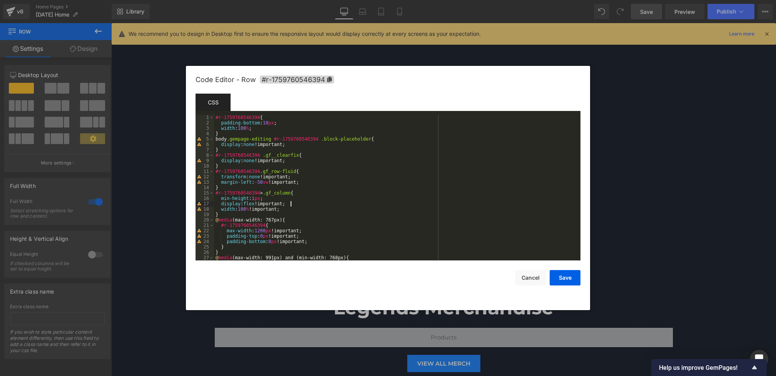
click at [307, 203] on div "#r-1759760546394 { padding-bottom : 10 px ; width : 100 % ; } body .gempage-edi…" at bounding box center [395, 193] width 363 height 156
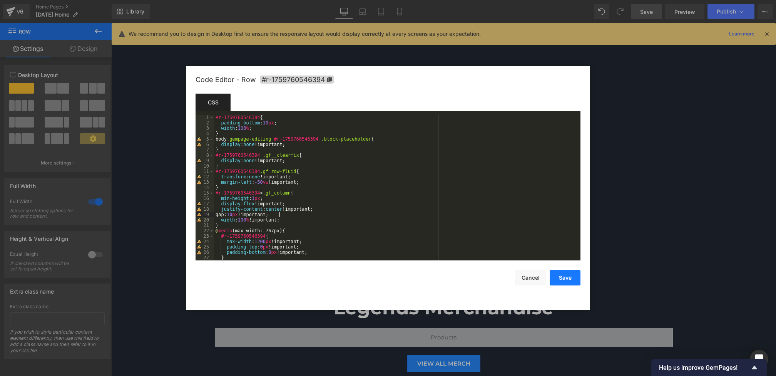
click at [563, 276] on button "Save" at bounding box center [565, 277] width 31 height 15
click at [450, 0] on div "Heading You are previewing how the will restyle your page. You can not edit Ele…" at bounding box center [388, 0] width 776 height 0
click at [326, 213] on div "#r-1759760546394 { padding-bottom : 10 px ; width : 100 % ; } body .gempage-edi…" at bounding box center [395, 193] width 363 height 156
click at [326, 211] on div "#r-1759760546394 { padding-bottom : 10 px ; width : 100 % ; } body .gempage-edi…" at bounding box center [395, 193] width 363 height 156
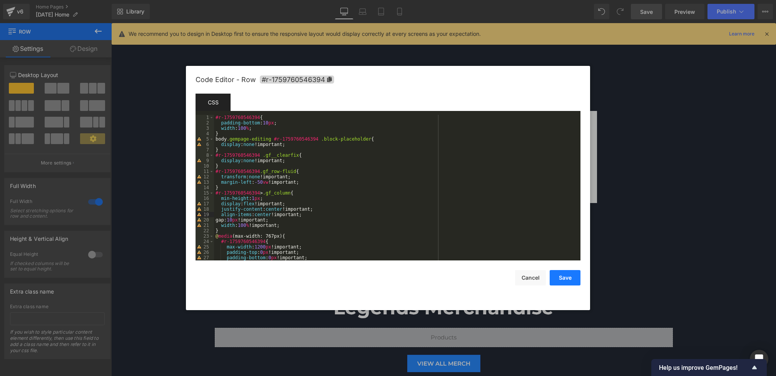
click at [559, 279] on button "Save" at bounding box center [565, 277] width 31 height 15
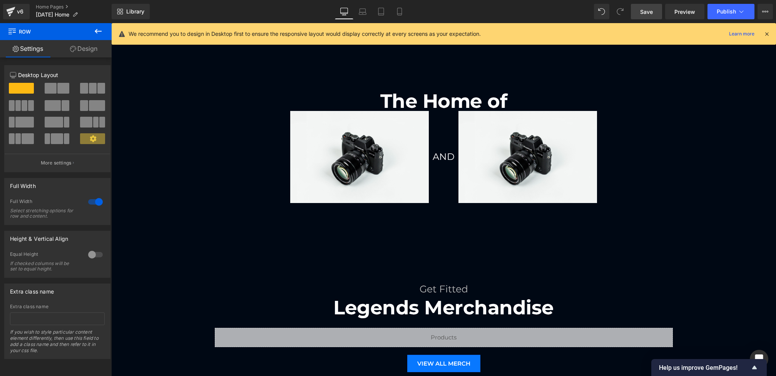
click at [648, 4] on link "Save" at bounding box center [646, 11] width 31 height 15
click at [355, 13] on link "Laptop" at bounding box center [362, 11] width 18 height 15
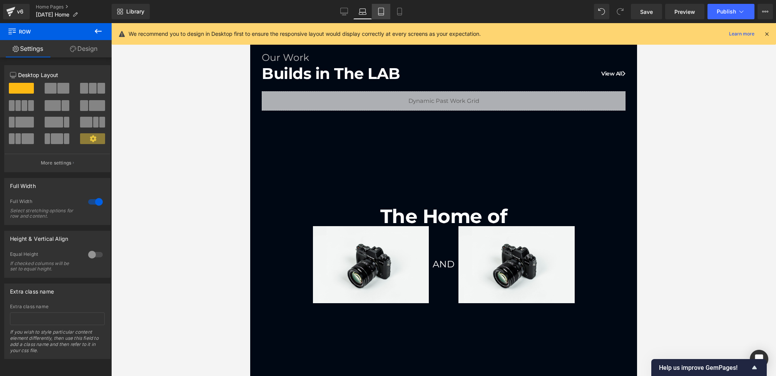
click at [375, 13] on link "Tablet" at bounding box center [381, 11] width 18 height 15
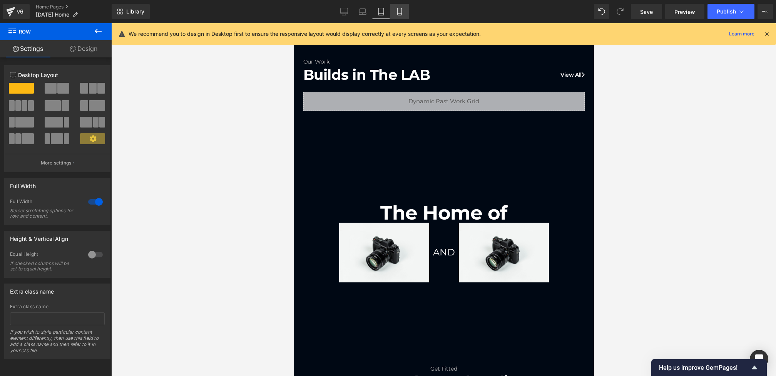
click at [400, 13] on icon at bounding box center [400, 12] width 8 height 8
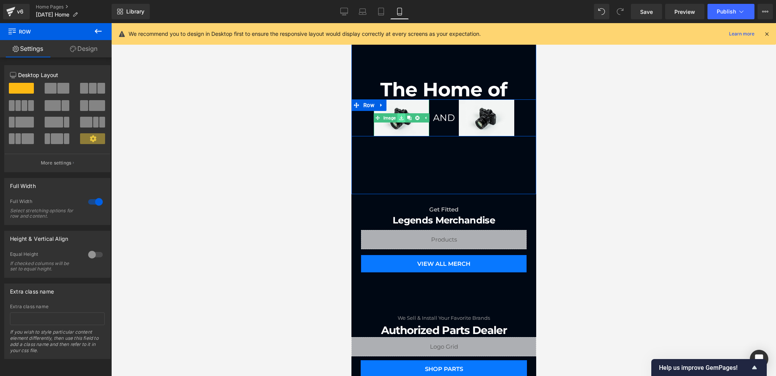
click at [398, 115] on link at bounding box center [401, 117] width 8 height 9
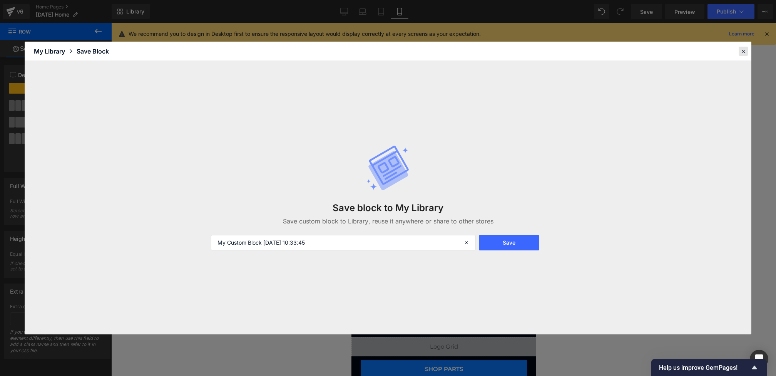
click at [741, 52] on icon at bounding box center [743, 51] width 7 height 7
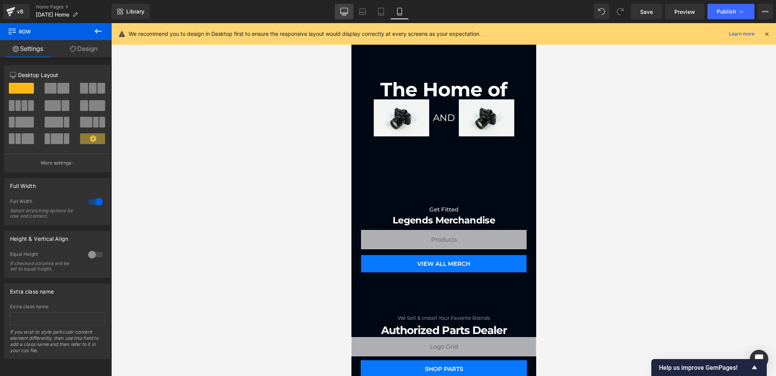
click at [346, 10] on icon at bounding box center [344, 12] width 8 height 8
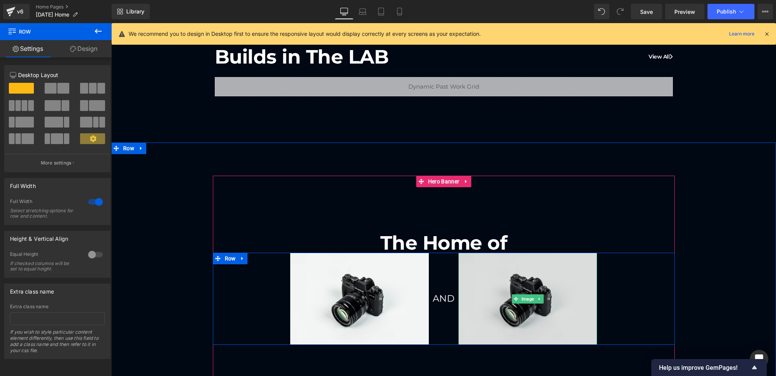
click at [506, 284] on img at bounding box center [527, 298] width 139 height 92
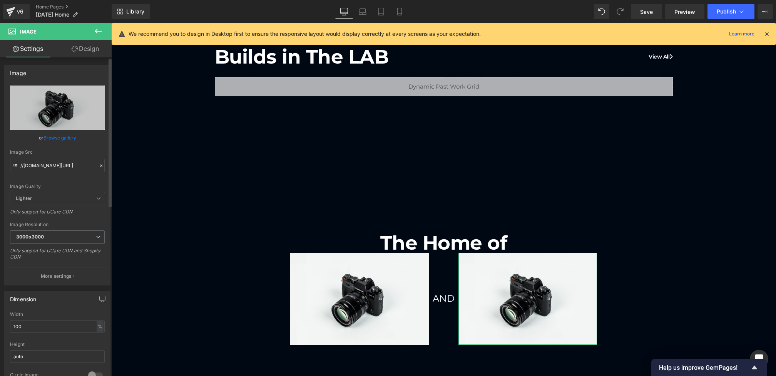
click at [99, 167] on icon at bounding box center [101, 165] width 5 height 5
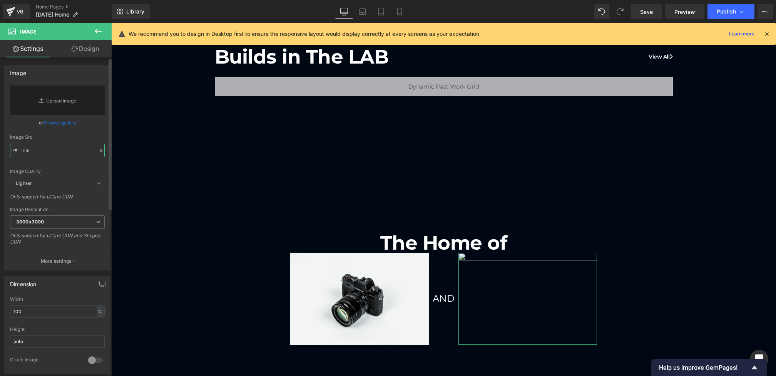
click at [56, 150] on input "text" at bounding box center [57, 150] width 95 height 13
paste input "[URL][DOMAIN_NAME]"
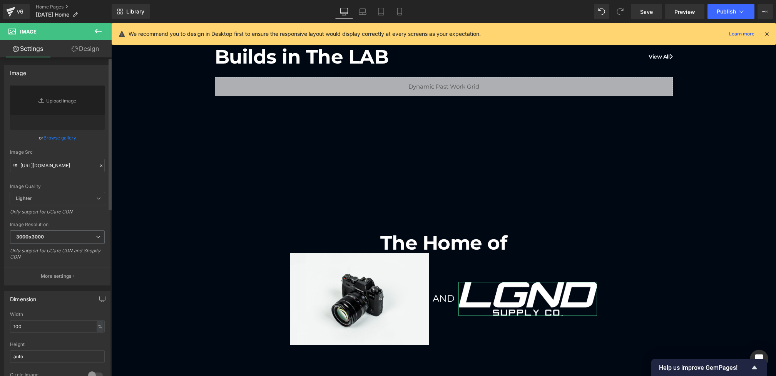
scroll to position [0, 0]
click at [91, 149] on div "Image Src" at bounding box center [57, 151] width 95 height 5
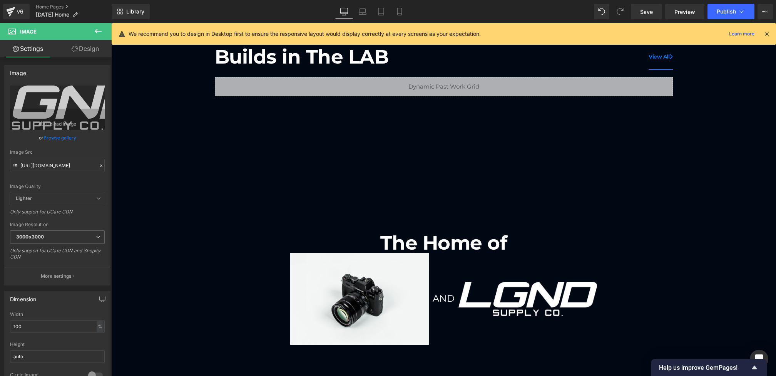
type input "[URL][DOMAIN_NAME]"
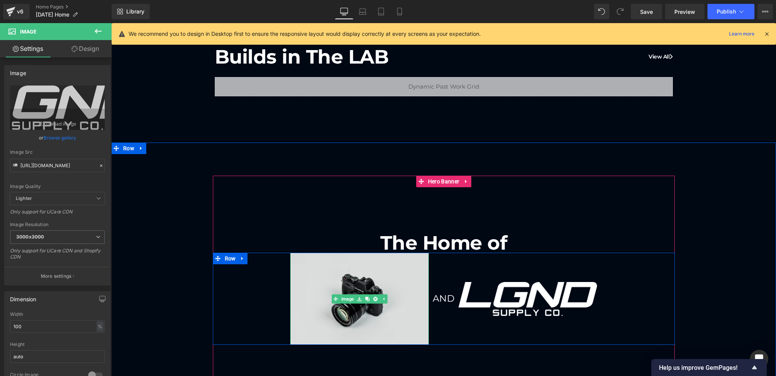
click at [381, 276] on img at bounding box center [359, 298] width 139 height 92
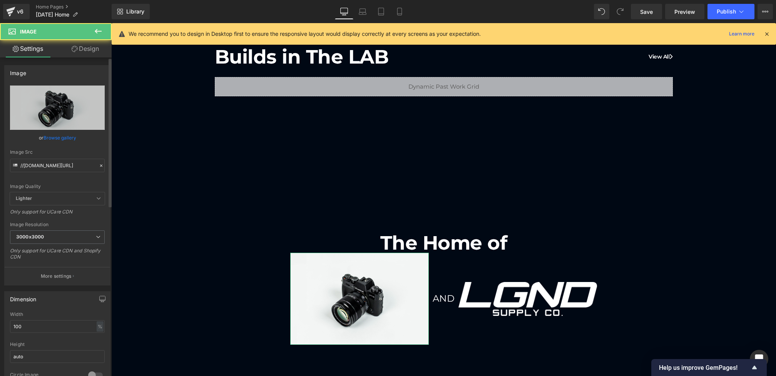
click at [99, 164] on icon at bounding box center [101, 165] width 5 height 5
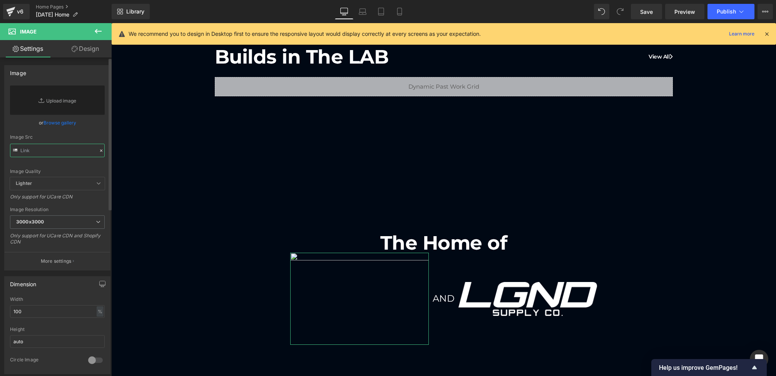
click at [65, 150] on input "text" at bounding box center [57, 150] width 95 height 13
paste input "[URL][DOMAIN_NAME]"
click at [90, 139] on div "Image Src" at bounding box center [57, 136] width 95 height 5
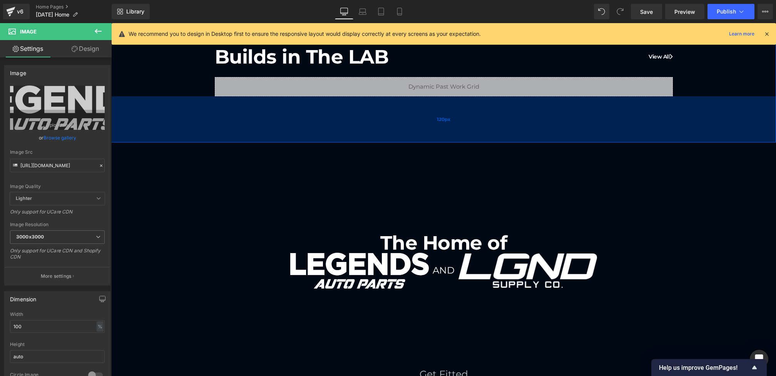
type input "[URL][DOMAIN_NAME]"
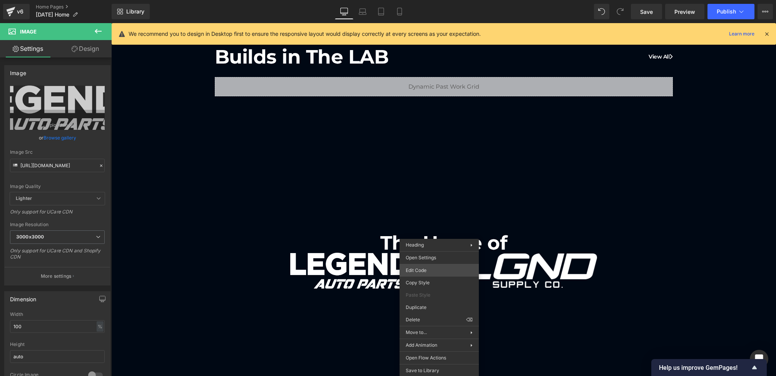
click at [425, 0] on div "Heading You are previewing how the will restyle your page. You can not edit Ele…" at bounding box center [388, 0] width 776 height 0
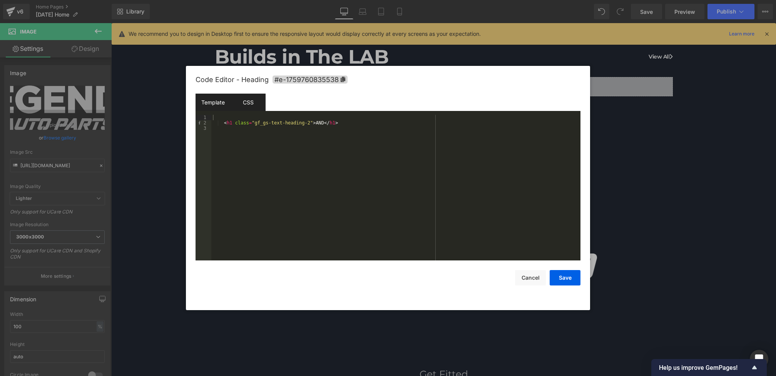
click at [254, 97] on div "CSS" at bounding box center [248, 102] width 35 height 17
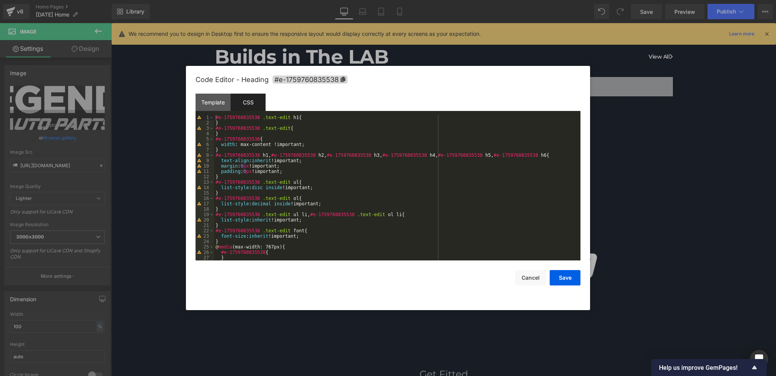
click at [272, 139] on div "#e-1759760835538 .text-edit h1 { } #e-1759760835538 .text-edit { } #e-175976083…" at bounding box center [395, 193] width 363 height 156
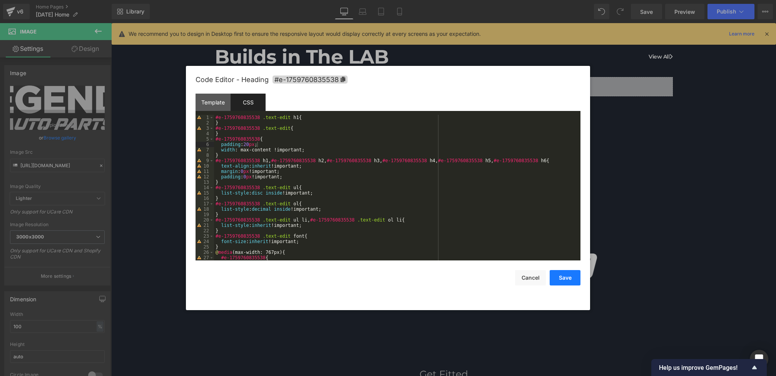
click at [560, 273] on button "Save" at bounding box center [565, 277] width 31 height 15
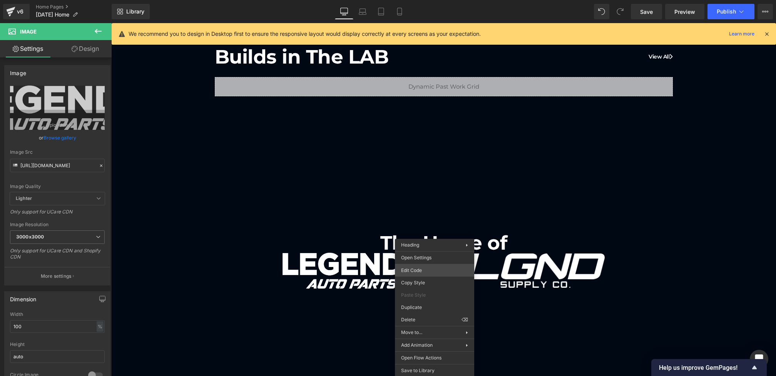
click at [424, 0] on div "Heading You are previewing how the will restyle your page. You can not edit Ele…" at bounding box center [388, 0] width 776 height 0
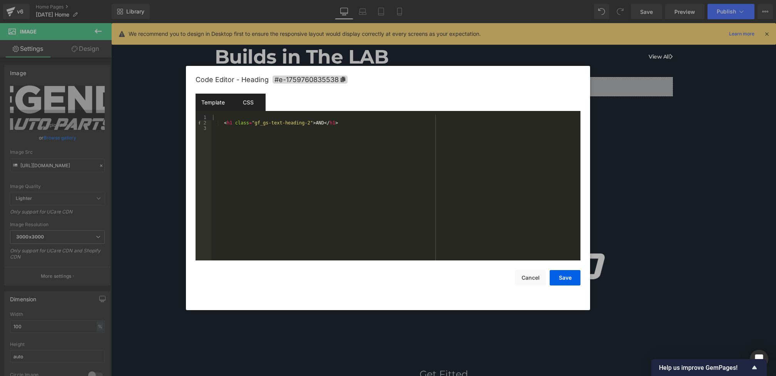
click at [252, 105] on div "CSS" at bounding box center [248, 102] width 35 height 17
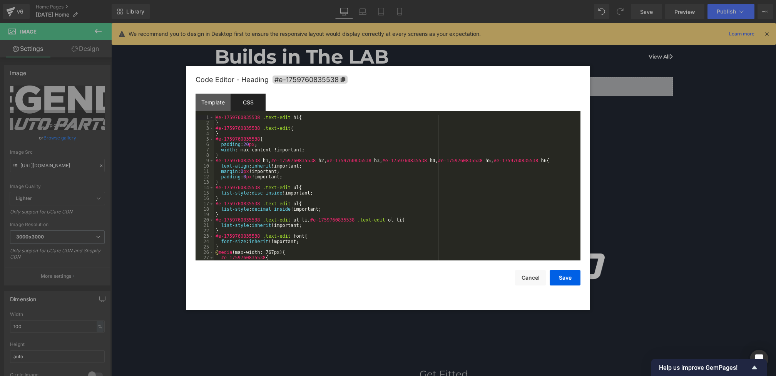
click at [313, 150] on div "#e-1759760835538 .text-edit h1 { } #e-1759760835538 .text-edit { } #e-175976083…" at bounding box center [395, 193] width 363 height 156
click at [296, 146] on div "#e-1759760835538 .text-edit h1 { } #e-1759760835538 .text-edit { } #e-175976083…" at bounding box center [395, 193] width 363 height 156
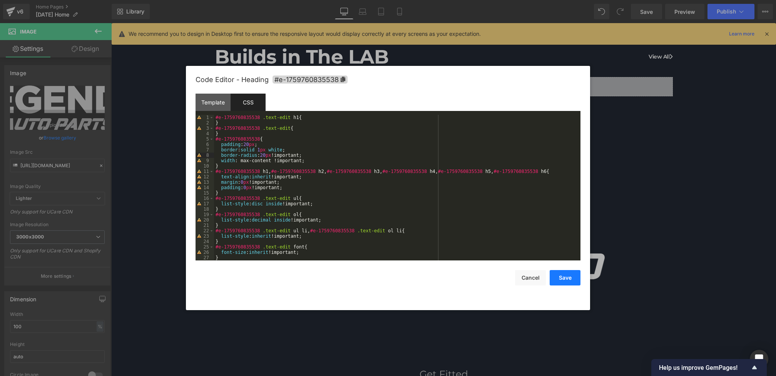
click at [565, 283] on button "Save" at bounding box center [565, 277] width 31 height 15
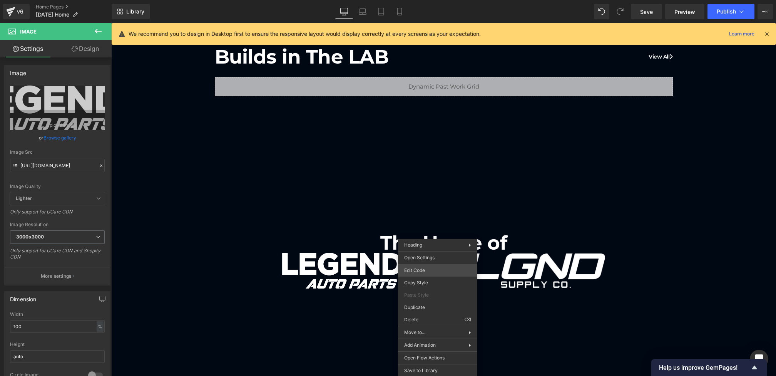
click at [423, 0] on div "Heading You are previewing how the will restyle your page. You can not edit Ele…" at bounding box center [388, 0] width 776 height 0
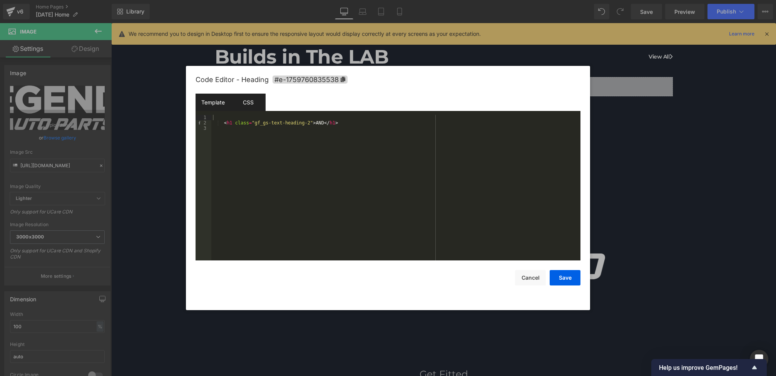
click at [237, 104] on div "CSS" at bounding box center [248, 102] width 35 height 17
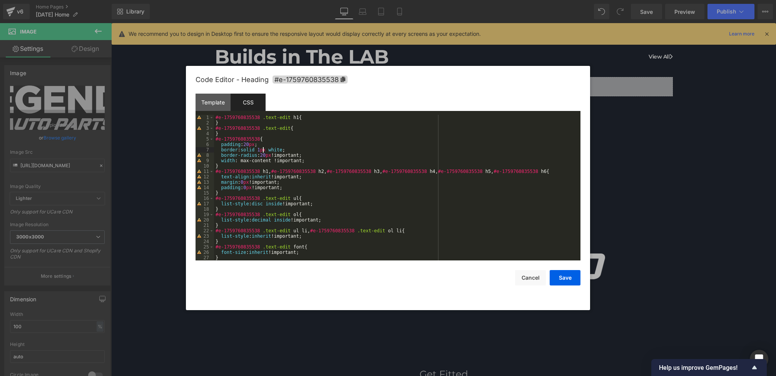
click at [263, 152] on div "#e-1759760835538 .text-edit h1 { } #e-1759760835538 .text-edit { } #e-175976083…" at bounding box center [395, 193] width 363 height 156
click at [265, 156] on div "#e-1759760835538 .text-edit h1 { } #e-1759760835538 .text-edit { } #e-175976083…" at bounding box center [395, 193] width 363 height 156
drag, startPoint x: 273, startPoint y: 156, endPoint x: 264, endPoint y: 156, distance: 9.6
click at [264, 156] on div "#e-1759760835538 .text-edit h1 { } #e-1759760835538 .text-edit { } #e-175976083…" at bounding box center [395, 193] width 363 height 156
click at [566, 281] on button "Save" at bounding box center [565, 277] width 31 height 15
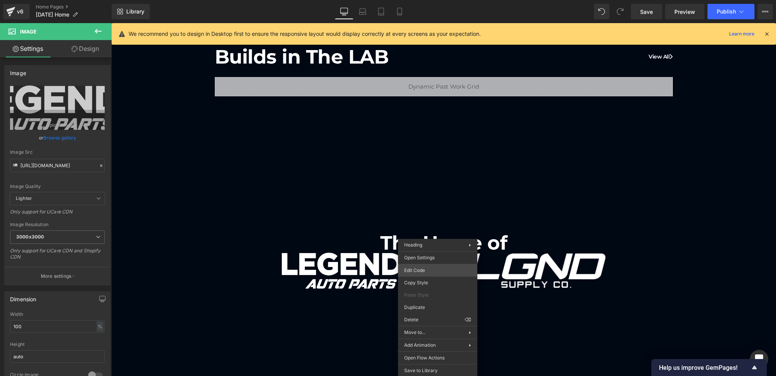
click at [424, 0] on div "Heading You are previewing how the will restyle your page. You can not edit Ele…" at bounding box center [388, 0] width 776 height 0
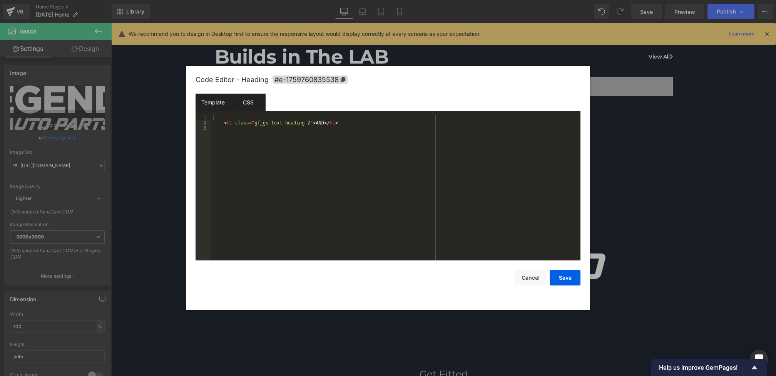
click at [256, 100] on div "CSS" at bounding box center [248, 102] width 35 height 17
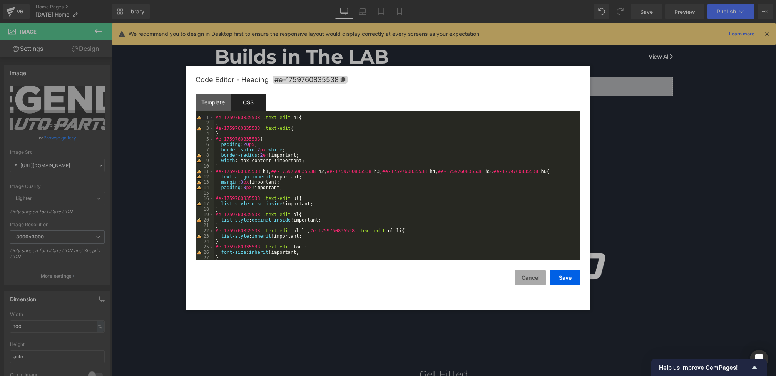
click at [532, 272] on button "Cancel" at bounding box center [530, 277] width 31 height 15
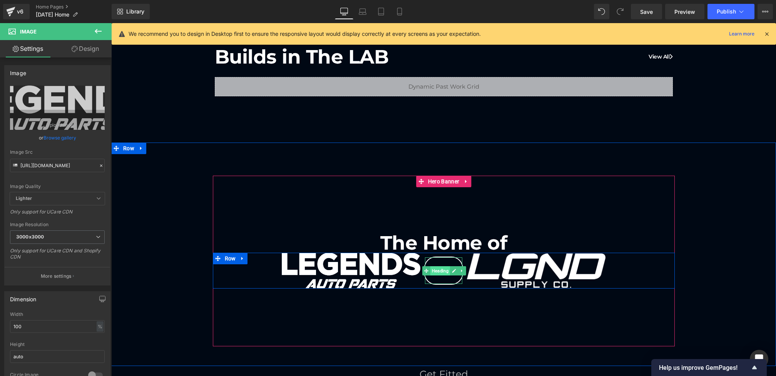
click at [439, 269] on span "Heading" at bounding box center [440, 270] width 20 height 9
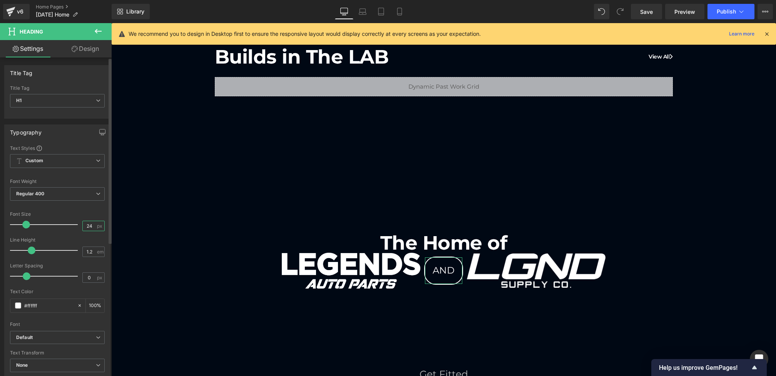
click at [93, 224] on input "24" at bounding box center [89, 226] width 13 height 10
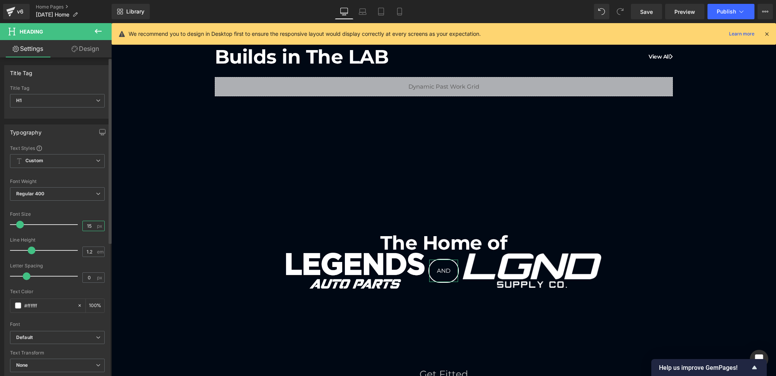
type input "14"
click at [61, 194] on span "Regular 400" at bounding box center [57, 193] width 95 height 13
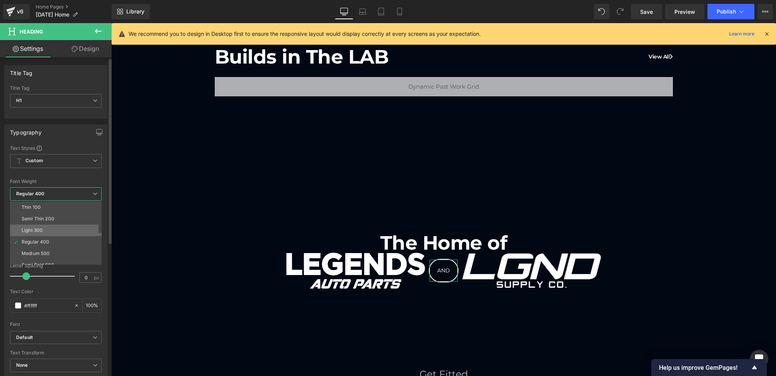
scroll to position [15, 0]
click at [55, 244] on li "Semi Bold 600" at bounding box center [57, 250] width 95 height 12
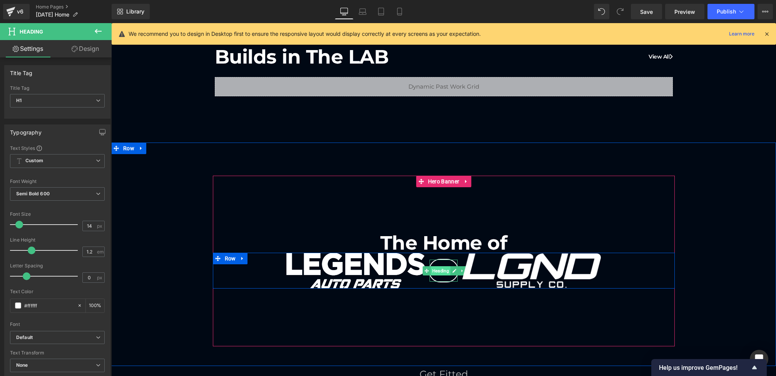
click at [441, 270] on span "Heading" at bounding box center [441, 270] width 20 height 9
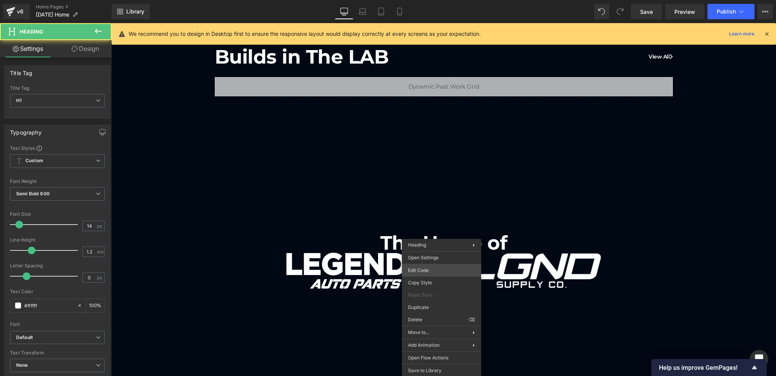
click at [422, 0] on div "Heading You are previewing how the will restyle your page. You can not edit Ele…" at bounding box center [388, 0] width 776 height 0
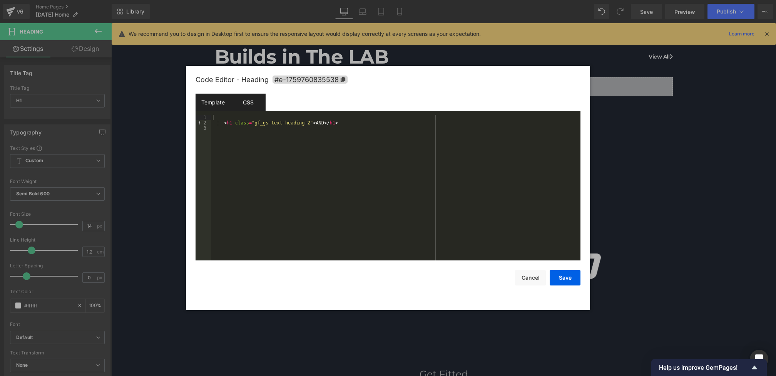
click at [251, 105] on div "CSS" at bounding box center [248, 102] width 35 height 17
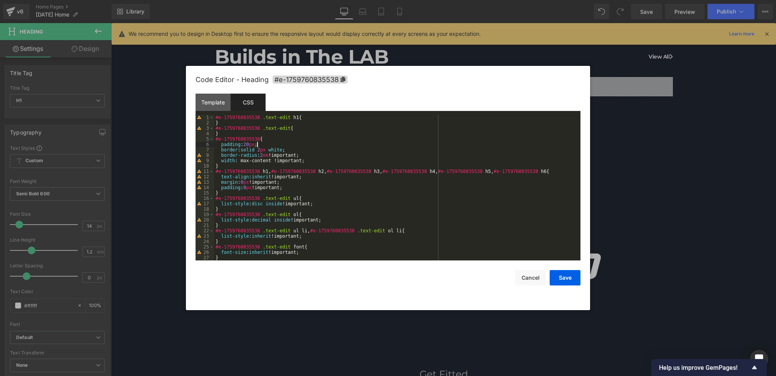
click at [256, 145] on div "#e-1759760835538 .text-edit h1 { } #e-1759760835538 .text-edit { } #e-175976083…" at bounding box center [395, 193] width 363 height 156
click at [565, 280] on button "Save" at bounding box center [565, 277] width 31 height 15
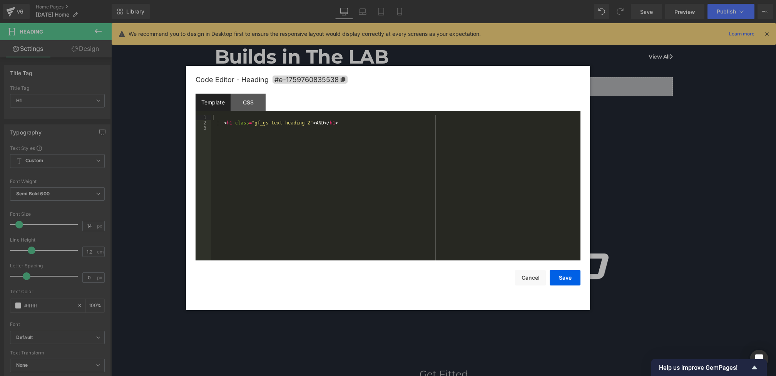
click at [423, 0] on div "Heading You are previewing how the will restyle your page. You can not edit Ele…" at bounding box center [388, 0] width 776 height 0
click at [244, 101] on div "CSS" at bounding box center [248, 102] width 35 height 17
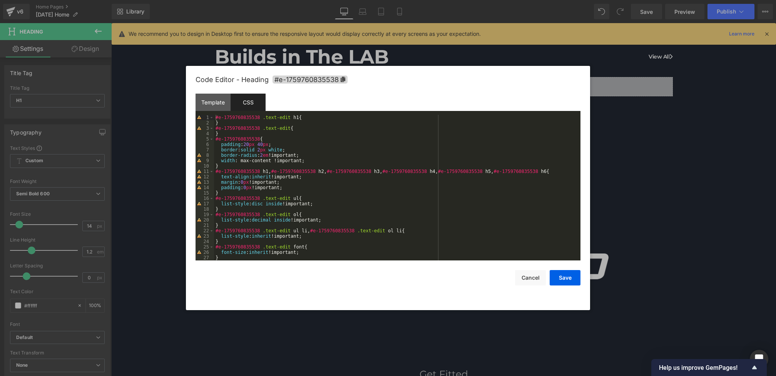
click at [263, 143] on div "#e-1759760835538 .text-edit h1 { } #e-1759760835538 .text-edit { } #e-175976083…" at bounding box center [395, 193] width 363 height 156
click at [568, 282] on button "Save" at bounding box center [565, 277] width 31 height 15
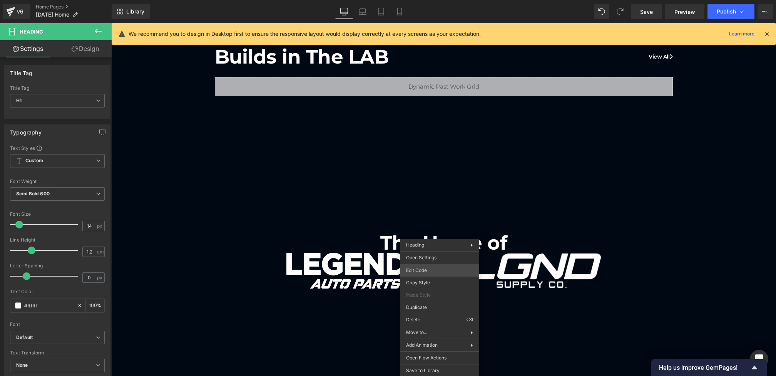
click at [432, 0] on div "Heading You are previewing how the will restyle your page. You can not edit Ele…" at bounding box center [388, 0] width 776 height 0
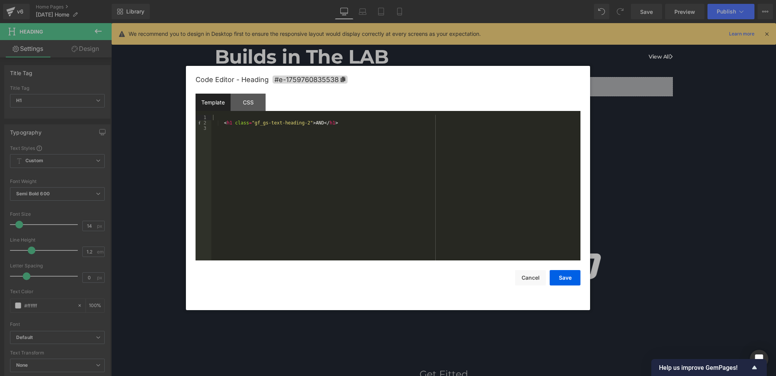
click at [529, 286] on div "Code Editor - Heading #e-1759760835538 Template CSS 1 2 3 < h1 class = "gf_gs-t…" at bounding box center [388, 188] width 385 height 244
click at [527, 279] on button "Cancel" at bounding box center [530, 277] width 31 height 15
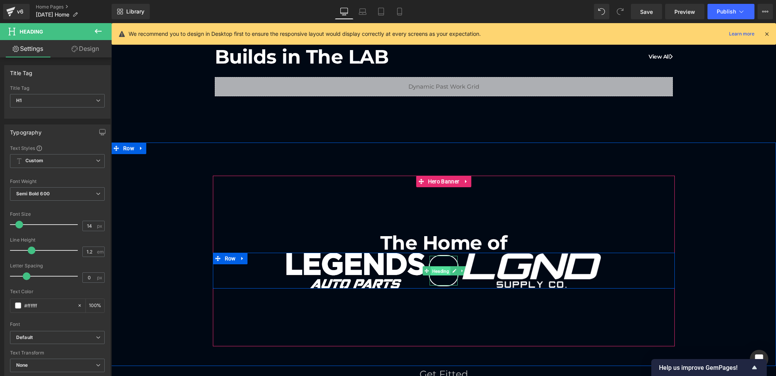
click at [442, 269] on span "Heading" at bounding box center [441, 270] width 20 height 9
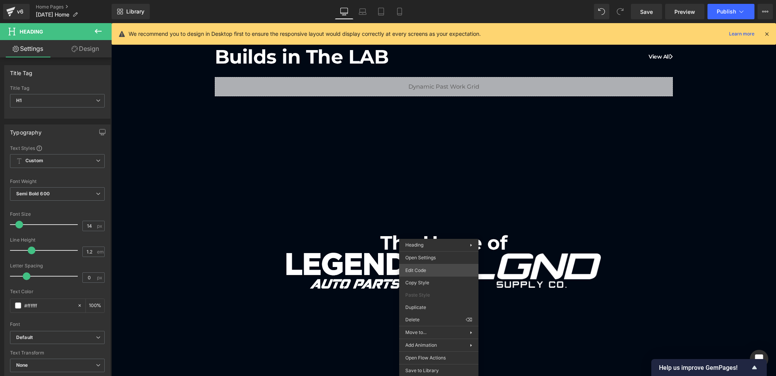
click at [417, 0] on div "Heading You are previewing how the will restyle your page. You can not edit Ele…" at bounding box center [388, 0] width 776 height 0
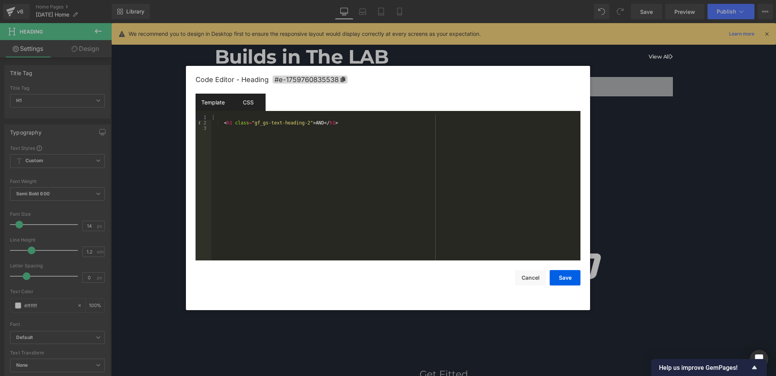
click at [254, 101] on div "CSS" at bounding box center [248, 102] width 35 height 17
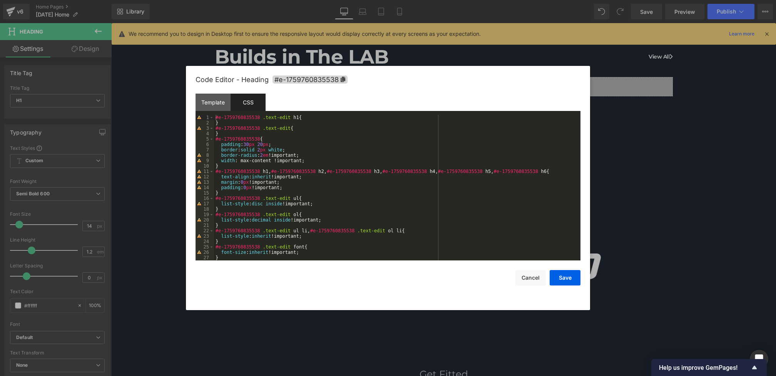
click at [265, 155] on div "#e-1759760835538 .text-edit h1 { } #e-1759760835538 .text-edit { } #e-175976083…" at bounding box center [395, 193] width 363 height 156
click at [561, 277] on button "Save" at bounding box center [565, 277] width 31 height 15
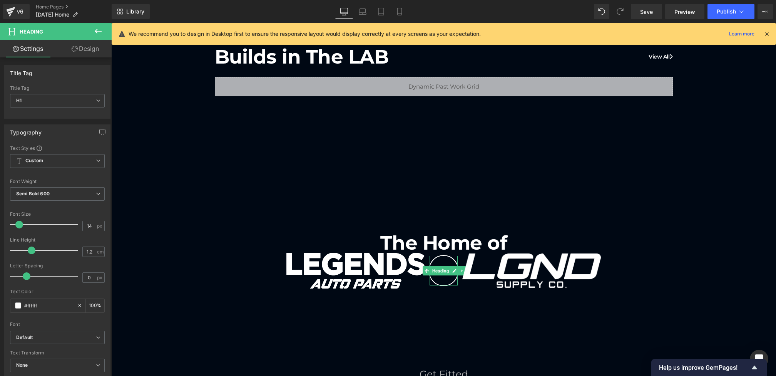
drag, startPoint x: 547, startPoint y: 299, endPoint x: 435, endPoint y: 276, distance: 114.0
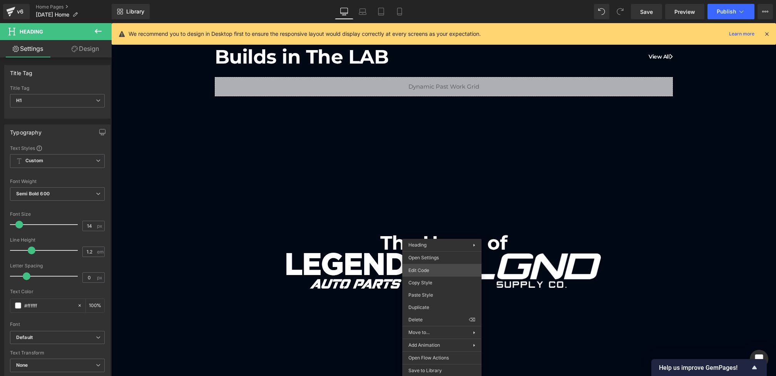
click at [432, 0] on div "Heading You are previewing how the will restyle your page. You can not edit Ele…" at bounding box center [388, 0] width 776 height 0
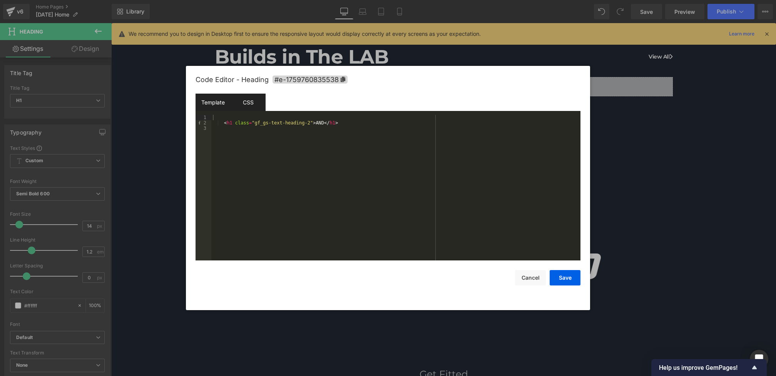
click at [248, 99] on div "CSS" at bounding box center [248, 102] width 35 height 17
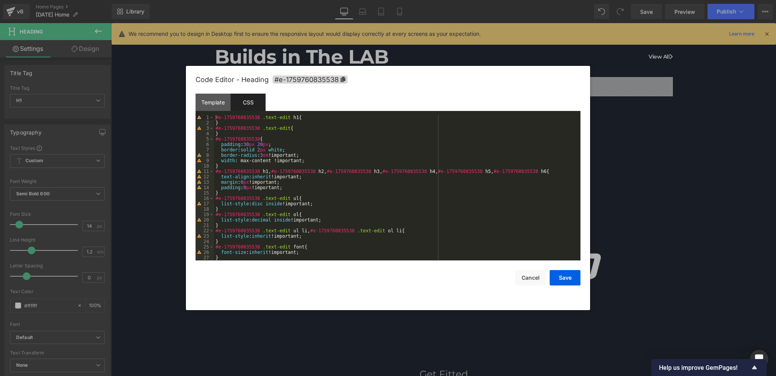
click at [248, 144] on div "#e-1759760835538 .text-edit h1 { } #e-1759760835538 .text-edit { } #e-175976083…" at bounding box center [395, 193] width 363 height 156
click at [568, 276] on button "Save" at bounding box center [565, 277] width 31 height 15
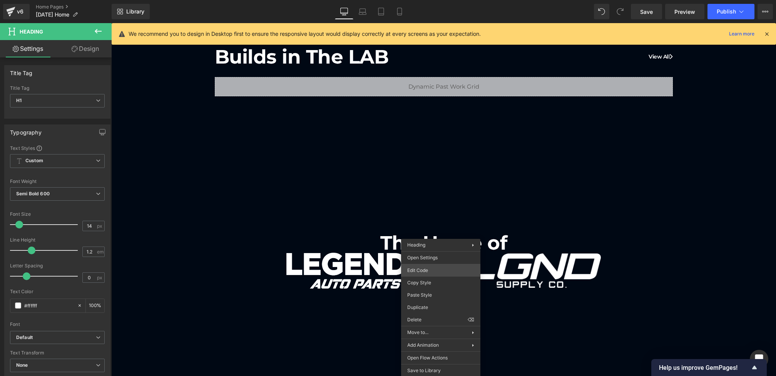
click at [429, 0] on div "Heading You are previewing how the will restyle your page. You can not edit Ele…" at bounding box center [388, 0] width 776 height 0
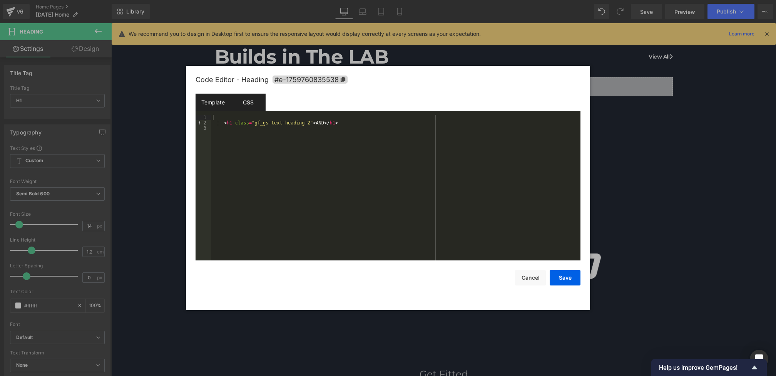
click at [250, 107] on div "CSS" at bounding box center [248, 102] width 35 height 17
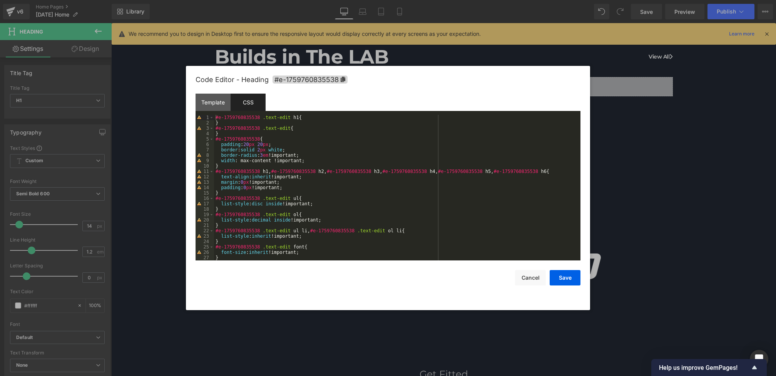
click at [246, 146] on div "#e-1759760835538 .text-edit h1 { } #e-1759760835538 .text-edit { } #e-175976083…" at bounding box center [395, 193] width 363 height 156
click at [262, 145] on div "#e-1759760835538 .text-edit h1 { } #e-1759760835538 .text-edit { } #e-175976083…" at bounding box center [395, 193] width 363 height 156
click at [575, 280] on button "Save" at bounding box center [565, 277] width 31 height 15
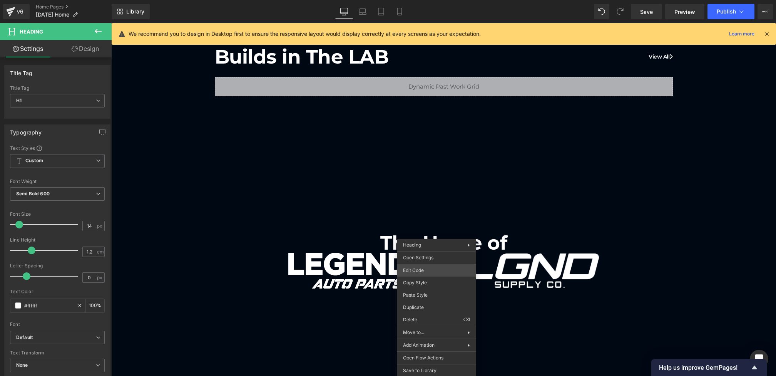
click at [416, 0] on div "Heading You are previewing how the will restyle your page. You can not edit Ele…" at bounding box center [388, 0] width 776 height 0
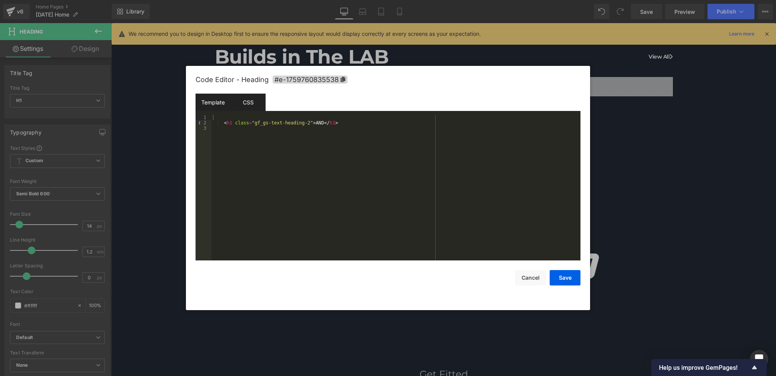
click at [247, 100] on div "CSS" at bounding box center [248, 102] width 35 height 17
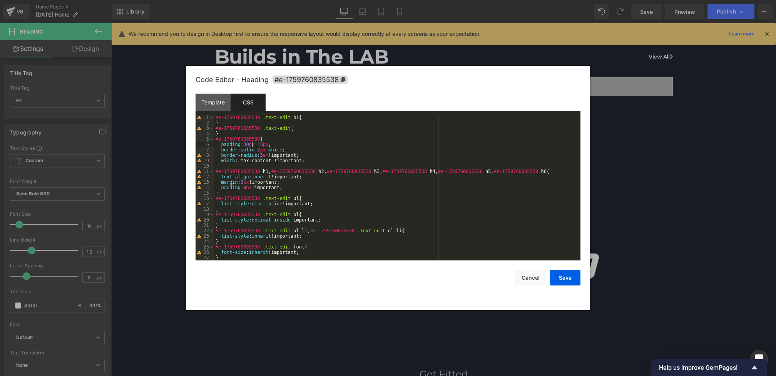
click at [251, 144] on div "#e-1759760835538 .text-edit h1 { } #e-1759760835538 .text-edit { } #e-175976083…" at bounding box center [395, 193] width 363 height 156
click at [559, 276] on button "Save" at bounding box center [565, 277] width 31 height 15
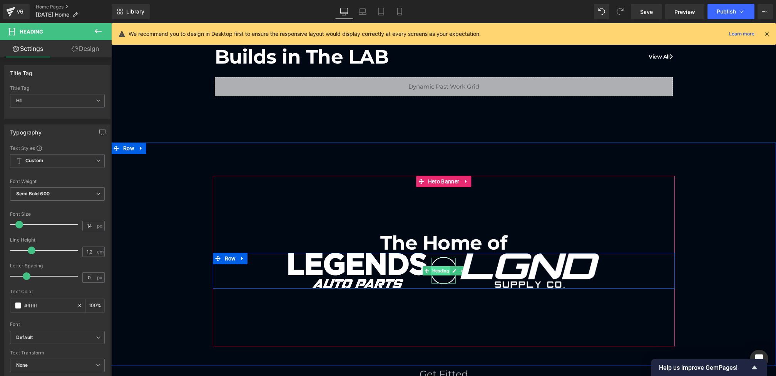
click at [440, 267] on span "Heading" at bounding box center [441, 270] width 20 height 9
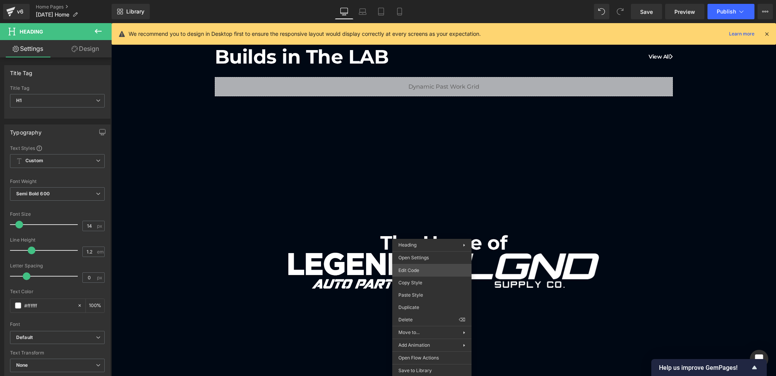
click at [413, 0] on div "Heading You are previewing how the will restyle your page. You can not edit Ele…" at bounding box center [388, 0] width 776 height 0
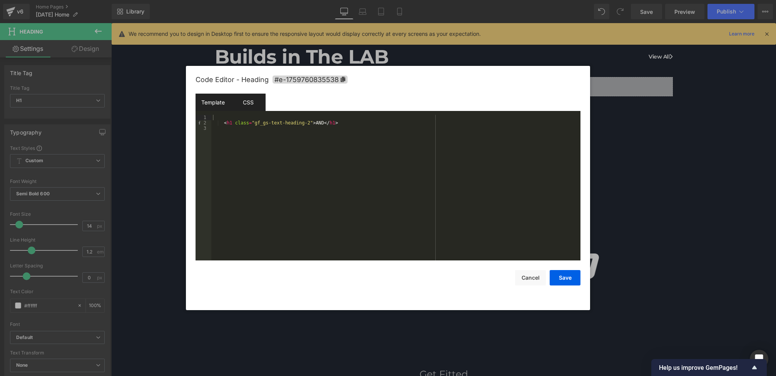
click at [249, 108] on div "CSS" at bounding box center [248, 102] width 35 height 17
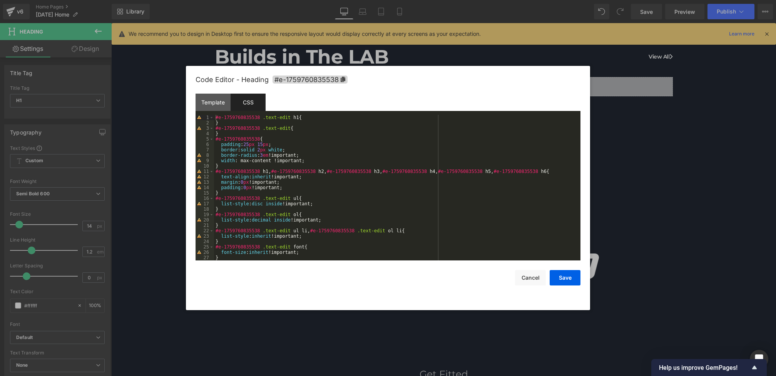
click at [249, 146] on div "#e-1759760835538 .text-edit h1 { } #e-1759760835538 .text-edit { } #e-175976083…" at bounding box center [395, 193] width 363 height 156
click at [559, 275] on button "Save" at bounding box center [565, 277] width 31 height 15
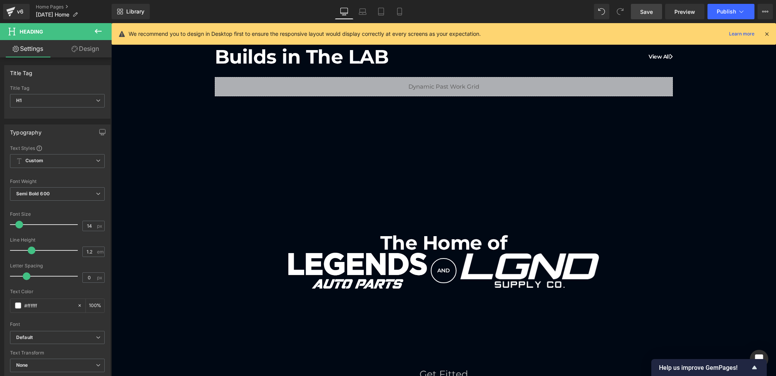
click at [646, 11] on span "Save" at bounding box center [646, 12] width 13 height 8
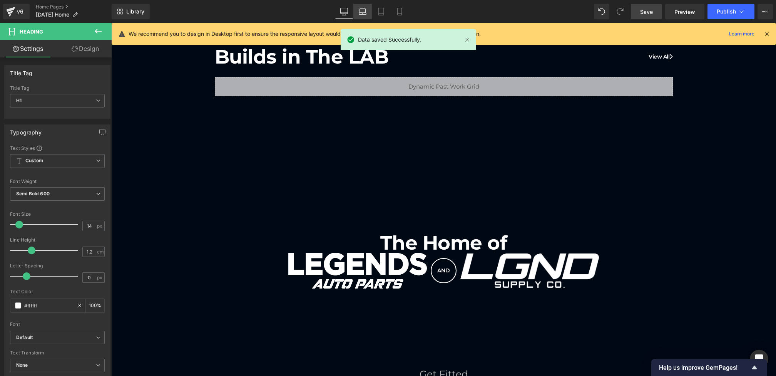
click at [367, 12] on link "Laptop" at bounding box center [362, 11] width 18 height 15
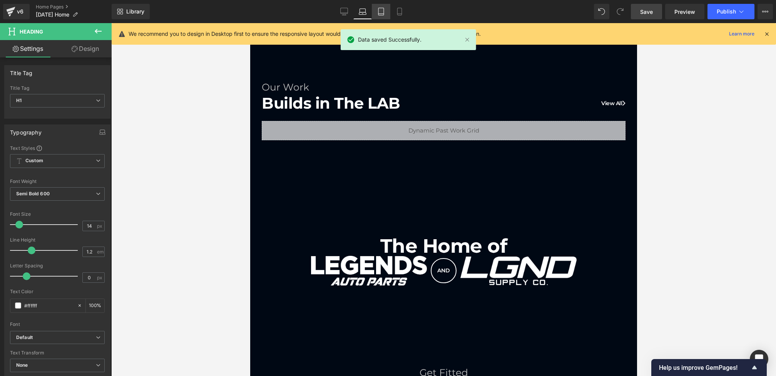
click at [379, 12] on icon at bounding box center [381, 12] width 8 height 8
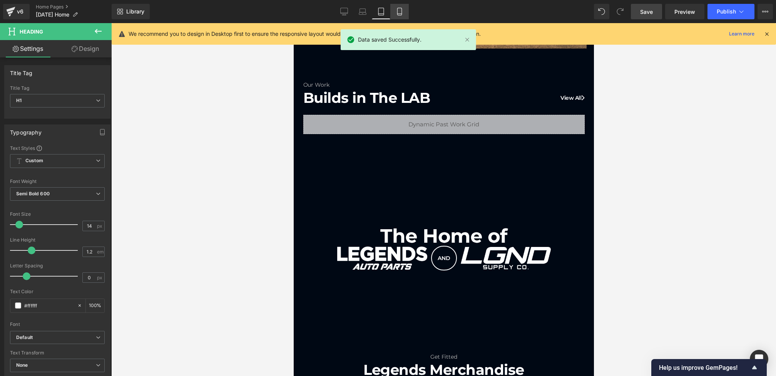
click at [397, 12] on icon at bounding box center [400, 12] width 8 height 8
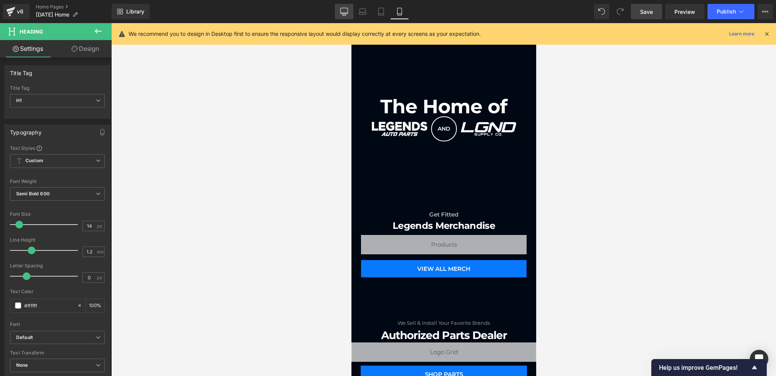
click at [344, 12] on icon at bounding box center [344, 12] width 8 height 8
type input "100"
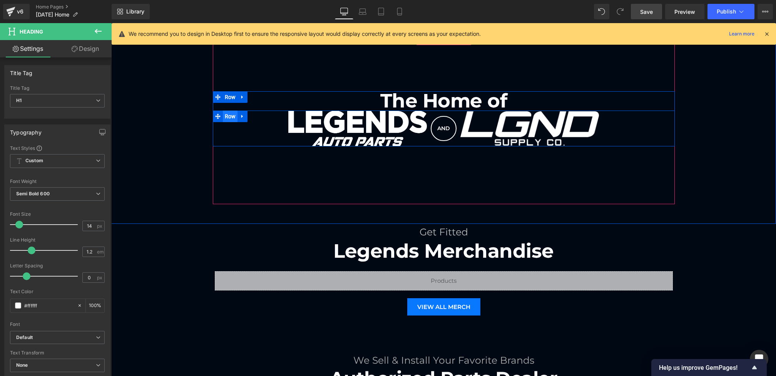
click at [229, 118] on span "Row" at bounding box center [230, 116] width 15 height 12
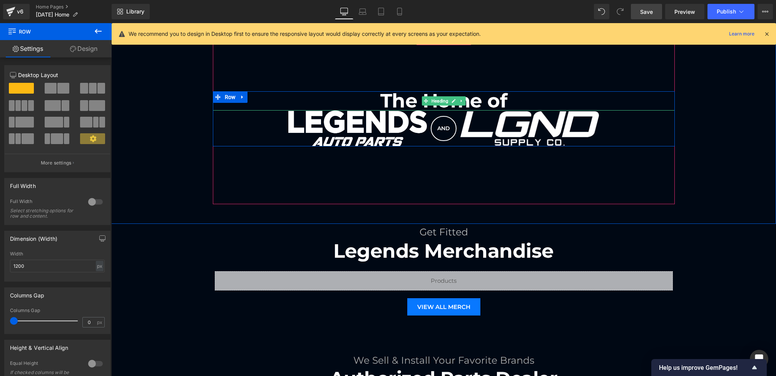
click at [435, 98] on span "Heading" at bounding box center [440, 100] width 20 height 9
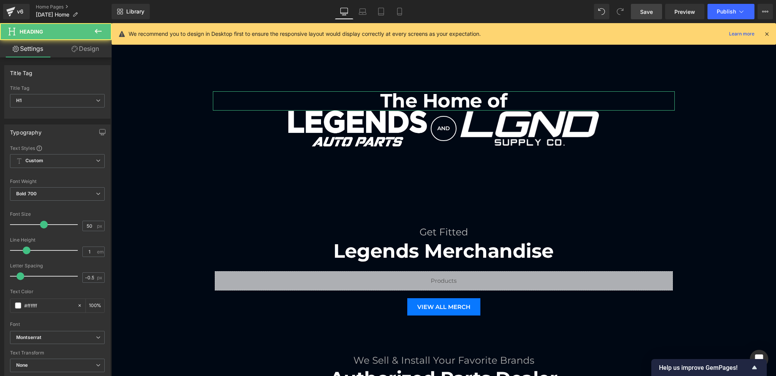
click at [82, 48] on link "Design" at bounding box center [85, 48] width 56 height 17
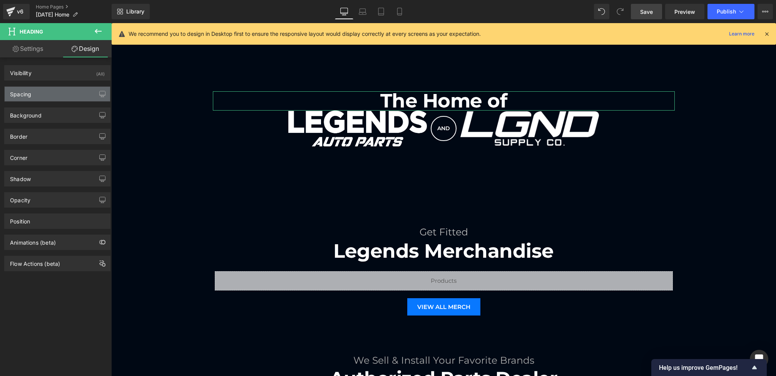
click at [49, 92] on div "Spacing" at bounding box center [57, 94] width 105 height 15
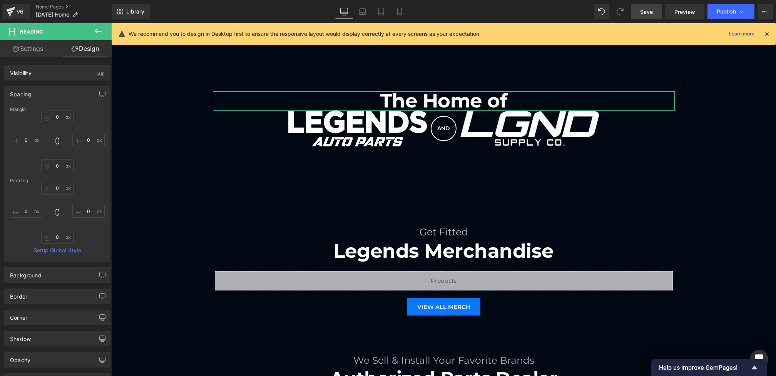
click at [51, 159] on div "0px 0 0px 0 0px 0 0px 0" at bounding box center [57, 141] width 95 height 62
click at [51, 163] on input "0" at bounding box center [57, 165] width 32 height 13
click at [51, 165] on input "0" at bounding box center [57, 165] width 32 height 13
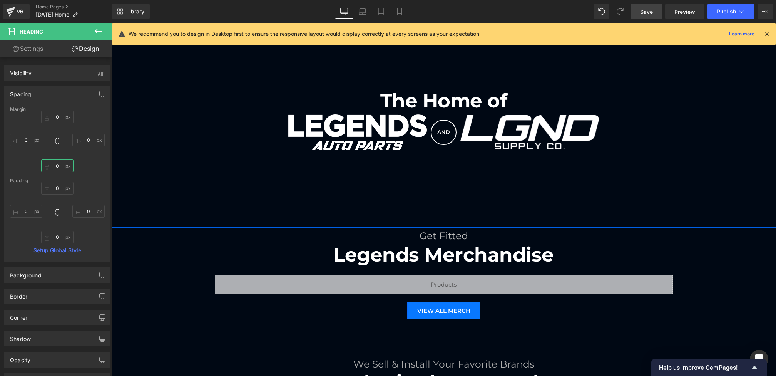
type input "20"
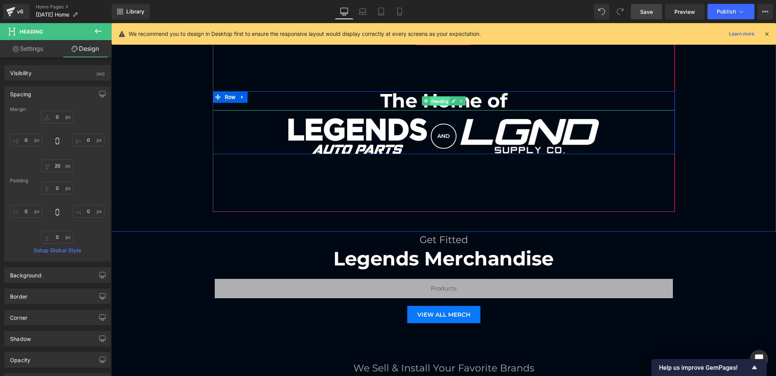
click at [440, 99] on span "Heading" at bounding box center [440, 101] width 20 height 9
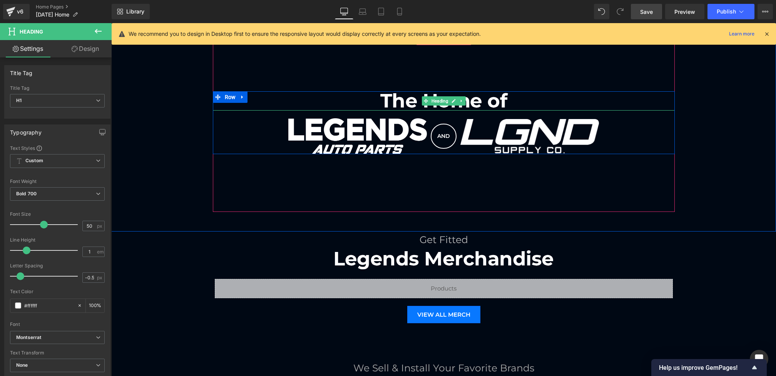
click at [378, 97] on h1 "The Home of" at bounding box center [444, 100] width 462 height 19
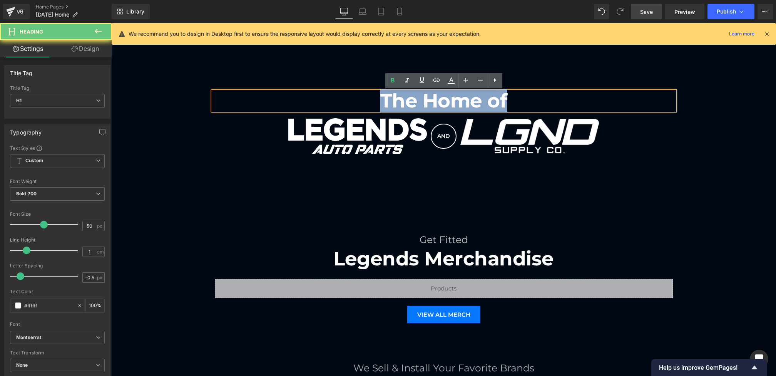
drag, startPoint x: 523, startPoint y: 97, endPoint x: 182, endPoint y: 96, distance: 341.0
click at [182, 97] on div "The Home of Heading Image AND Heading Image Row Row Hero Banner 150px 150px Row" at bounding box center [443, 122] width 665 height 178
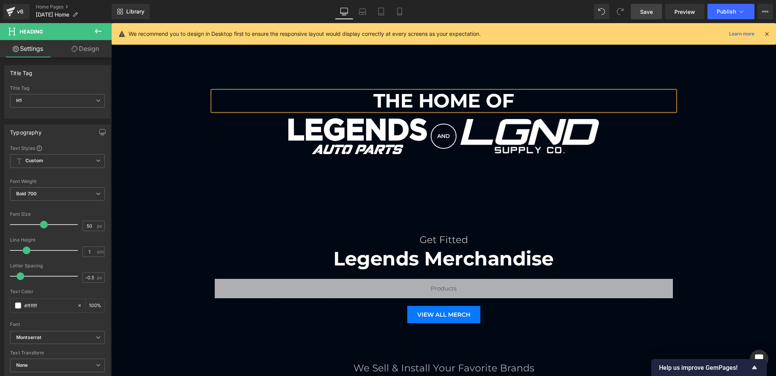
click at [660, 104] on h1 "THE HOME OF" at bounding box center [444, 100] width 462 height 19
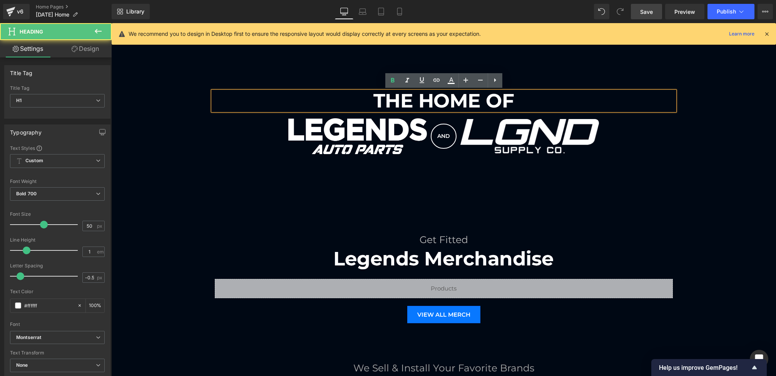
click at [713, 111] on div "THE HOME OF Heading Image AND Heading Image Row Row Hero Banner 150px 150px Row" at bounding box center [443, 122] width 665 height 178
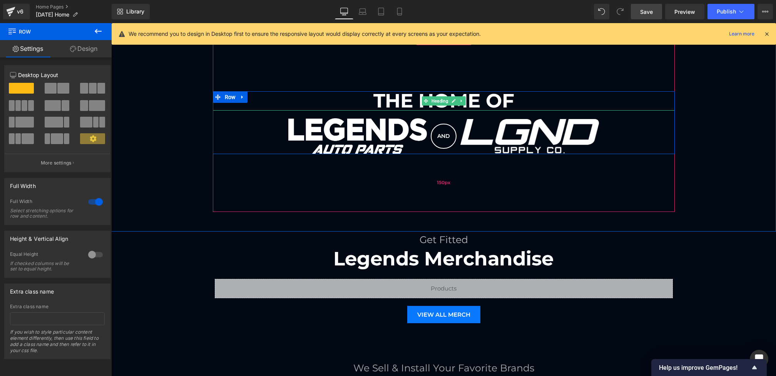
click at [439, 98] on span "Heading" at bounding box center [440, 100] width 20 height 9
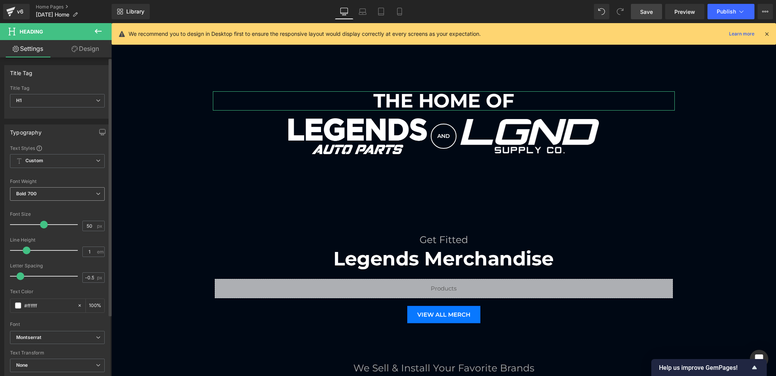
click at [59, 202] on div "Bold 700 Thin 100 Semi Thin 200 Light 300 Regular 400 Medium 500 Semi Bold 600 …" at bounding box center [57, 195] width 95 height 17
click at [59, 194] on span "Bold 700" at bounding box center [57, 193] width 95 height 13
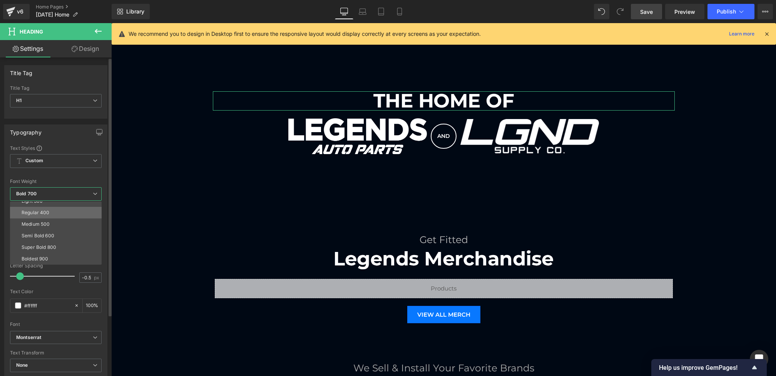
scroll to position [33, 0]
click at [57, 231] on li "Semi Bold 600" at bounding box center [57, 232] width 95 height 12
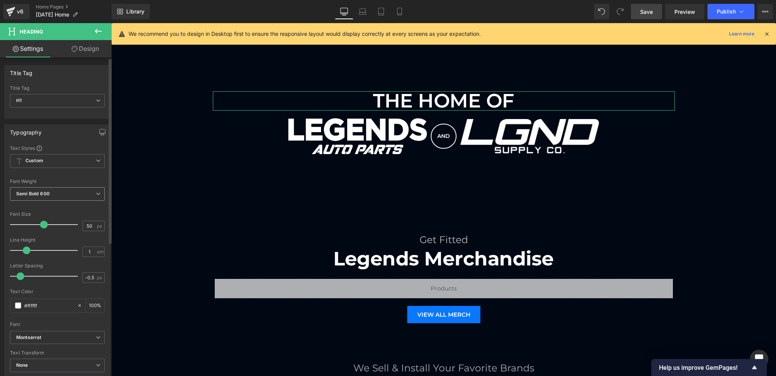
click at [61, 194] on span "Semi Bold 600" at bounding box center [57, 193] width 95 height 13
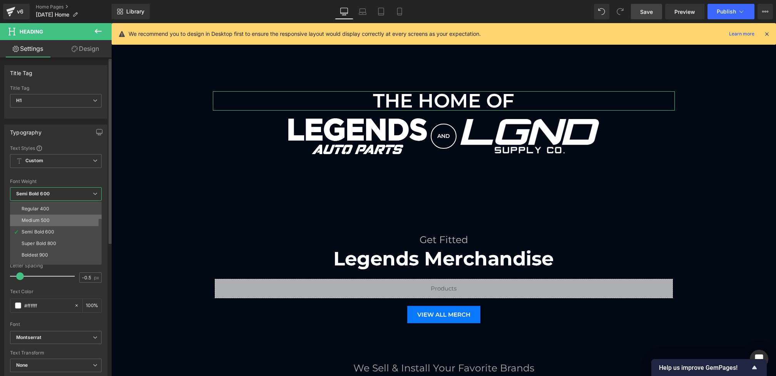
click at [57, 220] on li "Medium 500" at bounding box center [57, 220] width 95 height 12
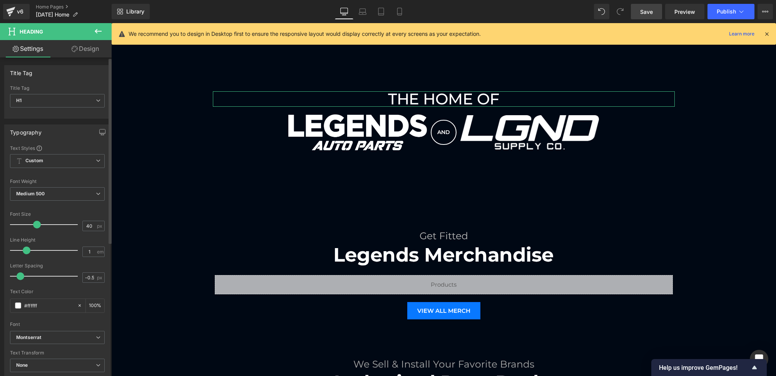
type input "39"
drag, startPoint x: 41, startPoint y: 224, endPoint x: 33, endPoint y: 224, distance: 7.3
click at [33, 224] on span at bounding box center [36, 225] width 8 height 8
type input "4"
drag, startPoint x: 19, startPoint y: 276, endPoint x: 74, endPoint y: 272, distance: 54.8
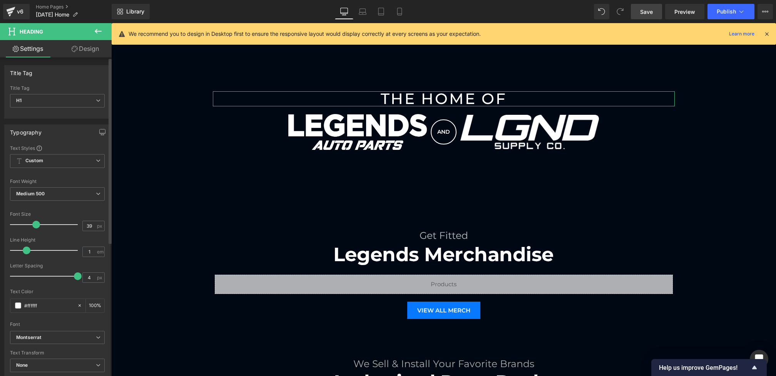
click at [74, 272] on span at bounding box center [78, 276] width 8 height 8
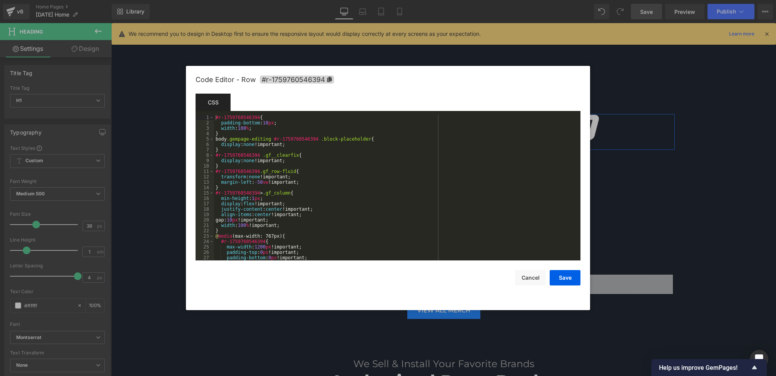
click at [427, 0] on div "Heading You are previewing how the will restyle your page. You can not edit Ele…" at bounding box center [388, 0] width 776 height 0
click at [239, 219] on div "#r-1759760546394 { padding-bottom : 10 px ; width : 100 % ; } body .gempage-edi…" at bounding box center [395, 193] width 363 height 156
click at [558, 274] on button "Save" at bounding box center [565, 277] width 31 height 15
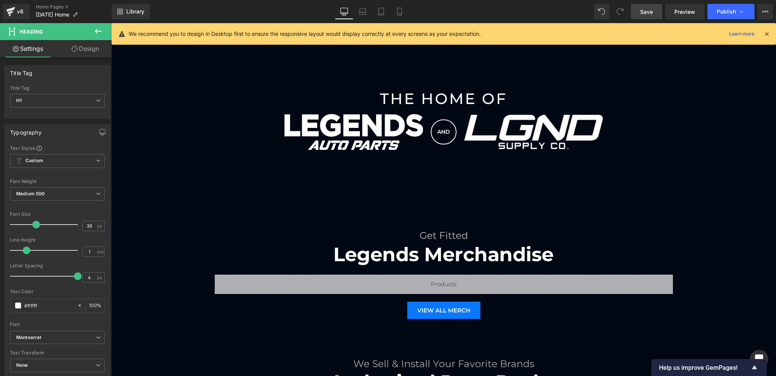
click at [648, 10] on span "Save" at bounding box center [646, 12] width 13 height 8
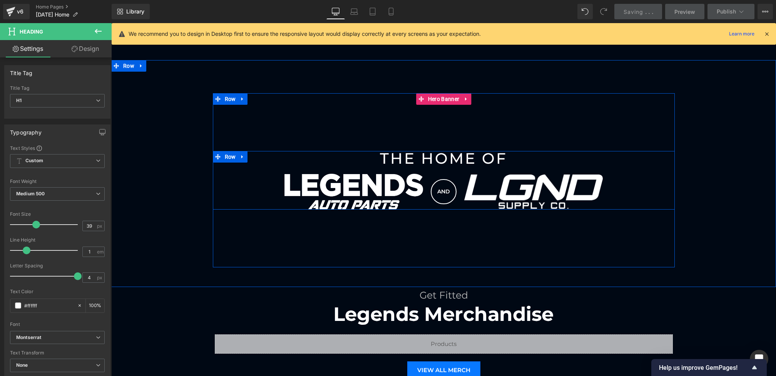
scroll to position [477, 0]
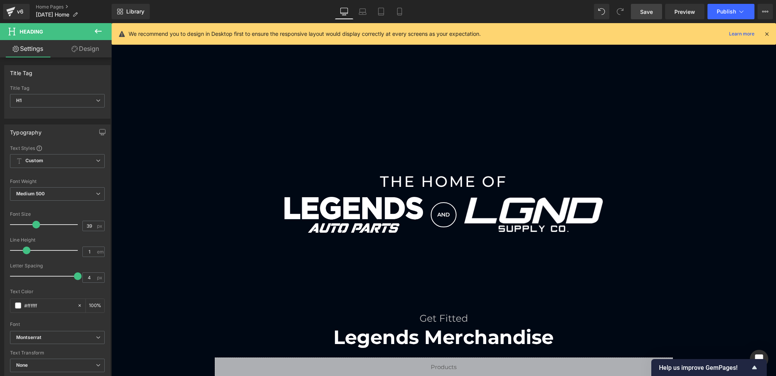
click at [361, 2] on div "Library Desktop Desktop Laptop Tablet Mobile Save Preview Publish Scheduled Vie…" at bounding box center [444, 11] width 664 height 23
click at [365, 10] on icon at bounding box center [363, 12] width 8 height 8
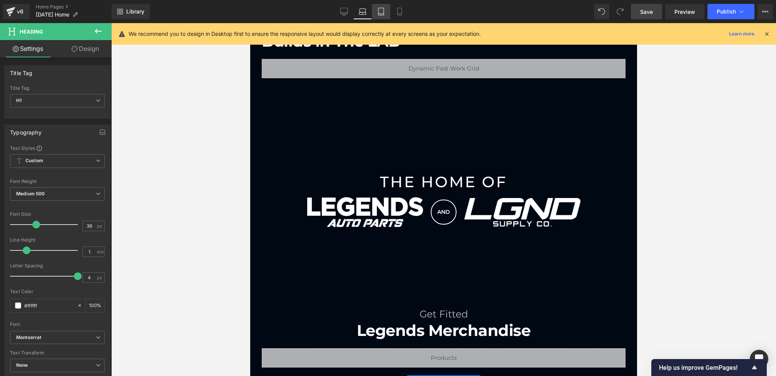
click at [373, 10] on link "Tablet" at bounding box center [381, 11] width 18 height 15
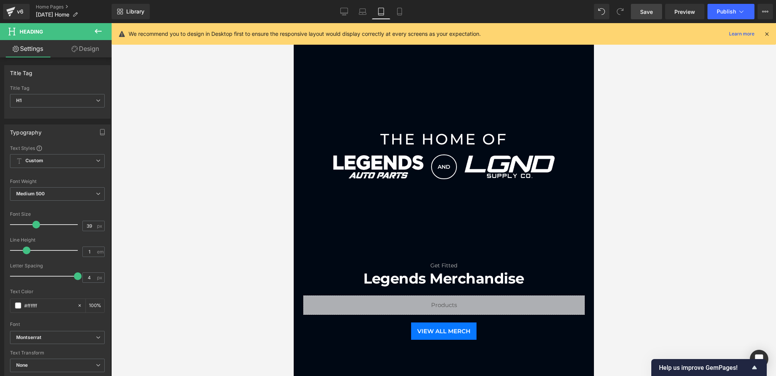
scroll to position [363, 0]
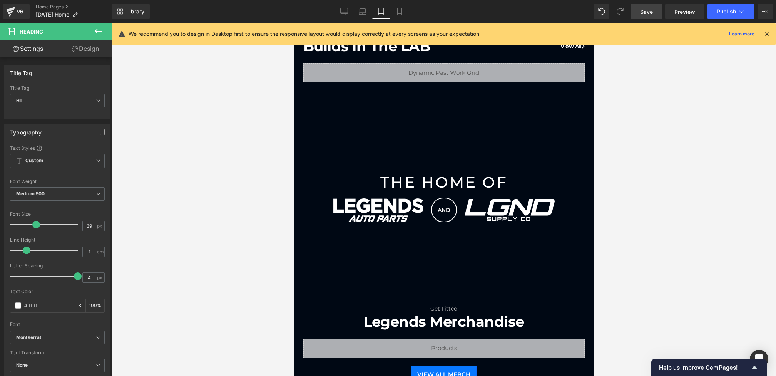
click at [387, 10] on link "Tablet" at bounding box center [381, 11] width 18 height 15
click at [399, 14] on icon at bounding box center [400, 12] width 8 height 8
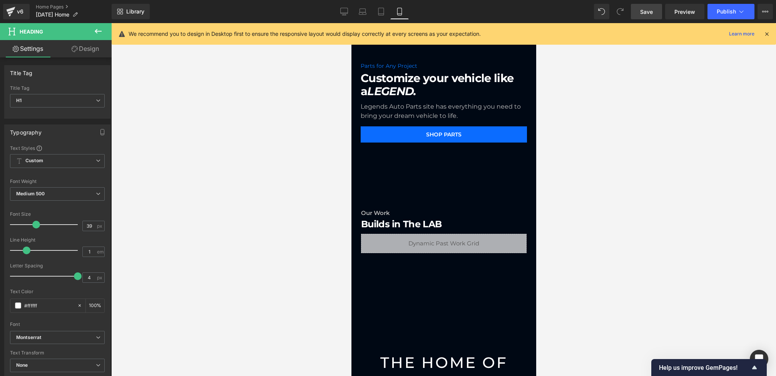
type input "100"
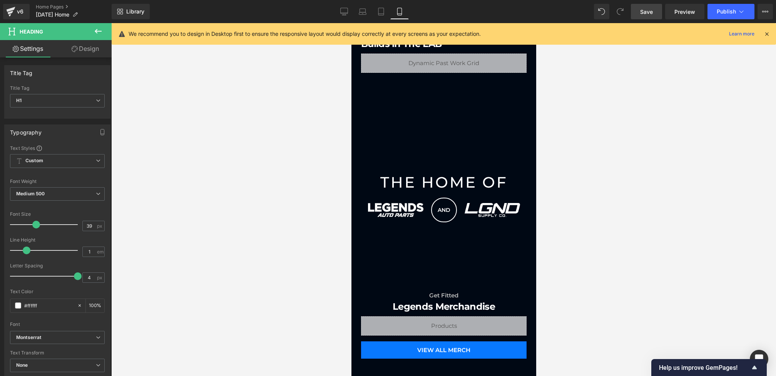
scroll to position [414, 0]
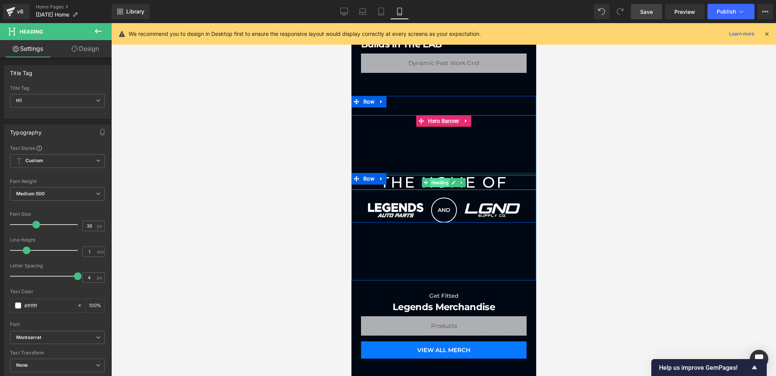
click at [439, 182] on span "Heading" at bounding box center [440, 182] width 20 height 9
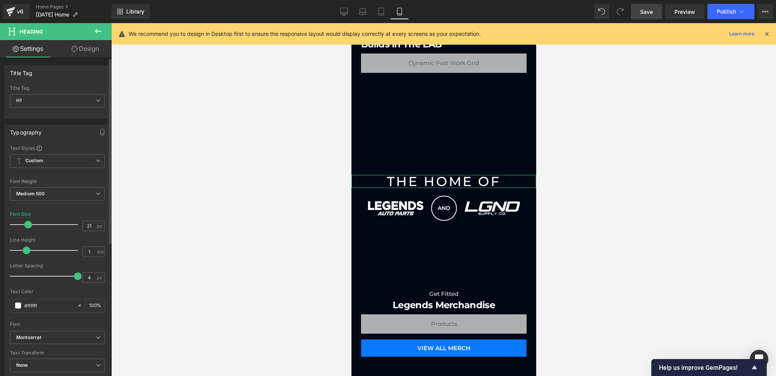
type input "20"
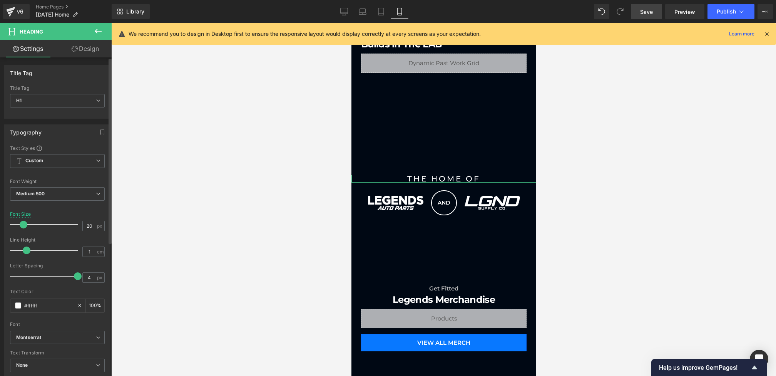
drag, startPoint x: 36, startPoint y: 224, endPoint x: 24, endPoint y: 225, distance: 11.9
click at [24, 225] on span at bounding box center [24, 225] width 8 height 8
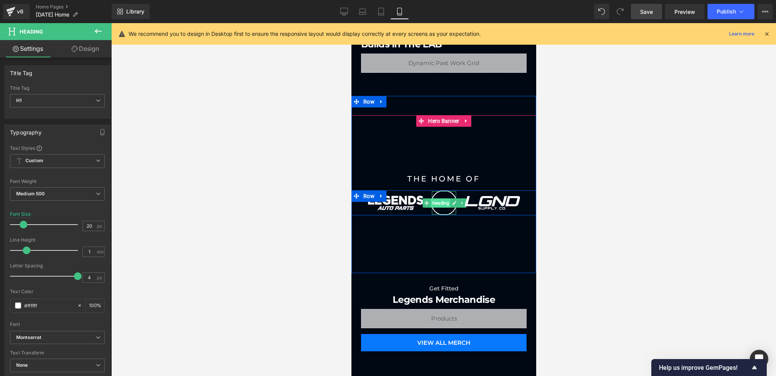
click at [442, 202] on span "Heading" at bounding box center [440, 202] width 20 height 9
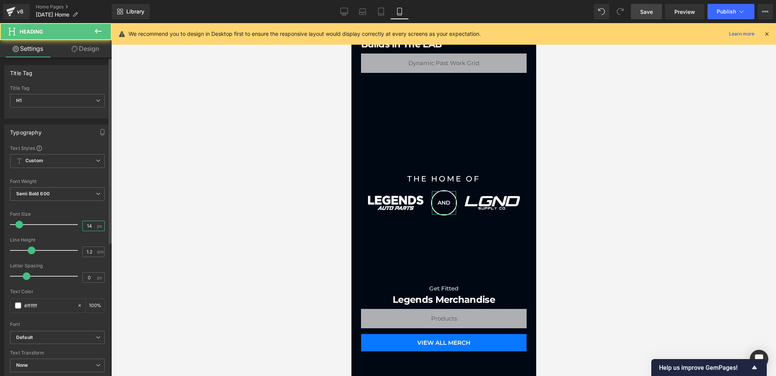
click at [92, 223] on input "14" at bounding box center [89, 226] width 13 height 10
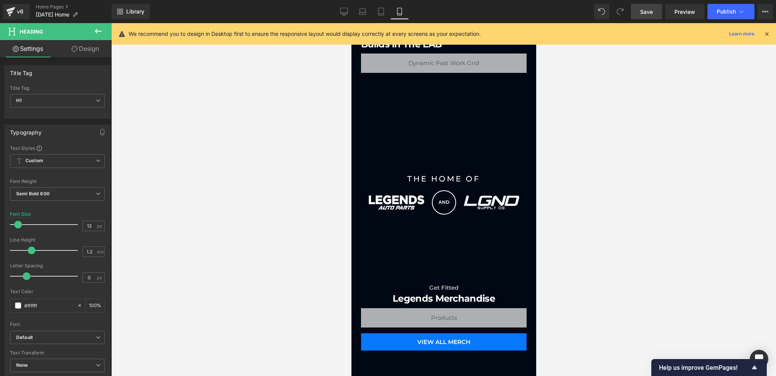
click at [649, 10] on span "Save" at bounding box center [646, 12] width 13 height 8
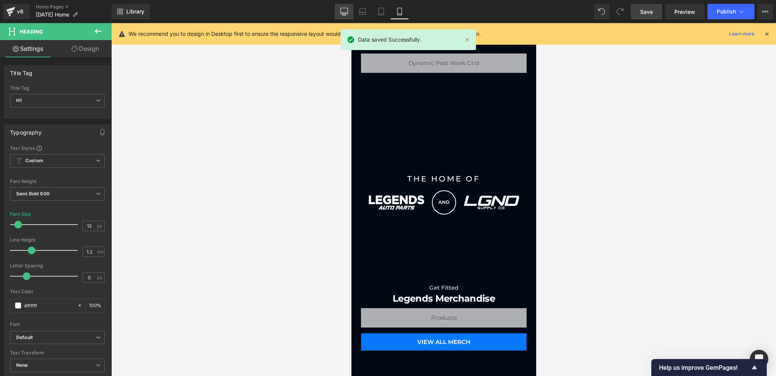
click at [342, 15] on icon at bounding box center [344, 12] width 8 height 8
type input "14"
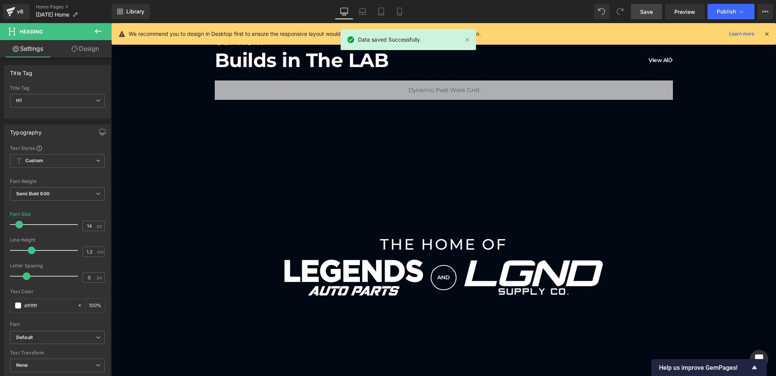
scroll to position [489, 0]
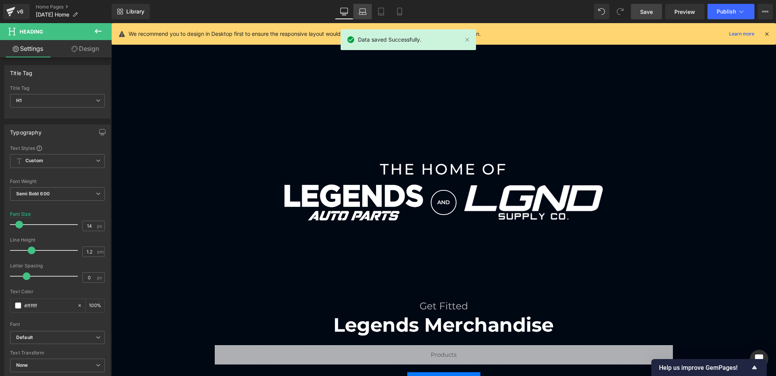
click at [363, 12] on icon at bounding box center [362, 13] width 7 height 2
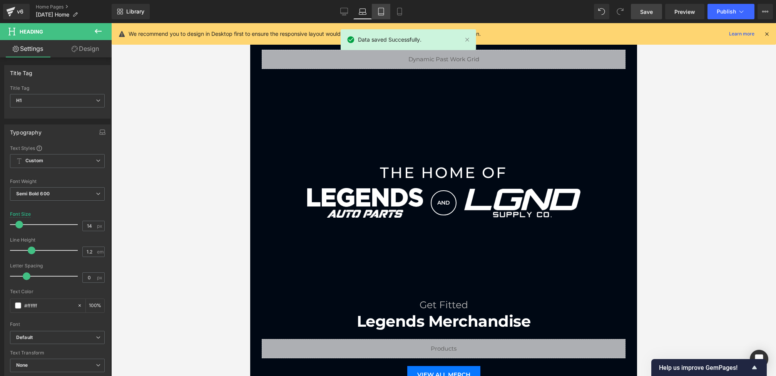
click at [376, 12] on link "Tablet" at bounding box center [381, 11] width 18 height 15
type input "100"
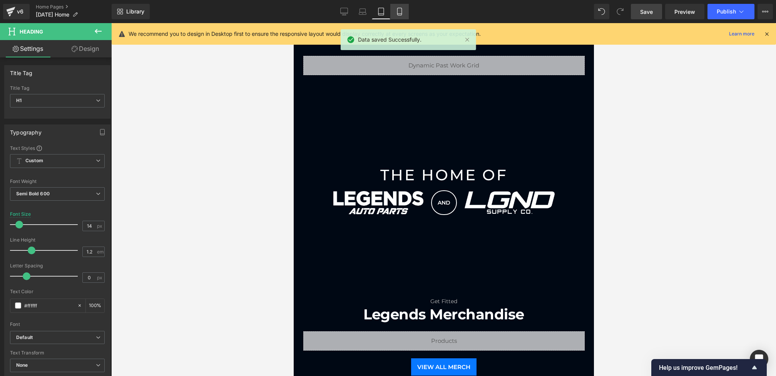
click at [394, 12] on link "Mobile" at bounding box center [399, 11] width 18 height 15
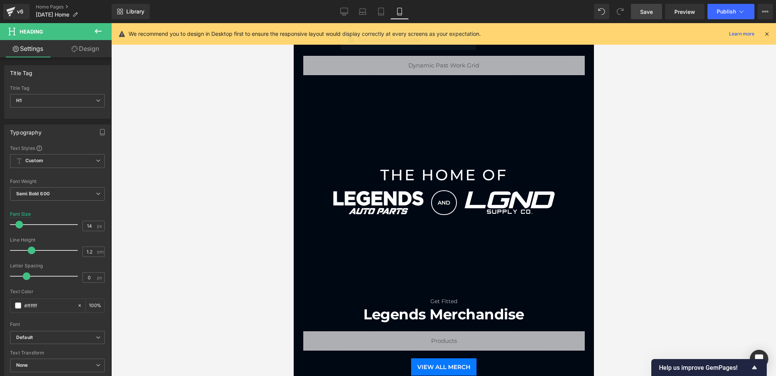
type input "12"
type input "100"
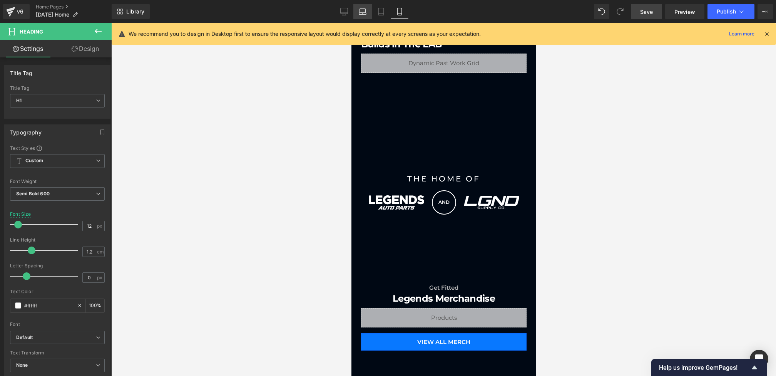
click at [361, 12] on icon at bounding box center [363, 12] width 8 height 8
type input "14"
type input "100"
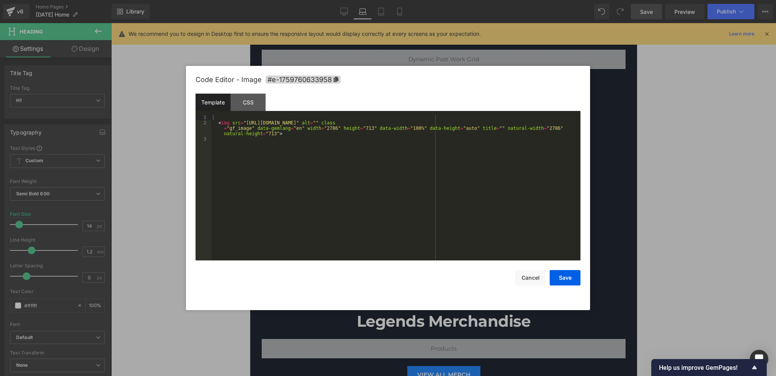
click at [343, 0] on div "Heading You are previewing how the will restyle your page. You can not edit Ele…" at bounding box center [388, 0] width 776 height 0
click at [252, 107] on div "CSS" at bounding box center [248, 102] width 35 height 17
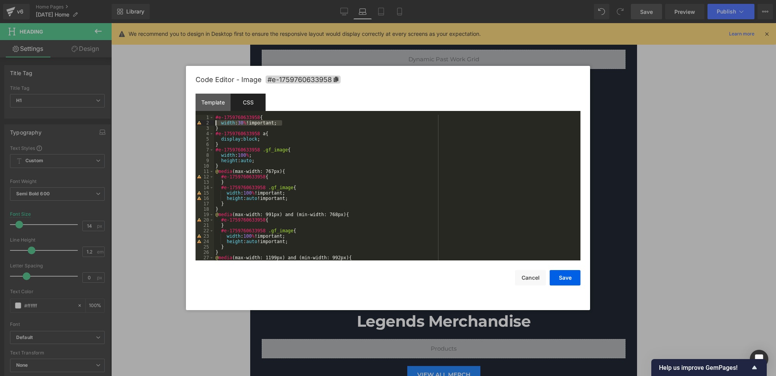
drag, startPoint x: 227, startPoint y: 122, endPoint x: 174, endPoint y: 122, distance: 53.1
click at [174, 122] on body "Heading You are previewing how the will restyle your page. You can not edit Ele…" at bounding box center [388, 188] width 776 height 376
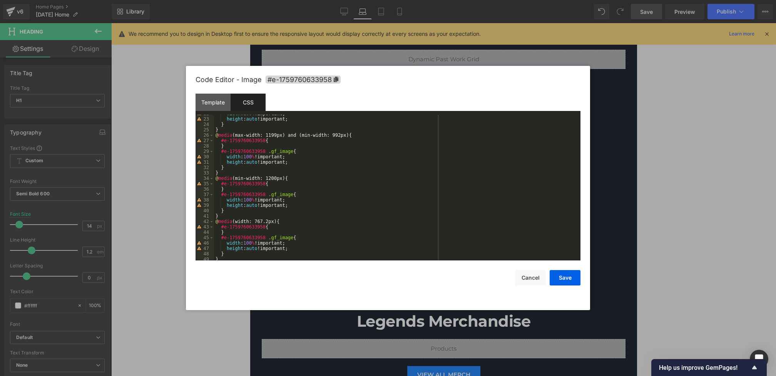
scroll to position [117, 0]
click at [280, 185] on div "width : 100 % !important; height : auto !important; } } @ media (max-width: 119…" at bounding box center [395, 189] width 363 height 156
paste textarea
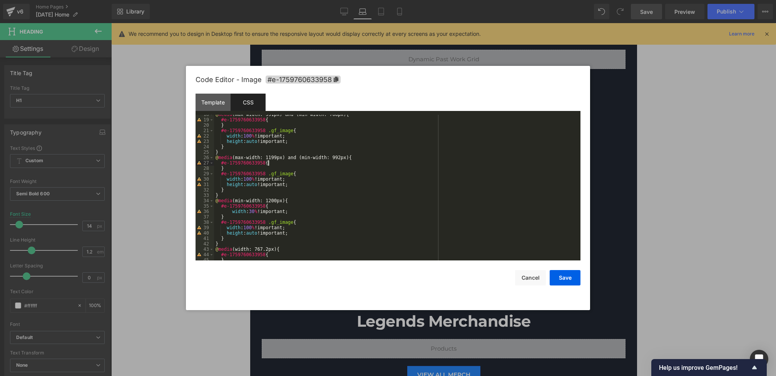
click at [287, 164] on div "@ media (max-width: 991px) and (min-width: 768px) { #e-1759760633958 { } #e-175…" at bounding box center [395, 190] width 363 height 156
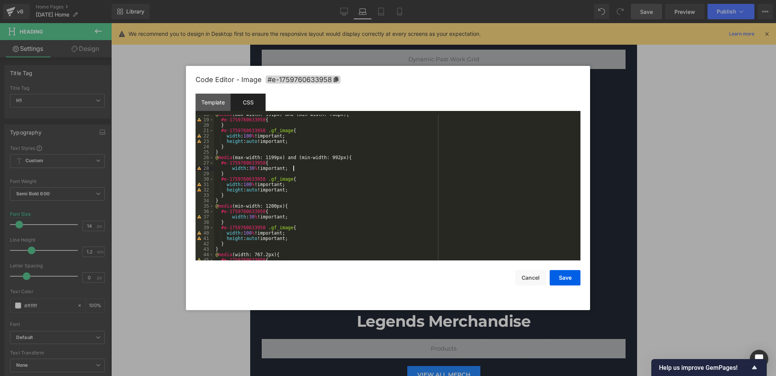
click at [256, 171] on div "@ media (max-width: 991px) and (min-width: 768px) { #e-1759760633958 { } #e-175…" at bounding box center [395, 190] width 363 height 156
click at [252, 164] on div "@ media (max-width: 991px) and (min-width: 768px) { #e-1759760633958 { } #e-175…" at bounding box center [395, 190] width 363 height 156
click at [256, 170] on div "@ media (max-width: 991px) and (min-width: 768px) { #e-1759760633958 { } #e-175…" at bounding box center [395, 190] width 363 height 156
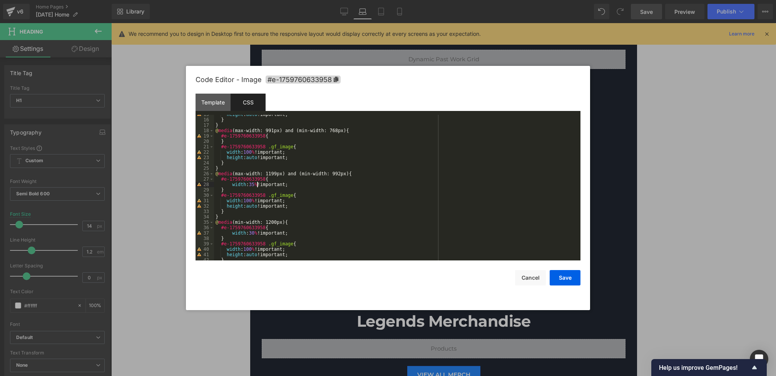
scroll to position [60, 0]
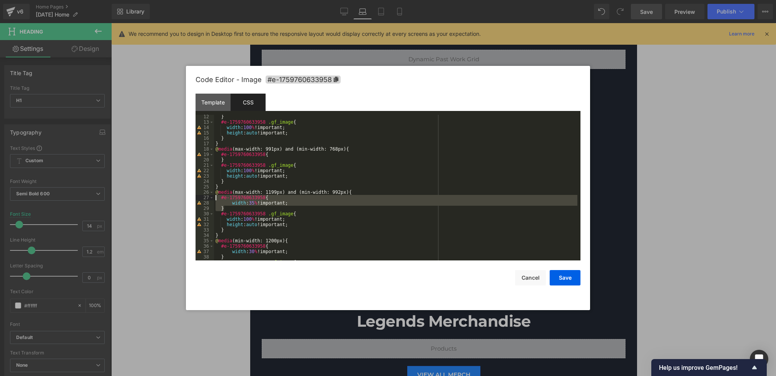
drag, startPoint x: 241, startPoint y: 206, endPoint x: 219, endPoint y: 198, distance: 23.5
click at [219, 198] on div "} #e-1759760633958 .gf_image { width : 100 % !important; height : auto !importa…" at bounding box center [395, 192] width 363 height 156
click at [283, 157] on div "} #e-1759760633958 .gf_image { width : 100 % !important; height : auto !importa…" at bounding box center [395, 192] width 363 height 156
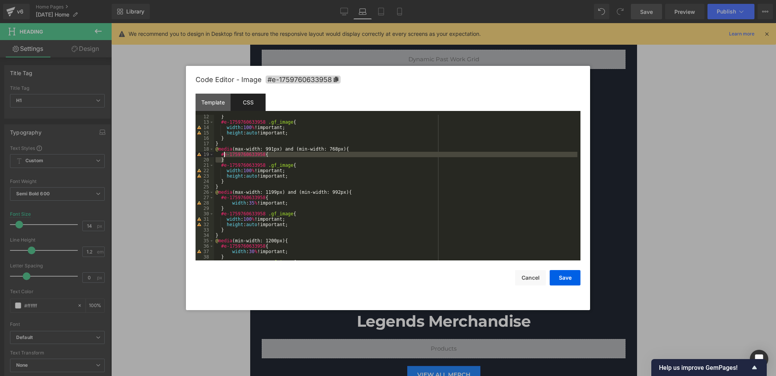
drag, startPoint x: 231, startPoint y: 159, endPoint x: 221, endPoint y: 154, distance: 10.8
click at [221, 154] on div "} #e-1759760633958 .gf_image { width : 100 % !important; height : auto !importa…" at bounding box center [395, 192] width 363 height 156
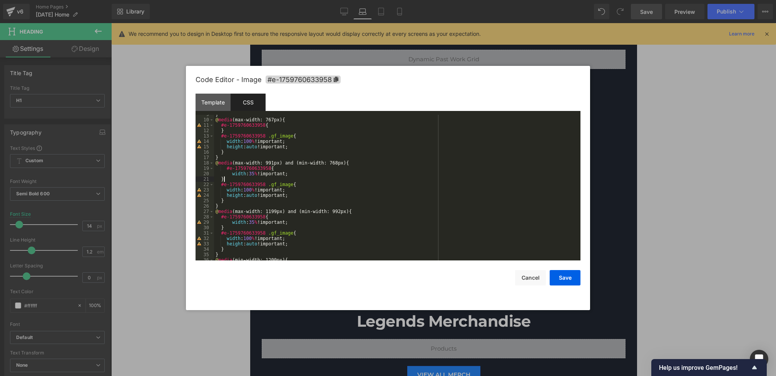
scroll to position [8, 0]
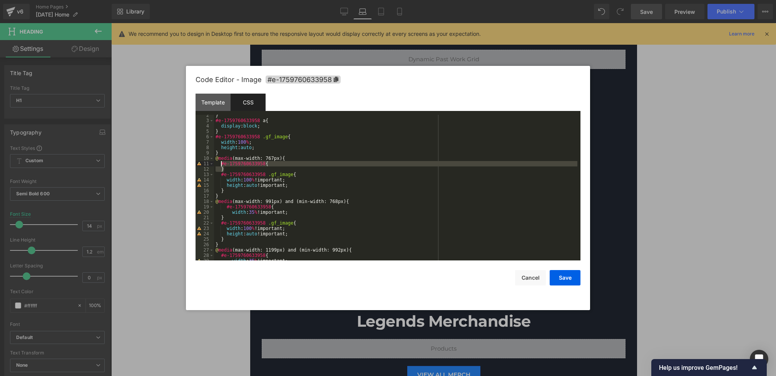
drag, startPoint x: 229, startPoint y: 169, endPoint x: 221, endPoint y: 162, distance: 10.5
click at [221, 162] on div "} #e-1759760633958 a { display : block ; } #e-1759760633958 .gf_image { width :…" at bounding box center [395, 190] width 363 height 156
paste textarea
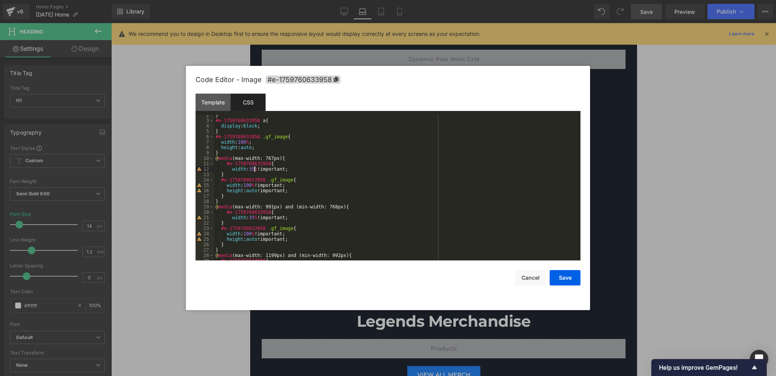
click at [255, 170] on div "} #e-1759760633958 a { display : block ; } #e-1759760633958 .gf_image { width :…" at bounding box center [395, 190] width 363 height 156
click at [563, 280] on button "Save" at bounding box center [565, 277] width 31 height 15
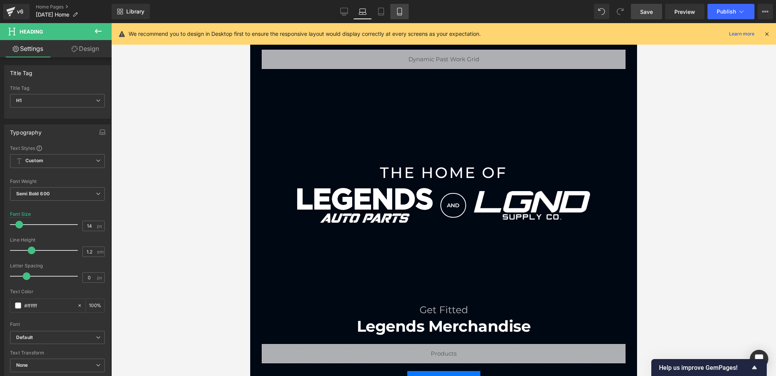
click at [398, 9] on icon at bounding box center [400, 12] width 8 height 8
type input "12"
type input "100"
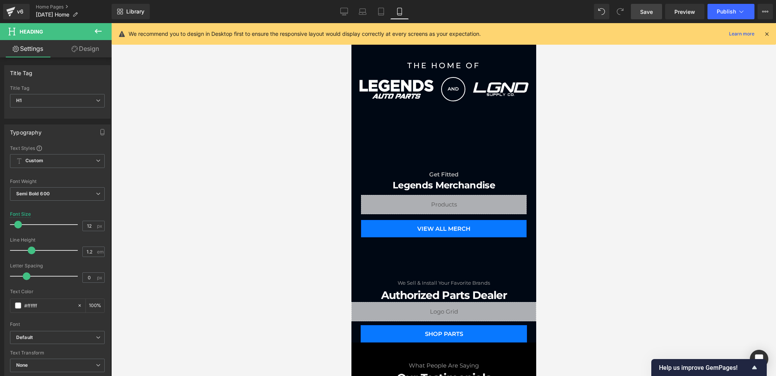
scroll to position [411, 0]
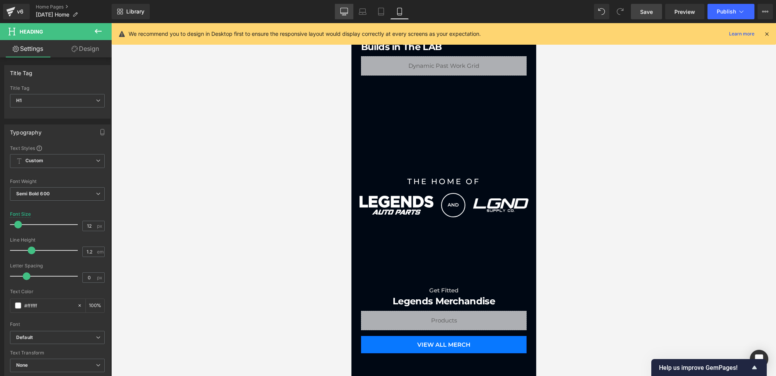
click at [340, 11] on icon at bounding box center [344, 12] width 8 height 8
type input "14"
type input "100"
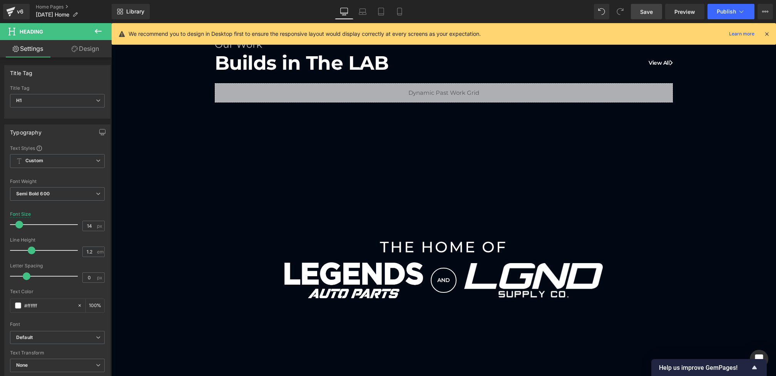
scroll to position [486, 0]
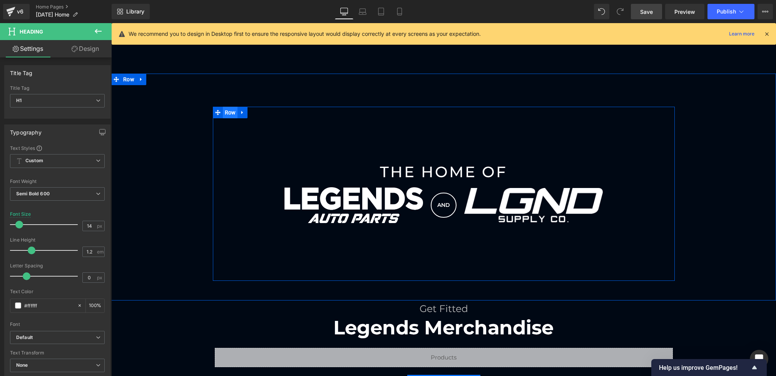
click at [231, 110] on span "Row" at bounding box center [230, 113] width 15 height 12
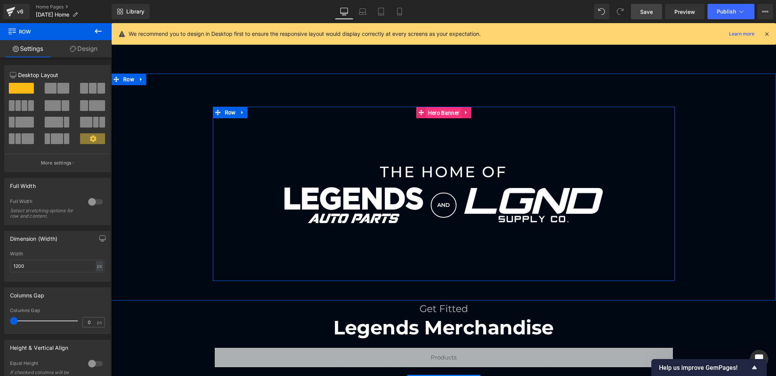
click at [431, 114] on span "Hero Banner" at bounding box center [443, 113] width 35 height 12
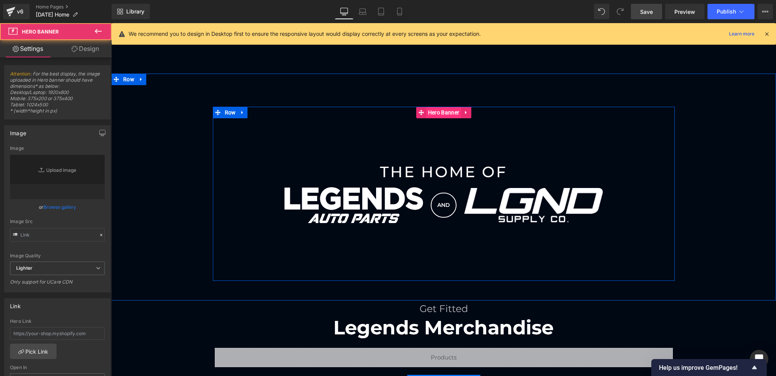
type input "//[DOMAIN_NAME][URL]"
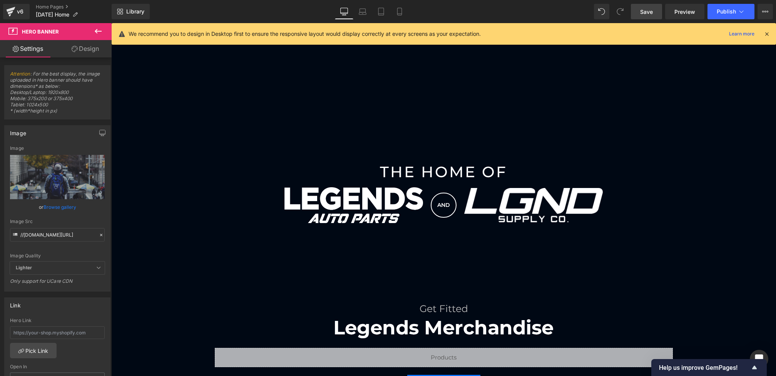
click at [650, 16] on link "Save" at bounding box center [646, 11] width 31 height 15
